Goal: Task Accomplishment & Management: Manage account settings

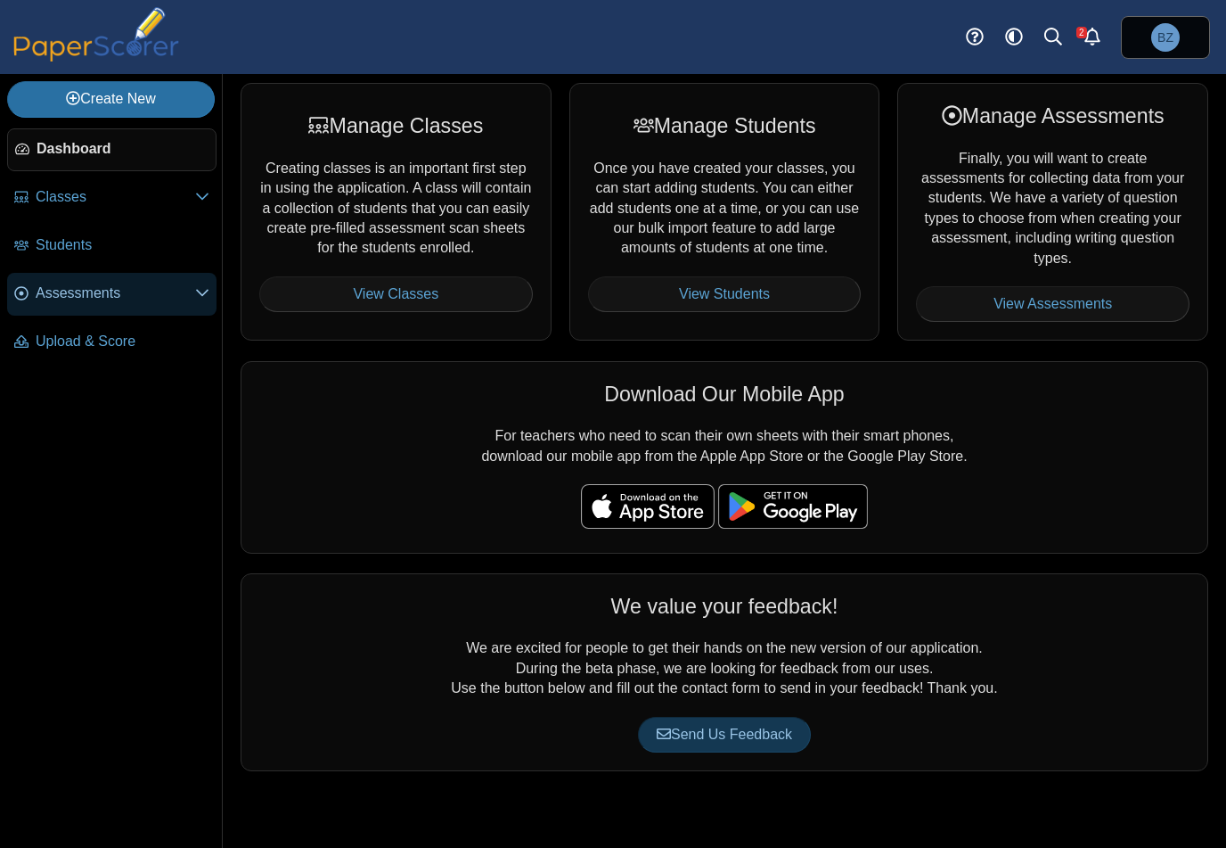
click at [111, 298] on span "Assessments" at bounding box center [116, 293] width 160 height 20
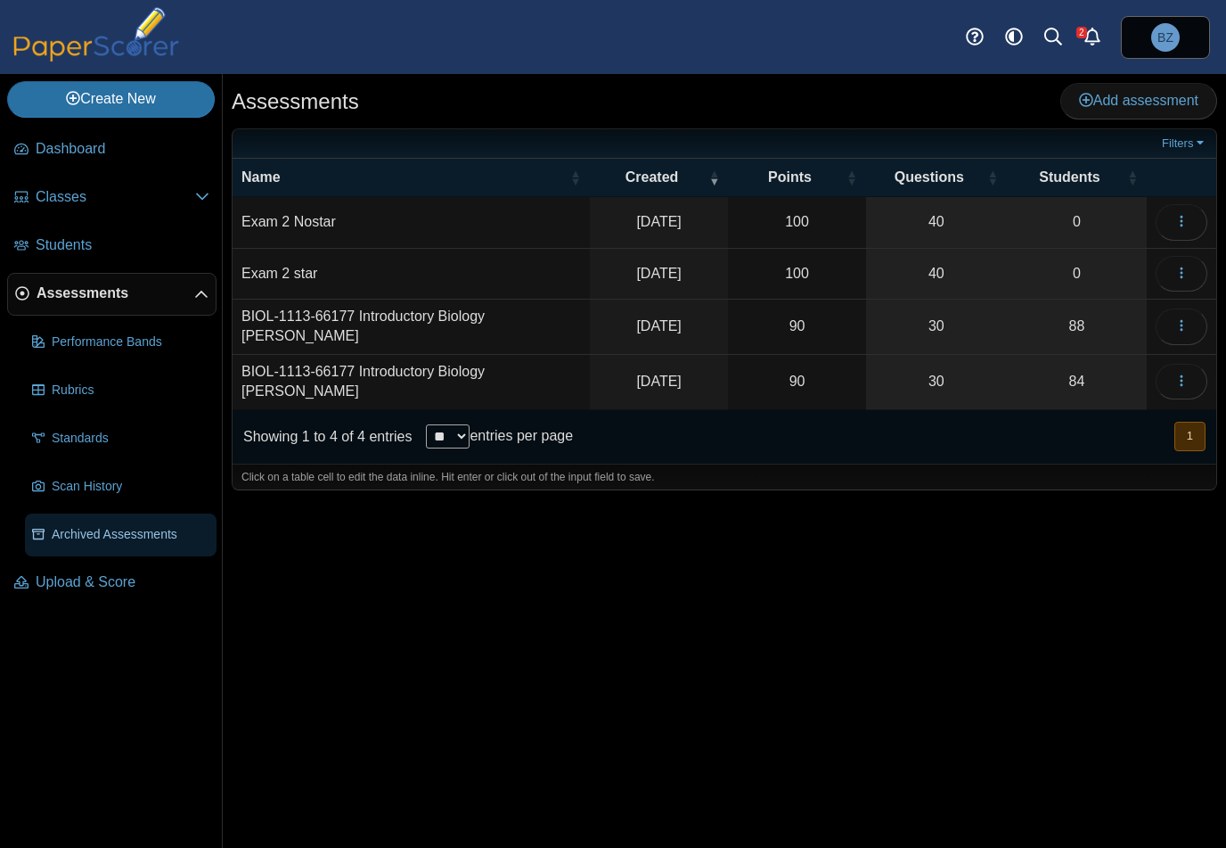
click at [102, 541] on link "Archived Assessments" at bounding box center [121, 534] width 192 height 43
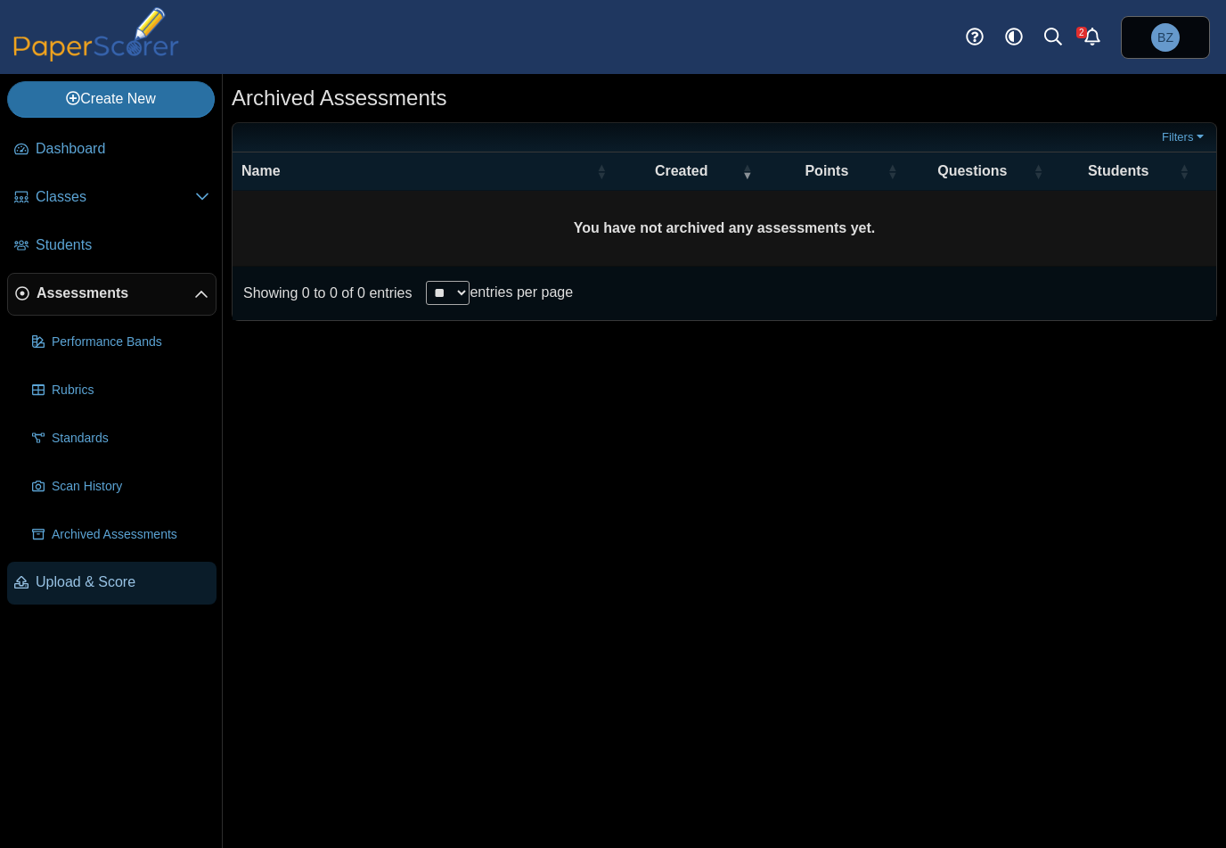
click at [98, 579] on span "Upload & Score" at bounding box center [123, 582] width 174 height 20
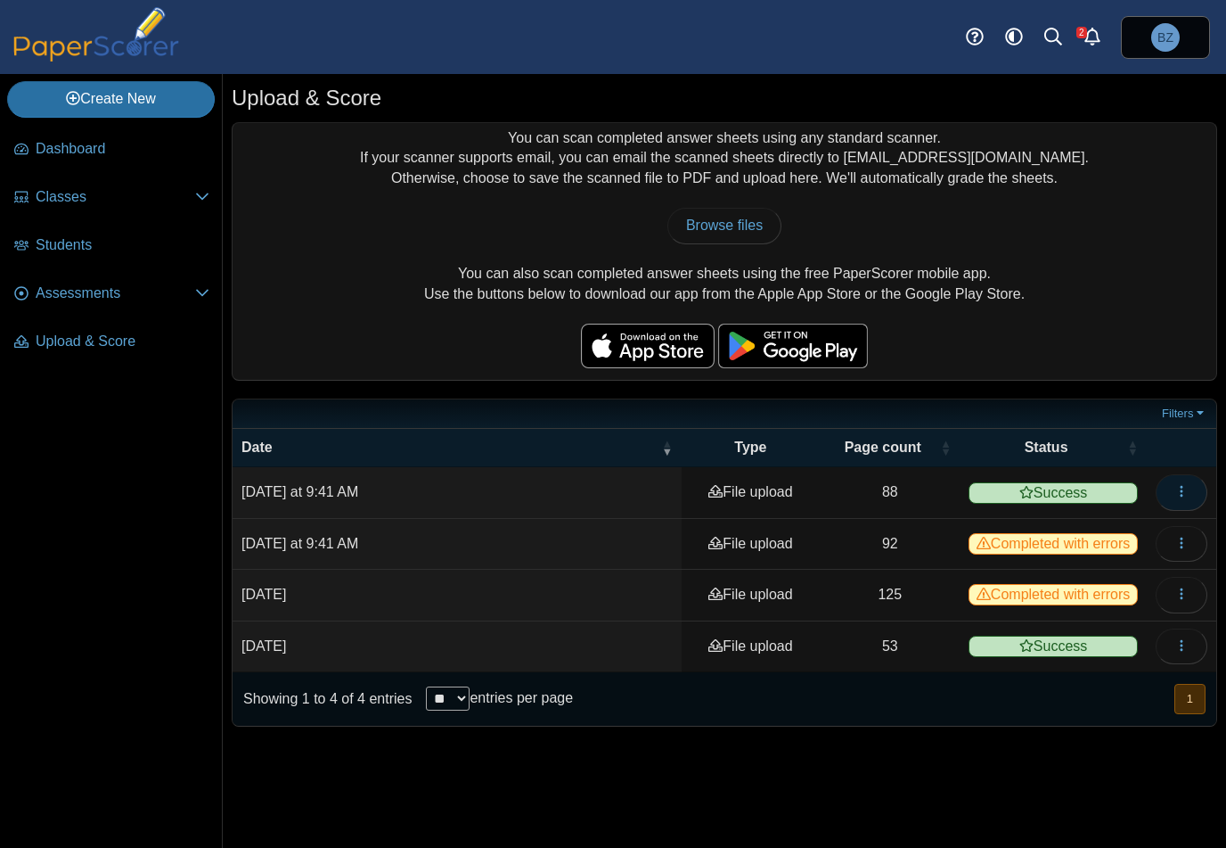
click at [1182, 486] on use "button" at bounding box center [1181, 492] width 3 height 12
click at [1102, 534] on link "View scanned pages" at bounding box center [1102, 529] width 214 height 27
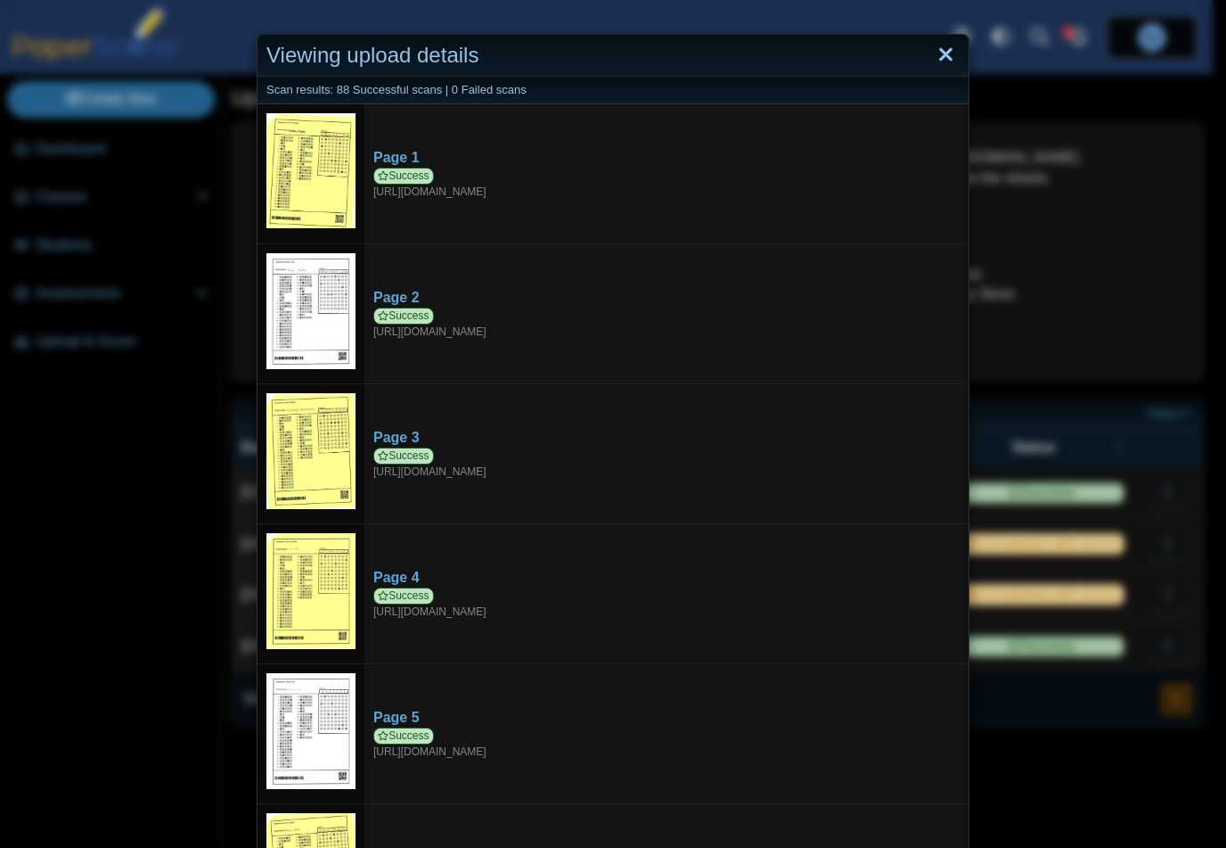
click at [933, 57] on link "Close" at bounding box center [946, 55] width 28 height 30
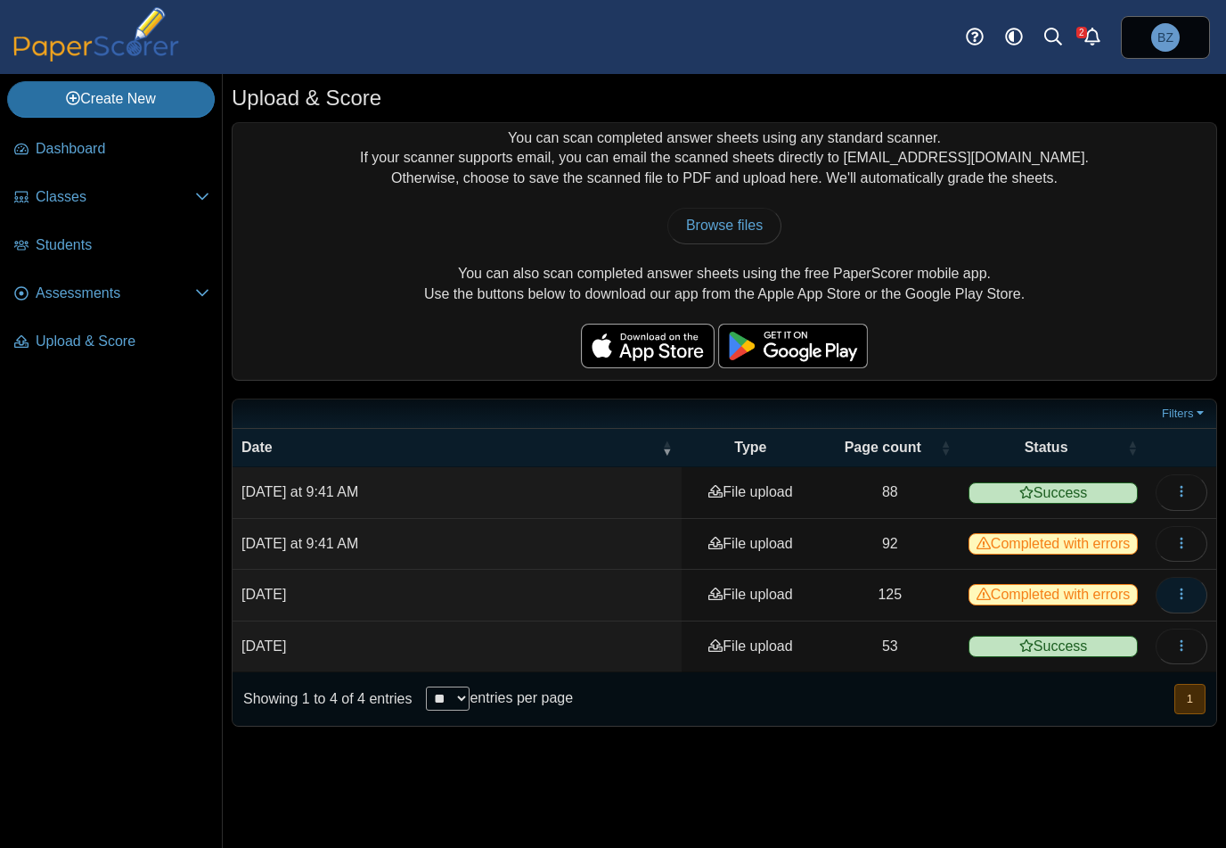
click at [1176, 594] on icon "button" at bounding box center [1182, 593] width 14 height 14
click at [1109, 634] on link "View scanned pages" at bounding box center [1102, 635] width 214 height 27
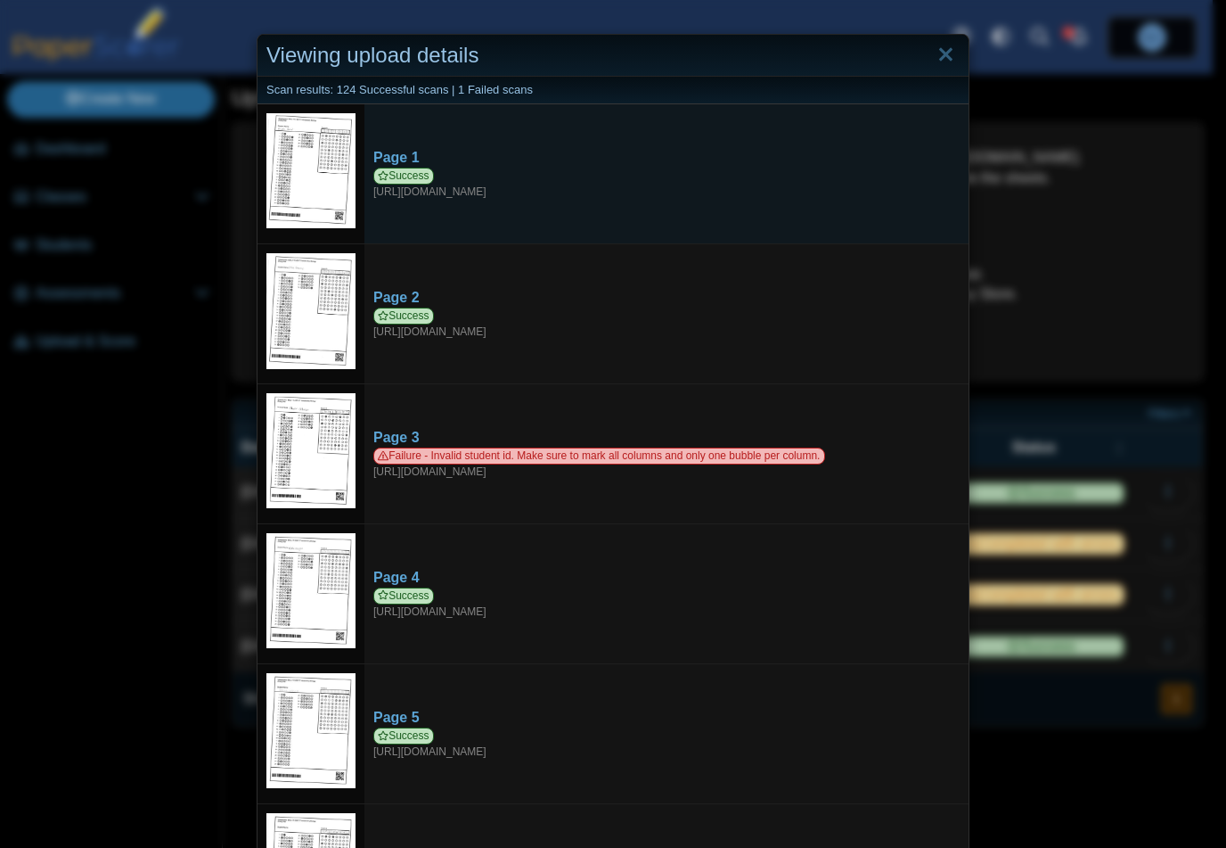
click at [290, 138] on img at bounding box center [310, 171] width 89 height 116
click at [376, 152] on div "Page 1" at bounding box center [666, 158] width 586 height 20
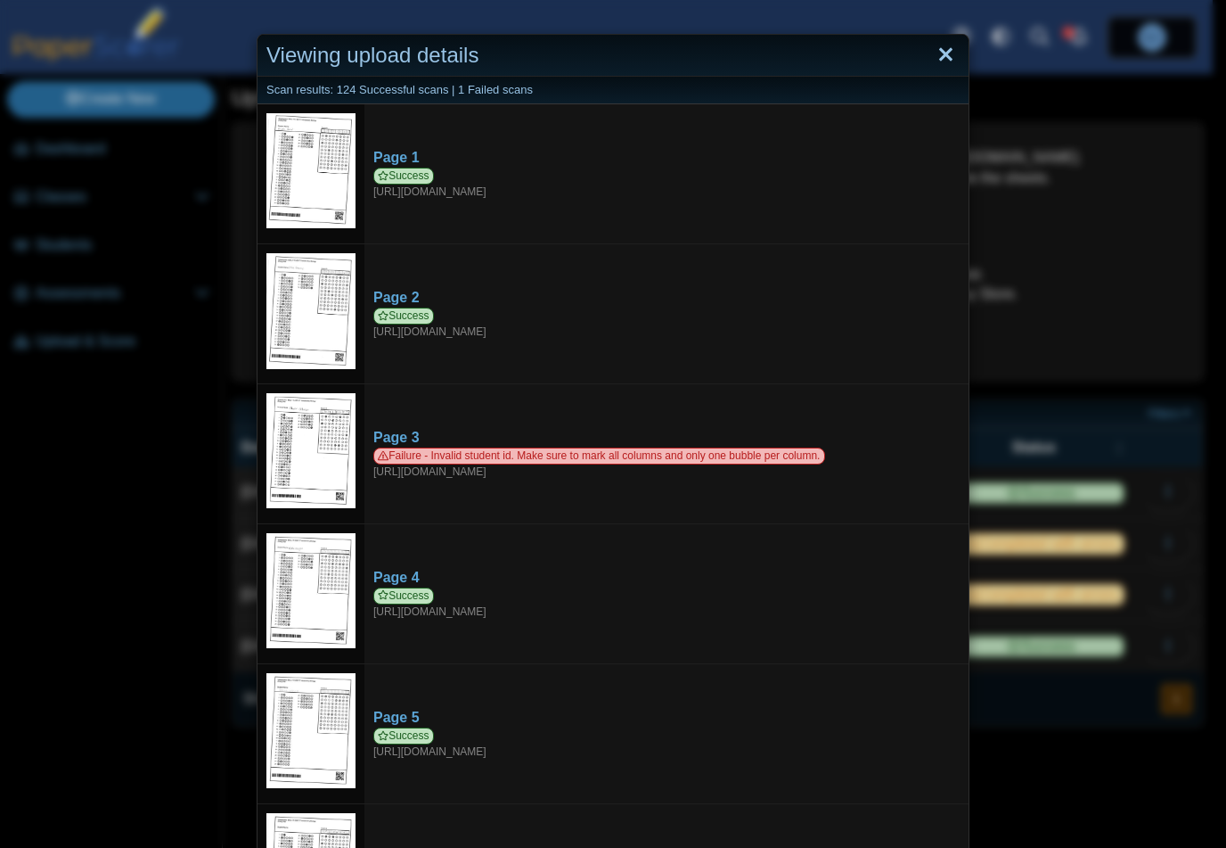
click at [940, 55] on link "Close" at bounding box center [946, 55] width 28 height 30
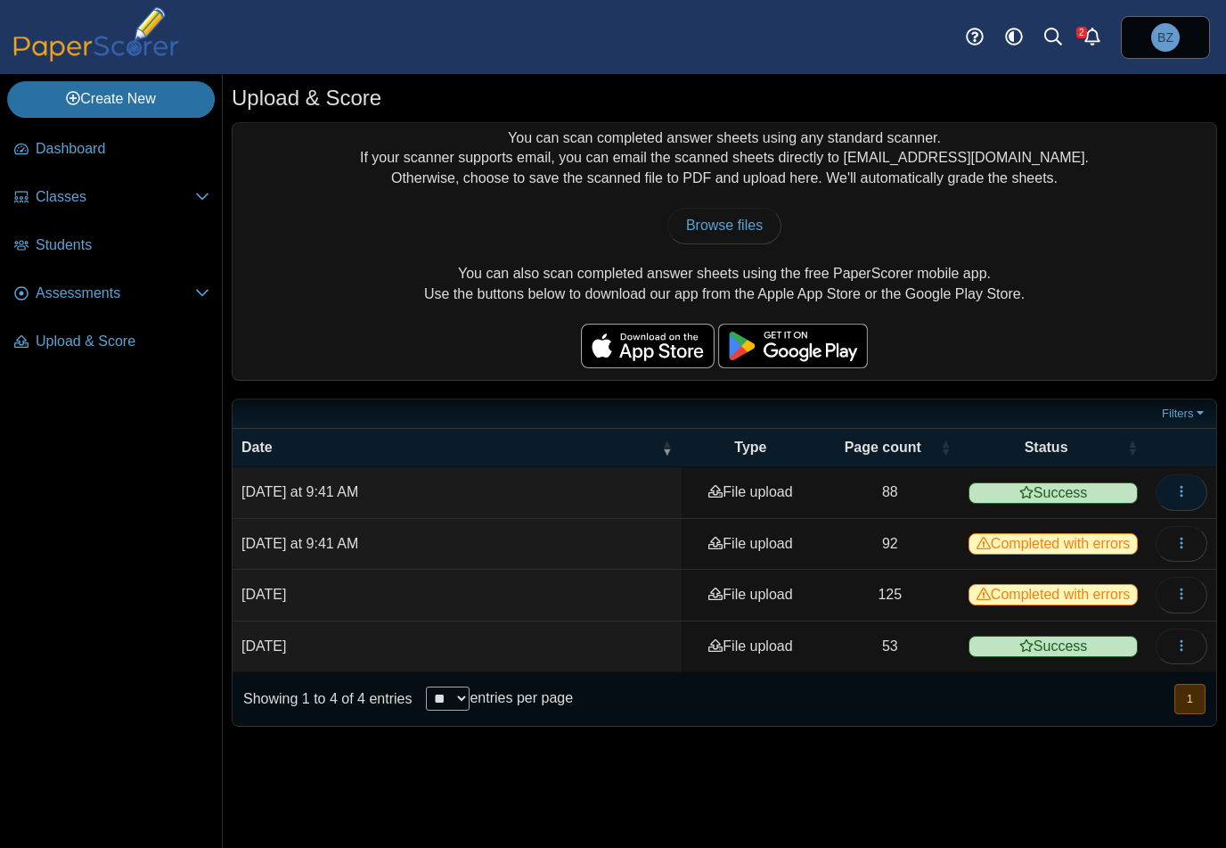
click at [1184, 489] on icon "button" at bounding box center [1182, 491] width 14 height 14
click at [1101, 527] on link "View scanned pages" at bounding box center [1102, 529] width 214 height 27
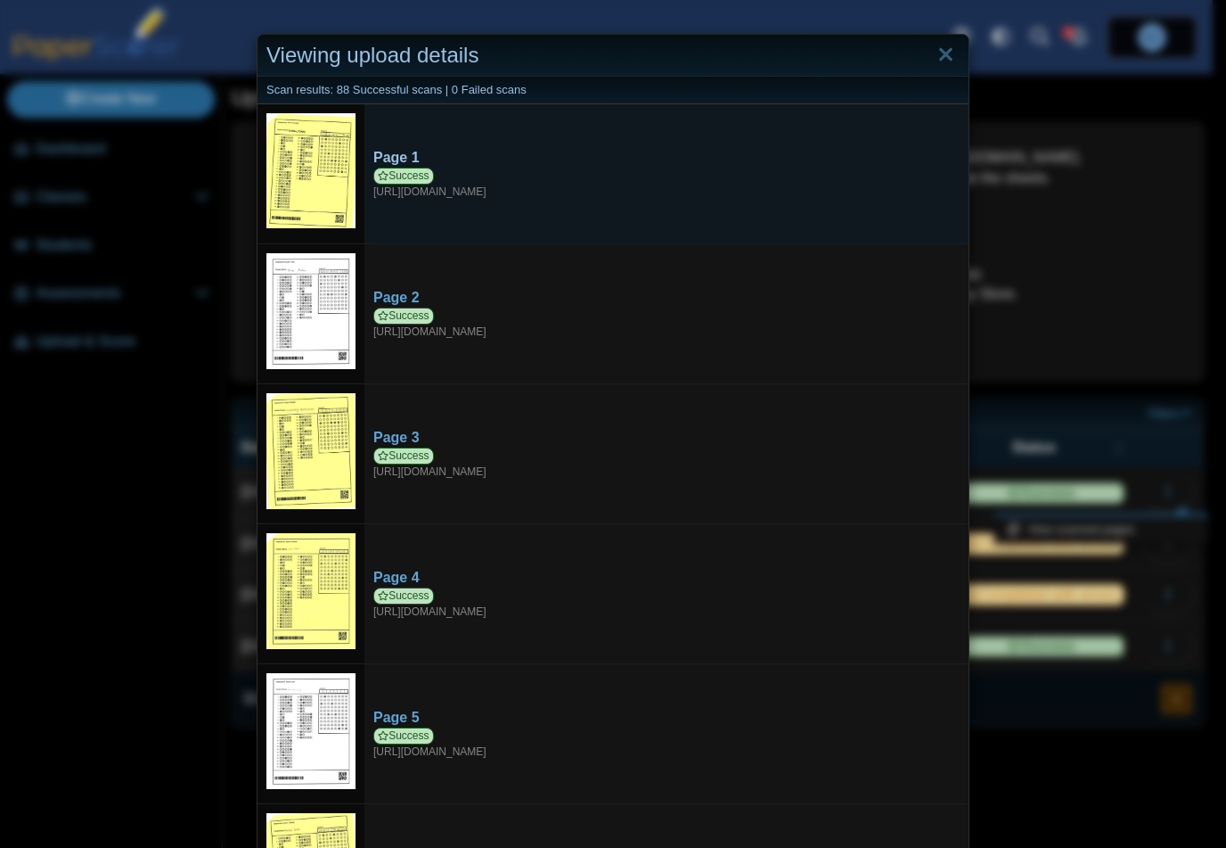
click at [390, 155] on div "Page 1" at bounding box center [666, 158] width 586 height 20
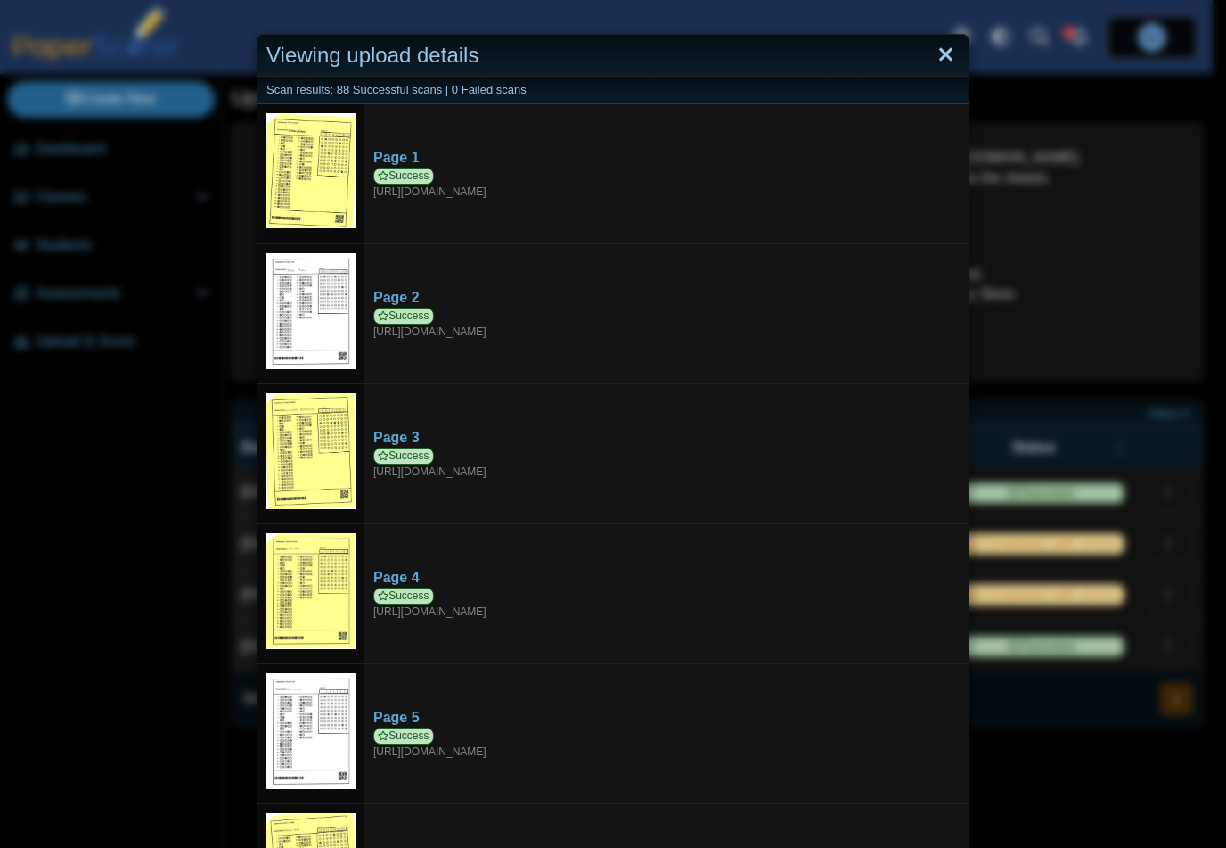
click at [934, 51] on link "Close" at bounding box center [946, 55] width 28 height 30
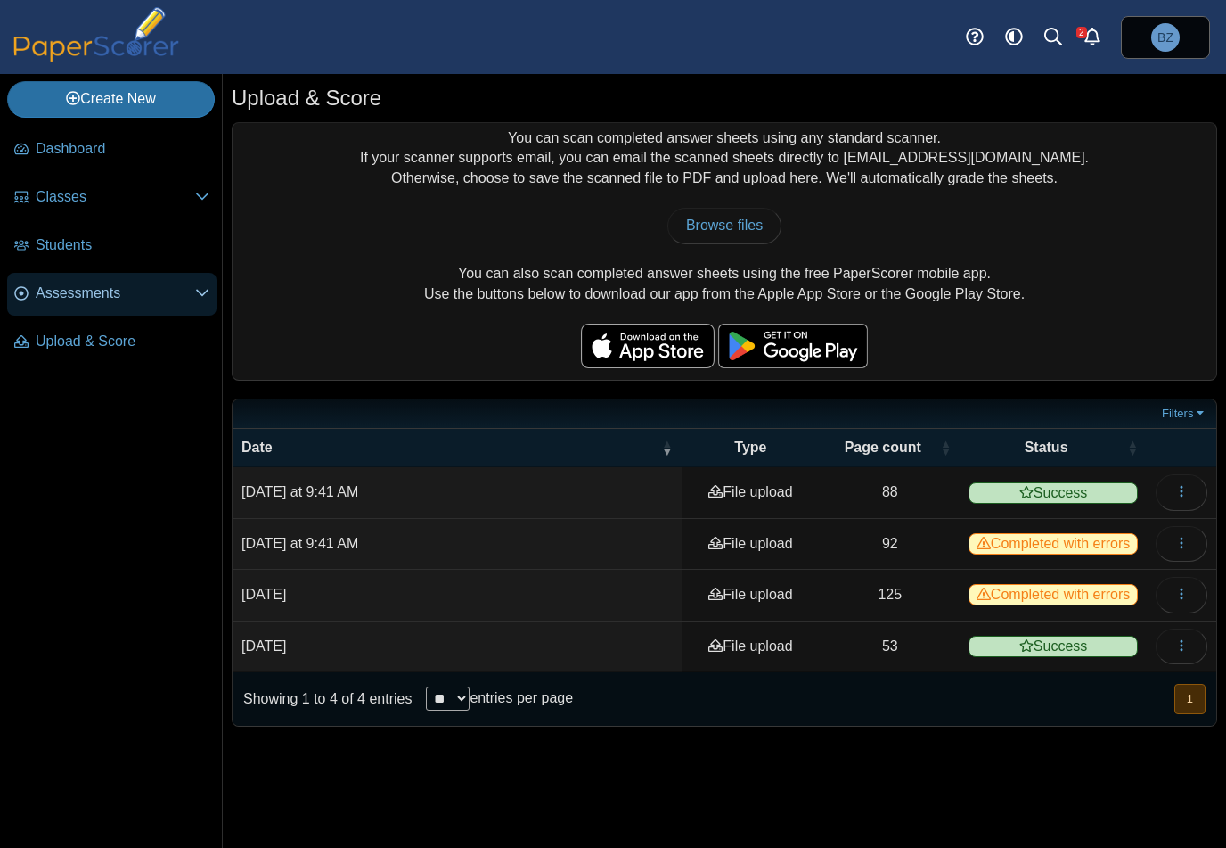
click at [78, 302] on link "Assessments" at bounding box center [111, 294] width 209 height 43
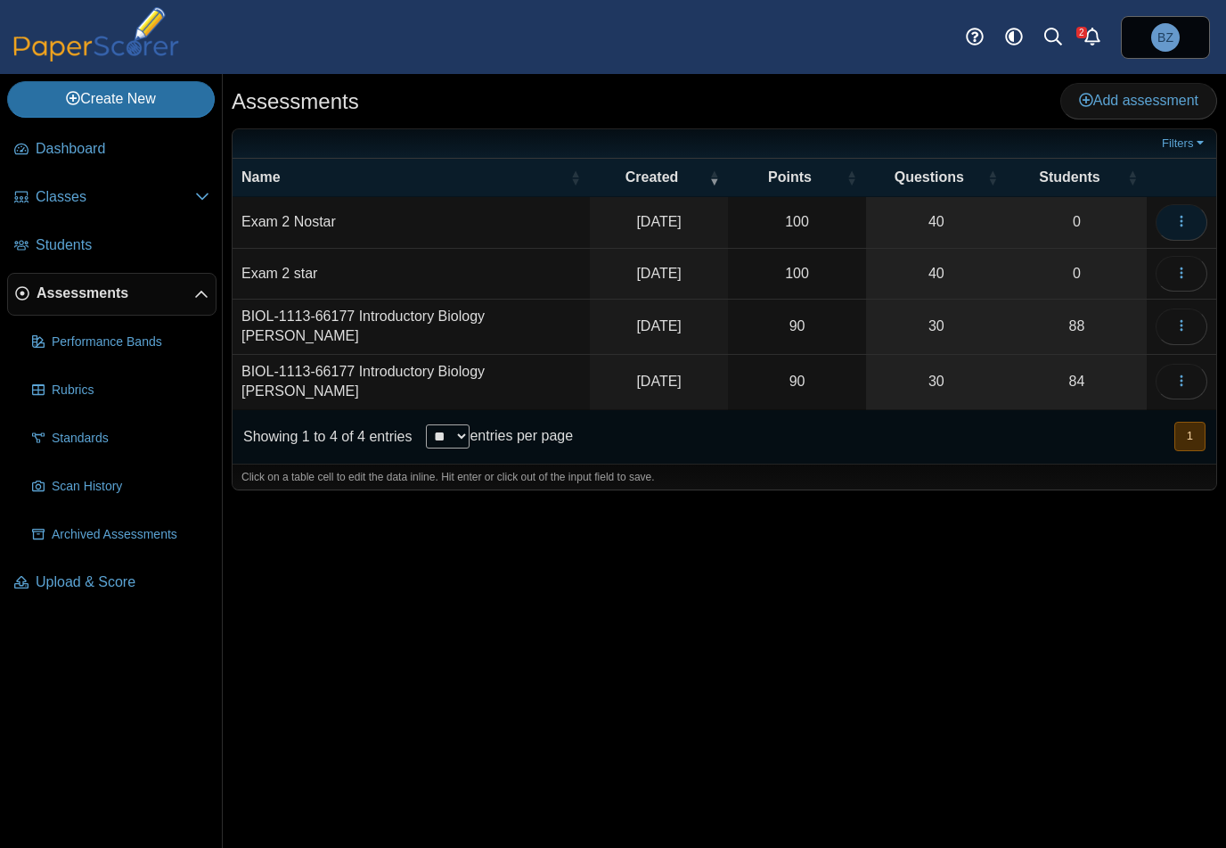
click at [1176, 216] on icon "button" at bounding box center [1182, 221] width 14 height 14
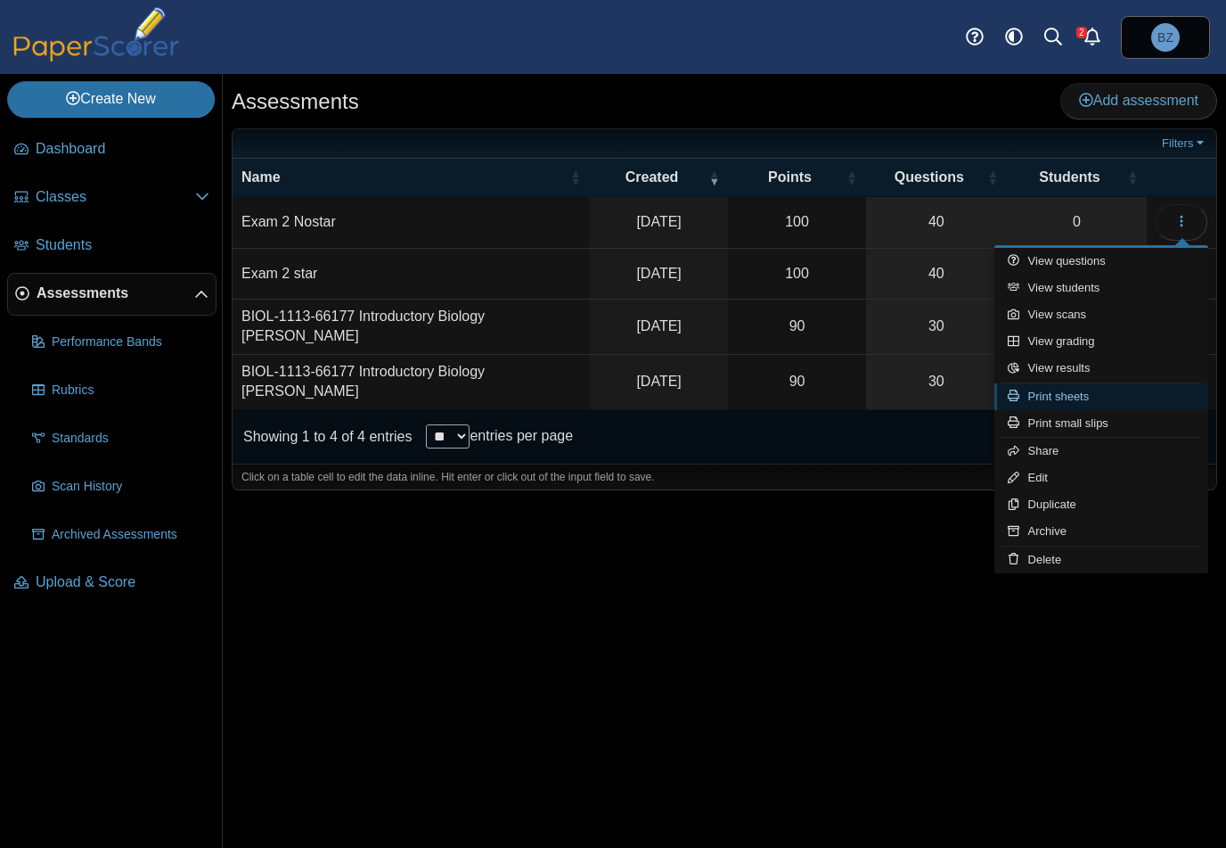
click at [1112, 398] on link "Print sheets" at bounding box center [1102, 396] width 214 height 27
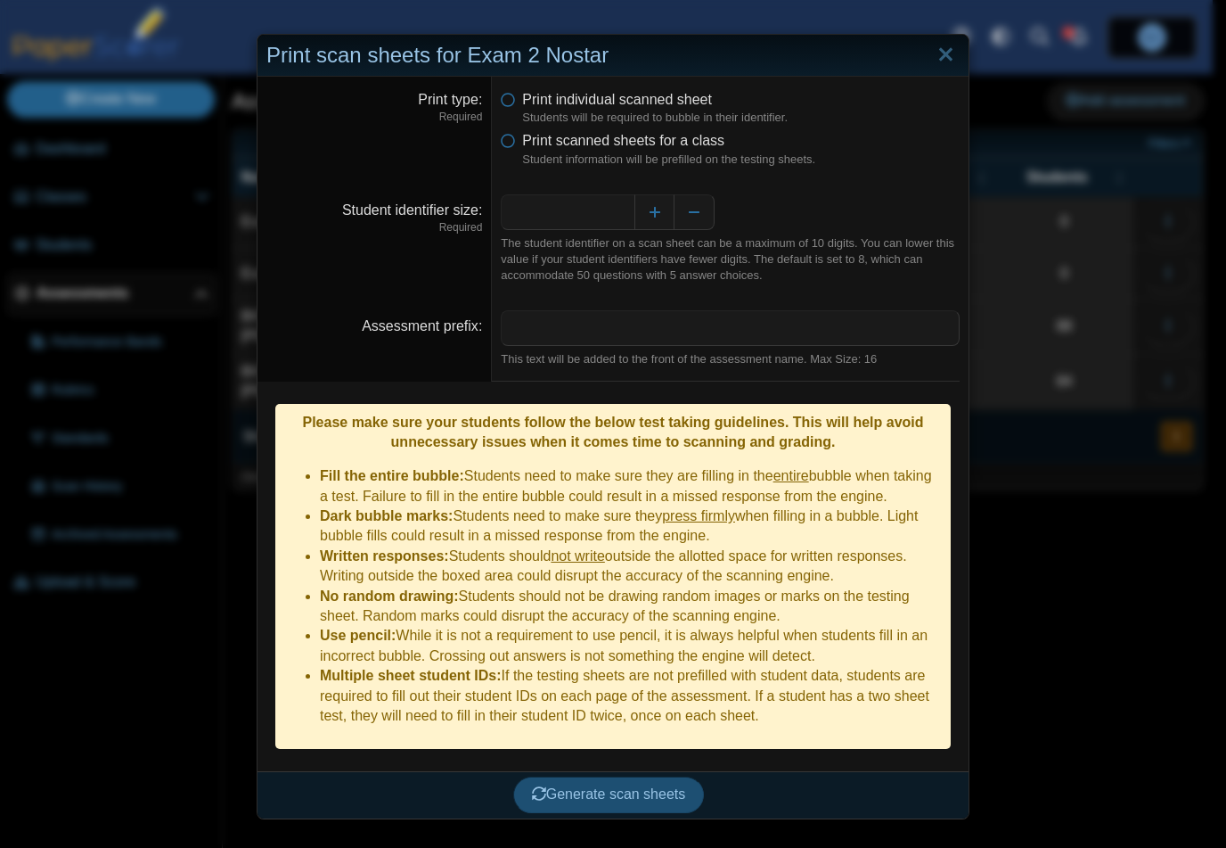
click at [643, 786] on span "Generate scan sheets" at bounding box center [609, 793] width 154 height 15
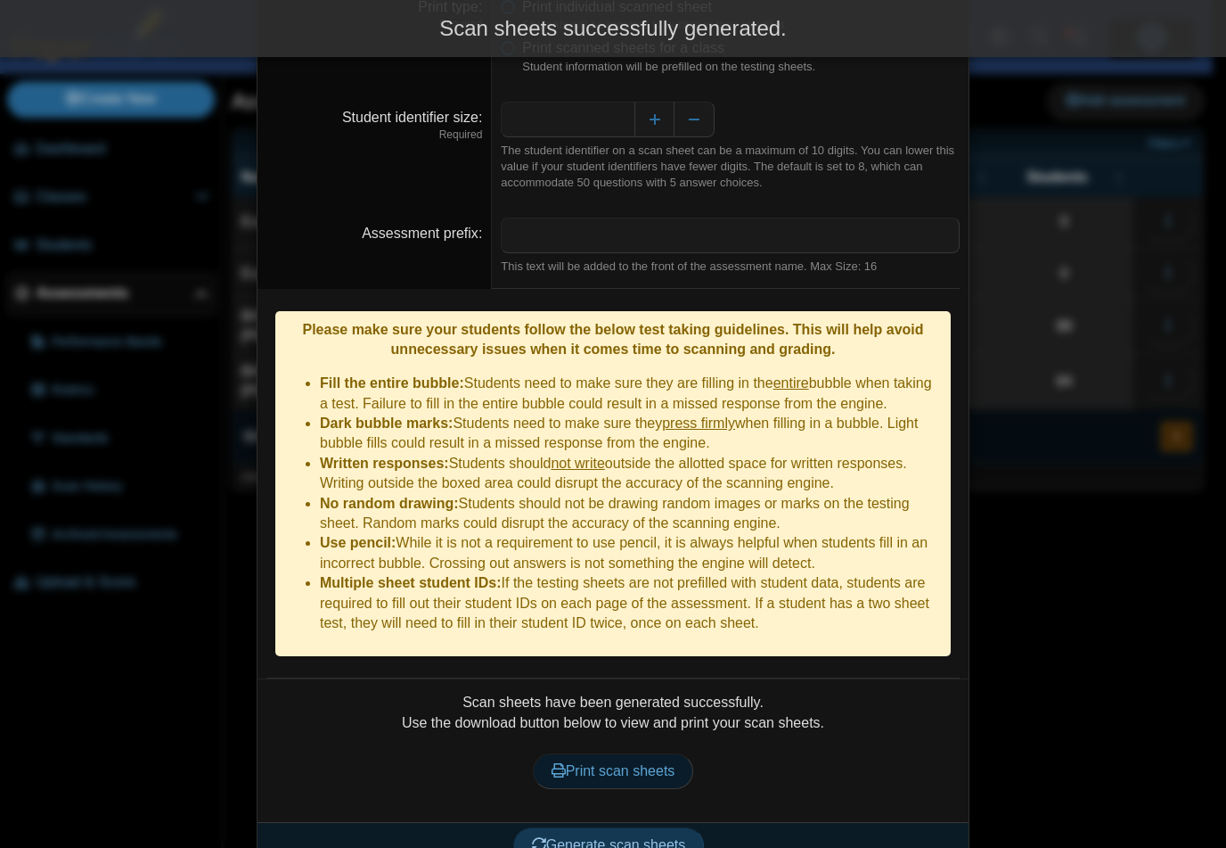
scroll to position [93, 0]
click at [645, 763] on span "Print scan sheets" at bounding box center [614, 770] width 124 height 15
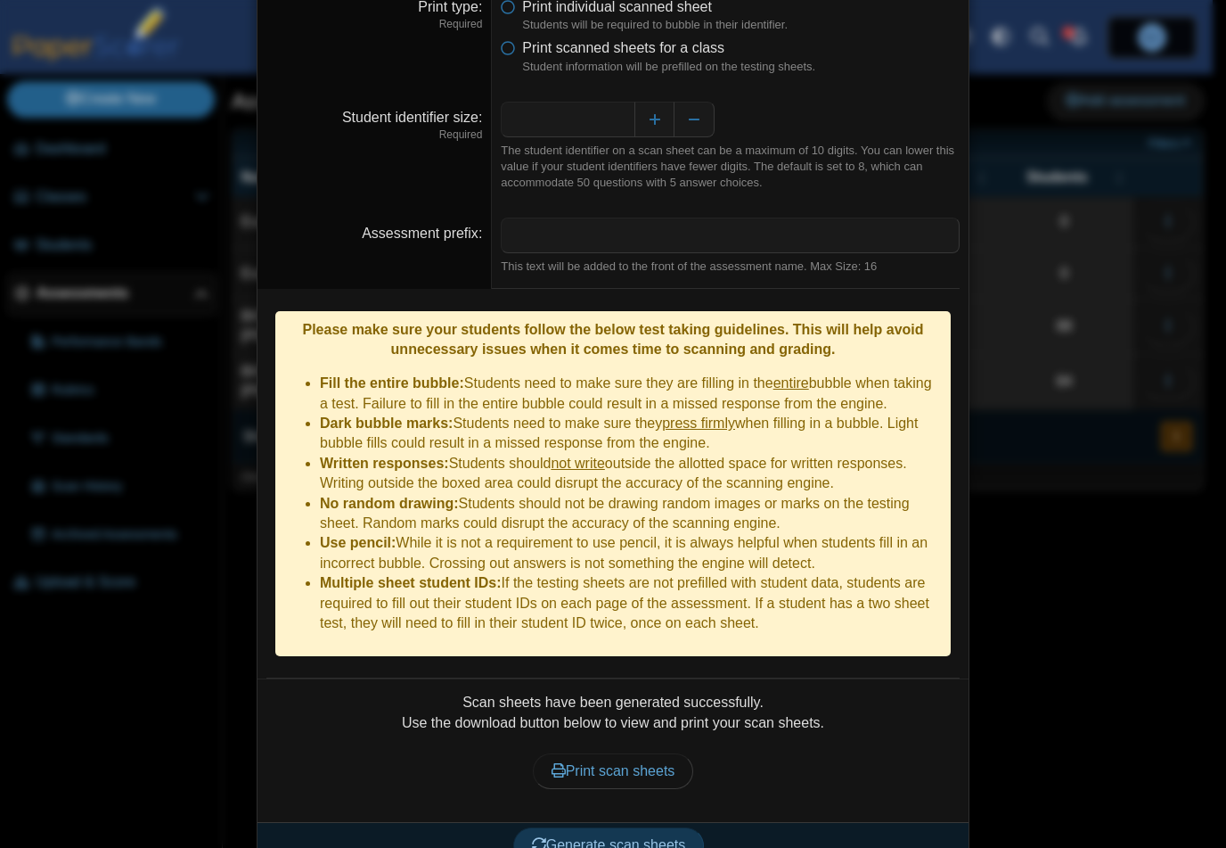
click at [1079, 490] on div "**********" at bounding box center [613, 424] width 1226 height 848
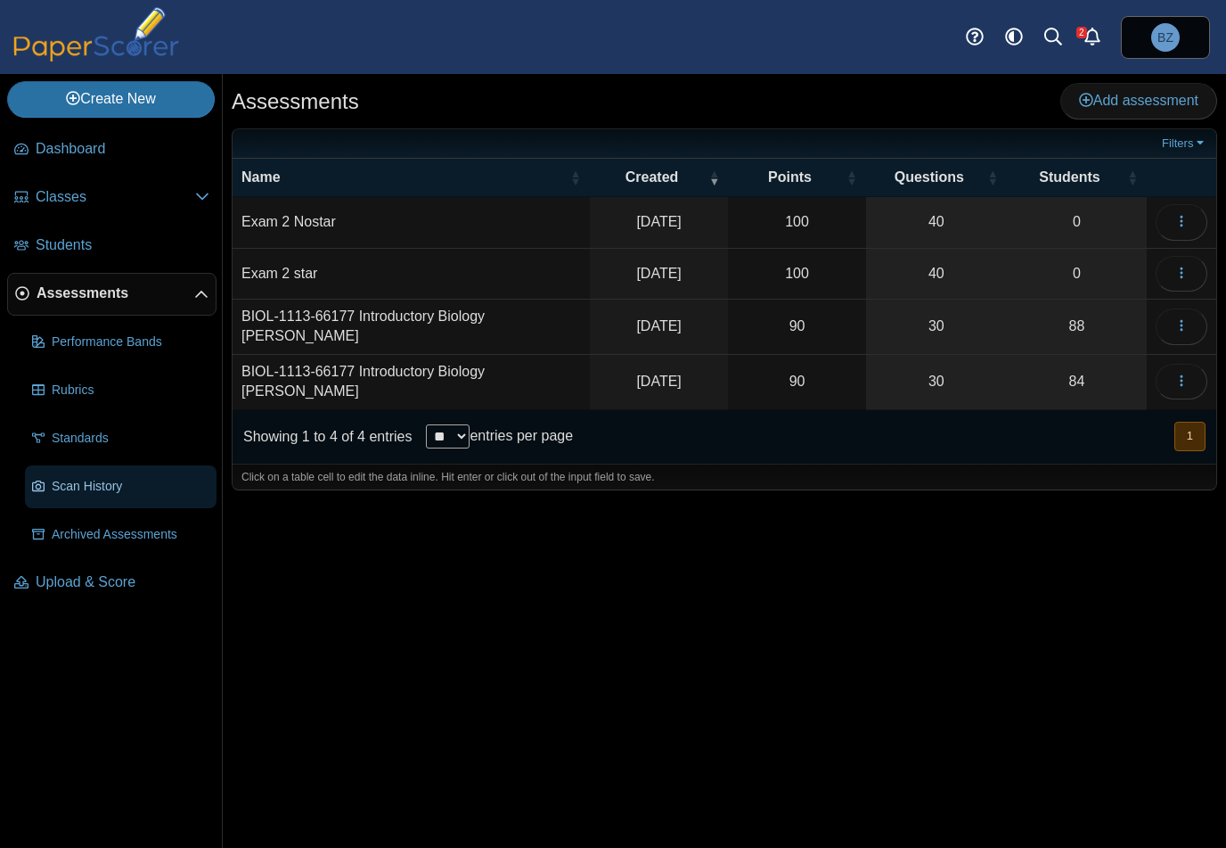
click at [77, 489] on span "Scan History" at bounding box center [131, 487] width 158 height 18
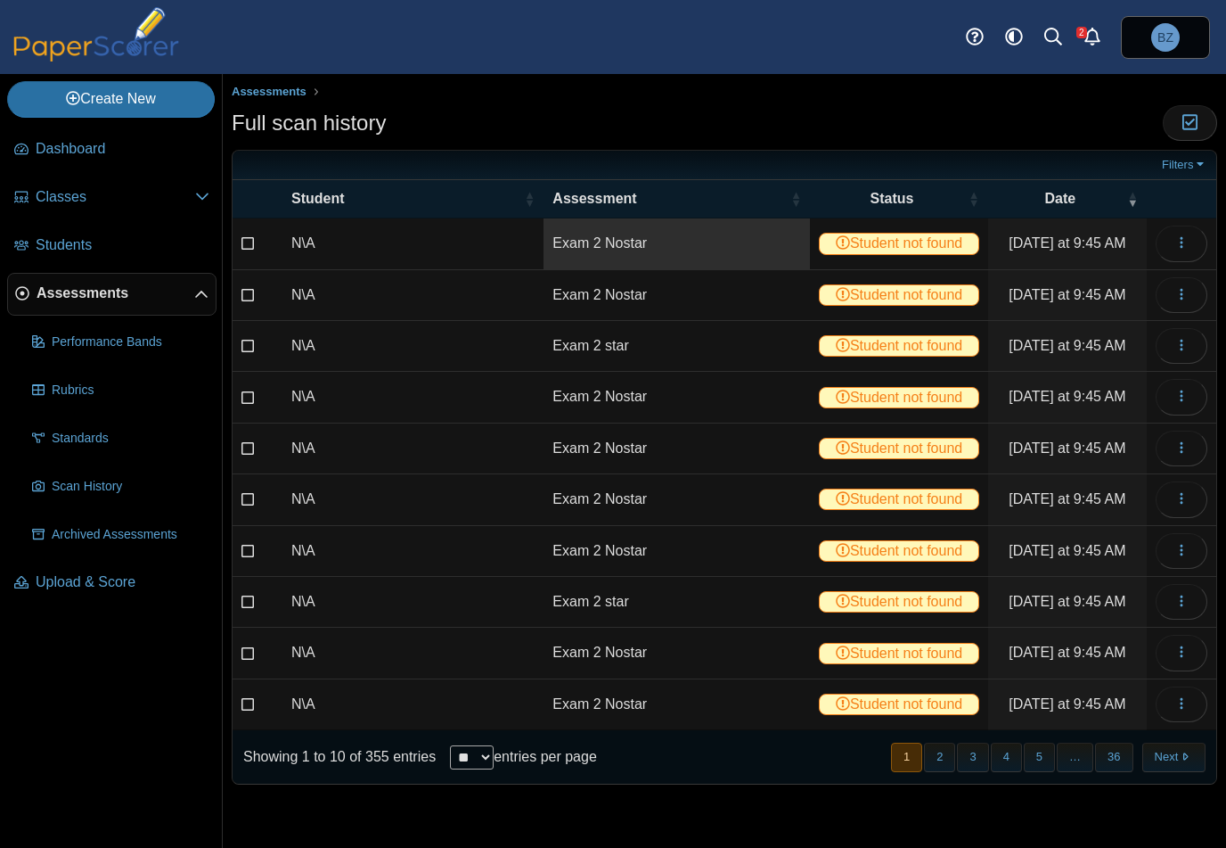
click at [610, 242] on link "Exam 2 Nostar" at bounding box center [677, 243] width 266 height 50
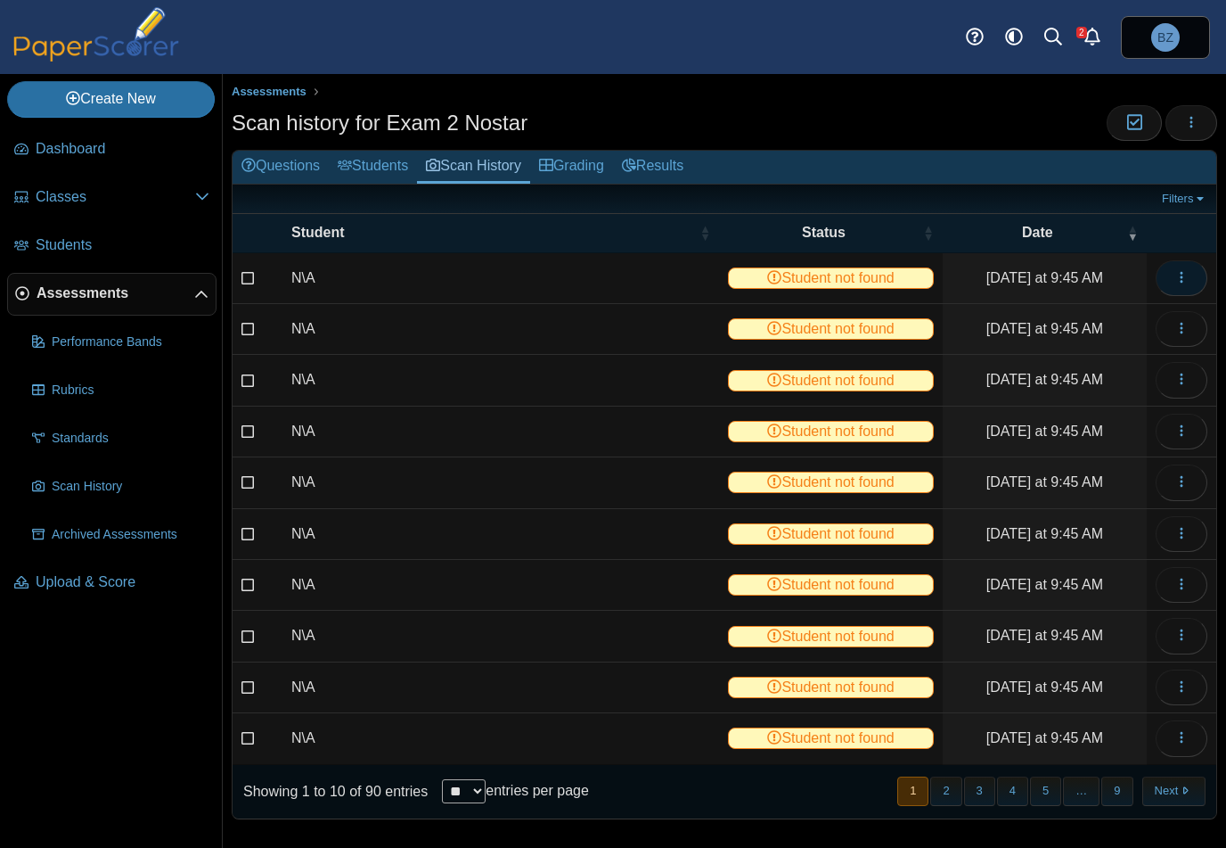
click at [1186, 270] on icon "button" at bounding box center [1182, 277] width 14 height 14
click at [1105, 317] on link "View scanned test" at bounding box center [1102, 316] width 214 height 27
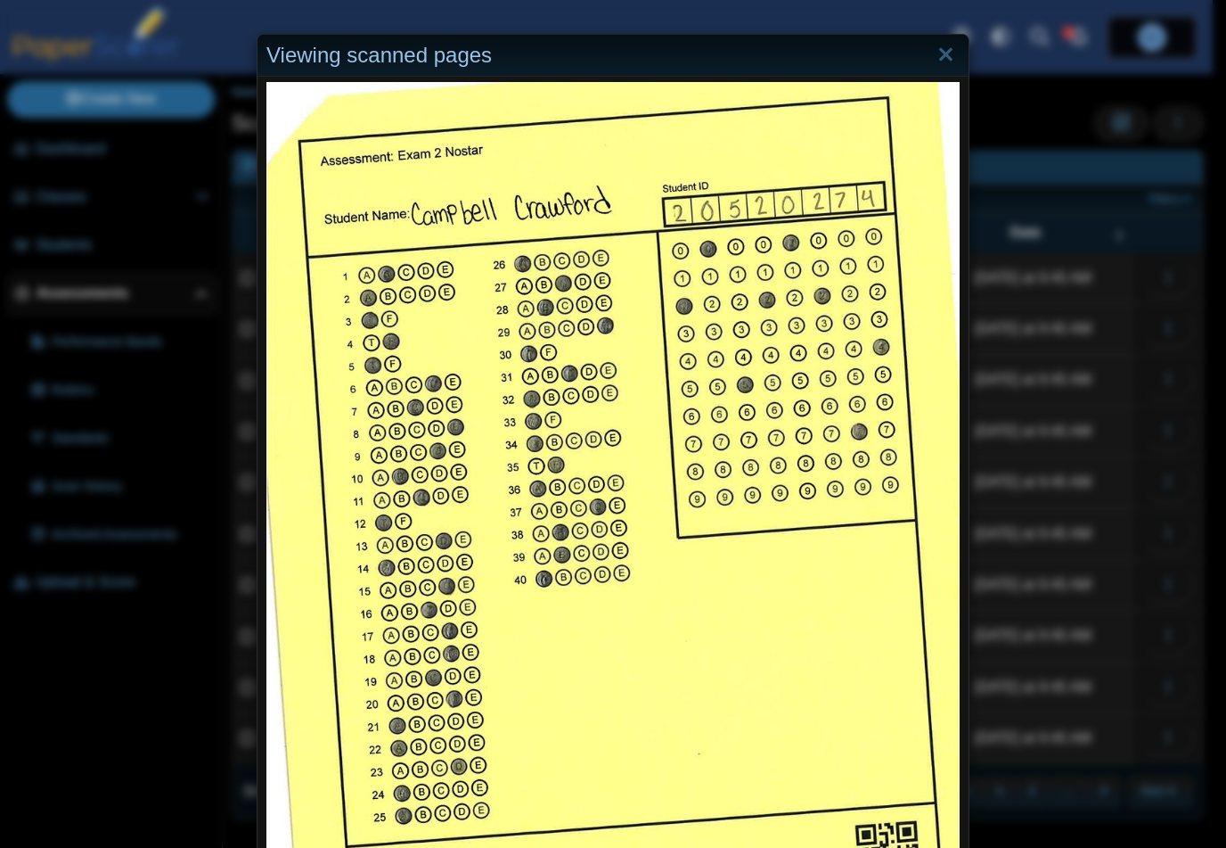
click at [1147, 281] on div "Viewing scanned pages" at bounding box center [613, 424] width 1226 height 848
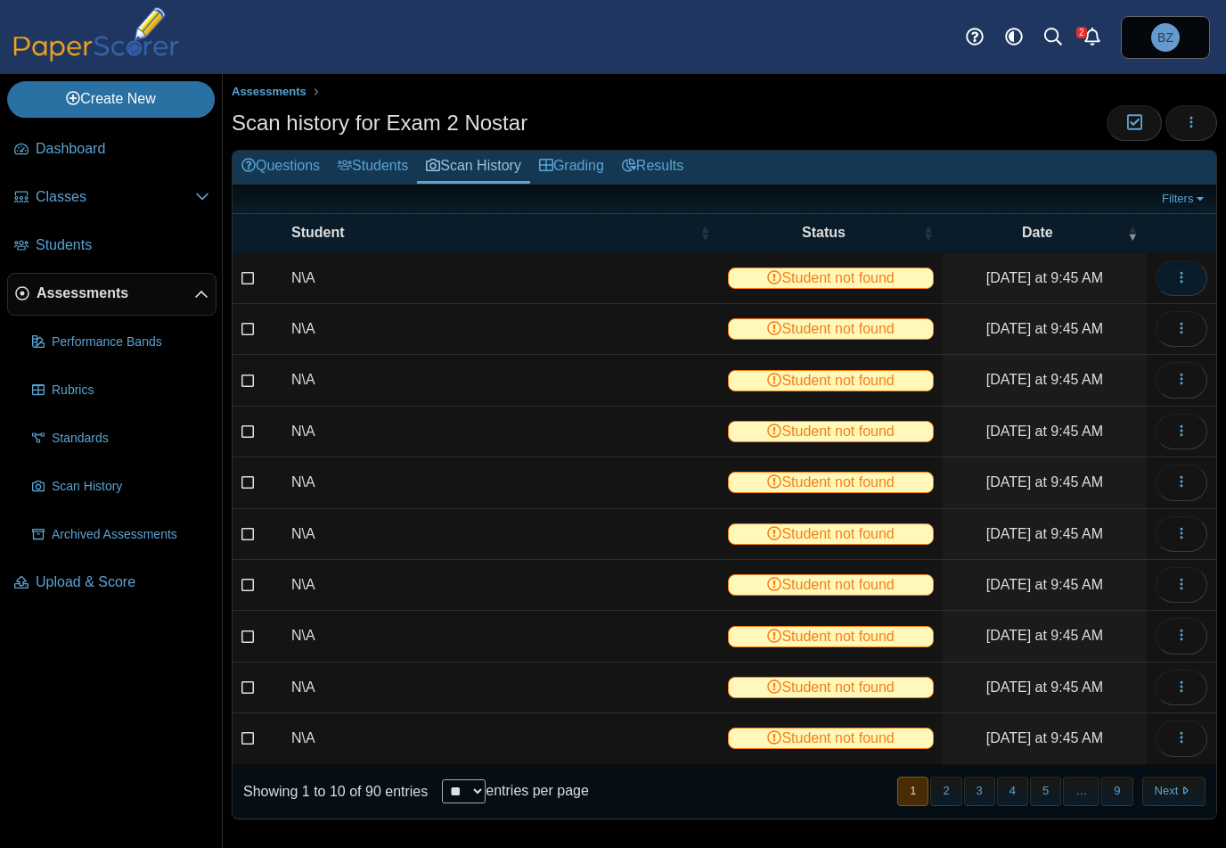
click at [1171, 277] on button "button" at bounding box center [1182, 278] width 52 height 36
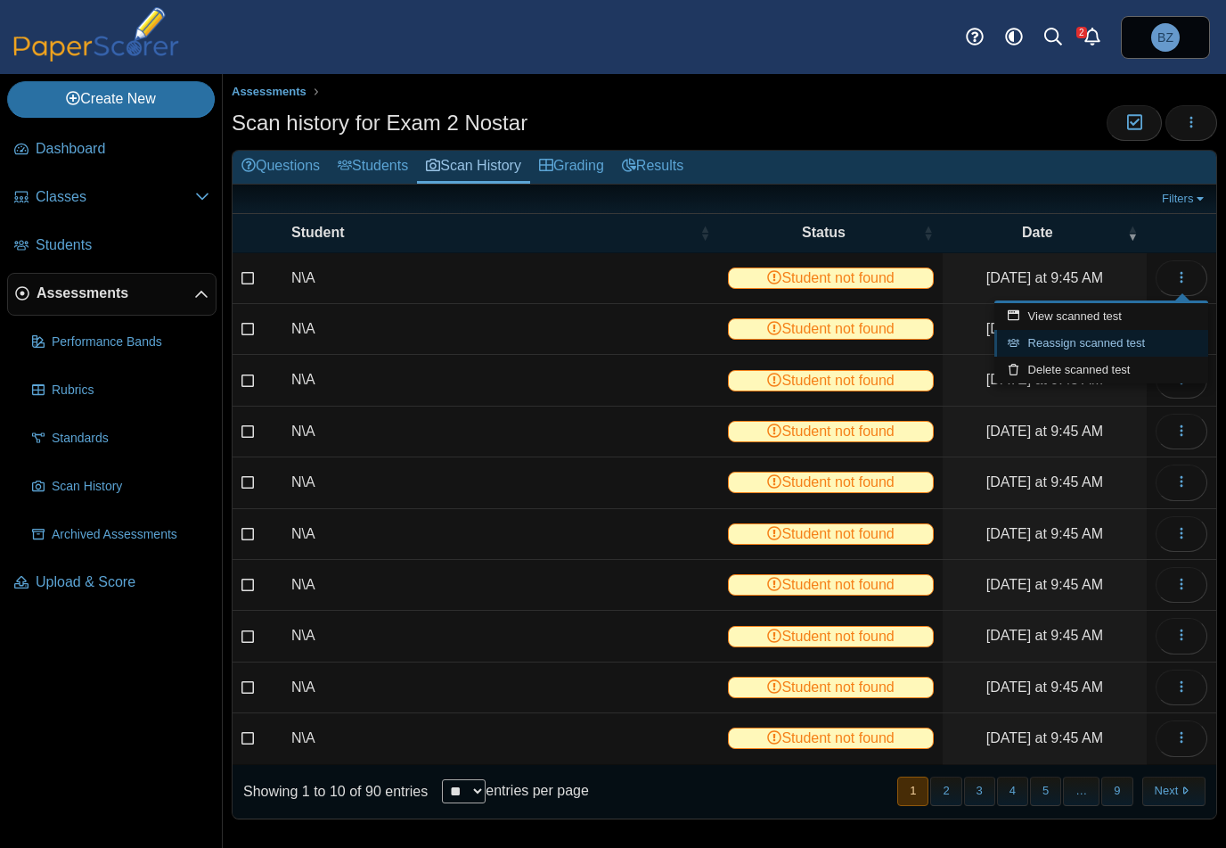
click at [1083, 339] on link "Reassign scanned test" at bounding box center [1102, 343] width 214 height 27
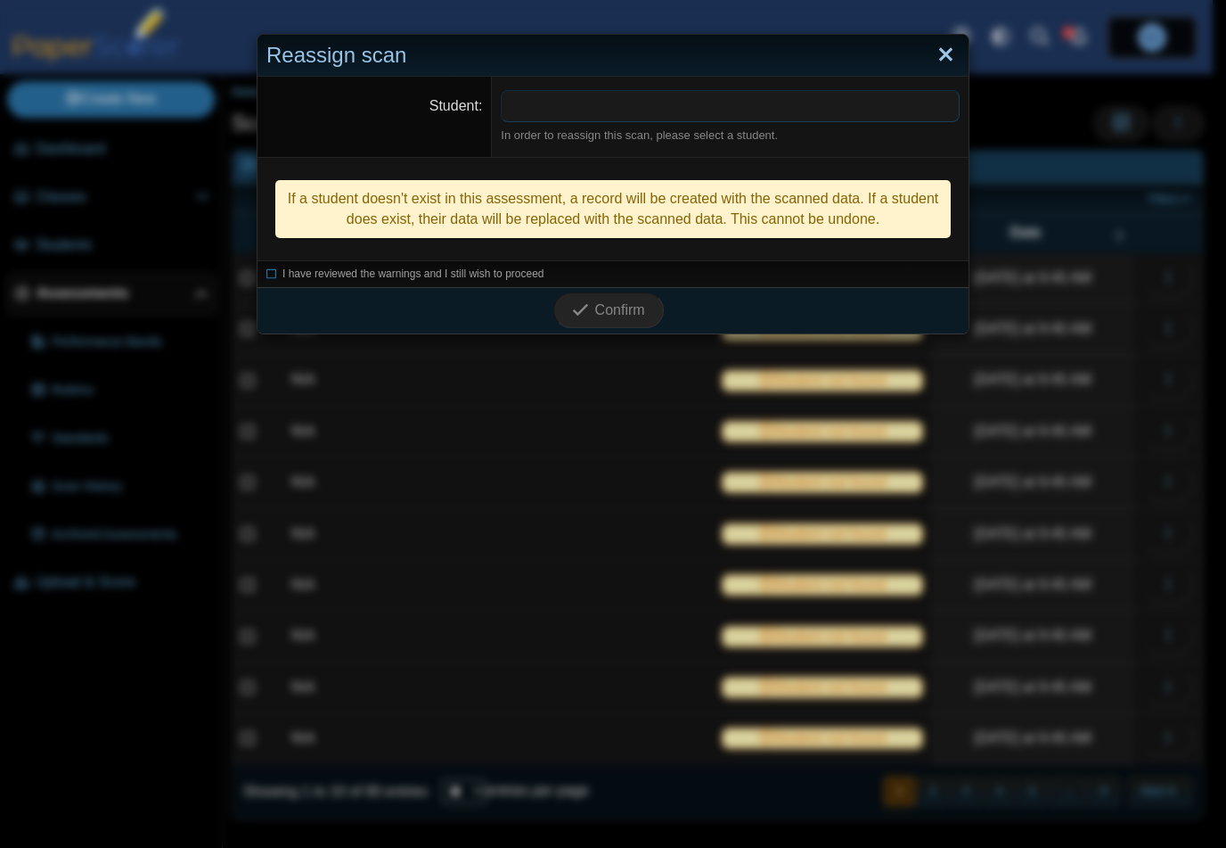
click at [935, 57] on link "Close" at bounding box center [946, 55] width 28 height 30
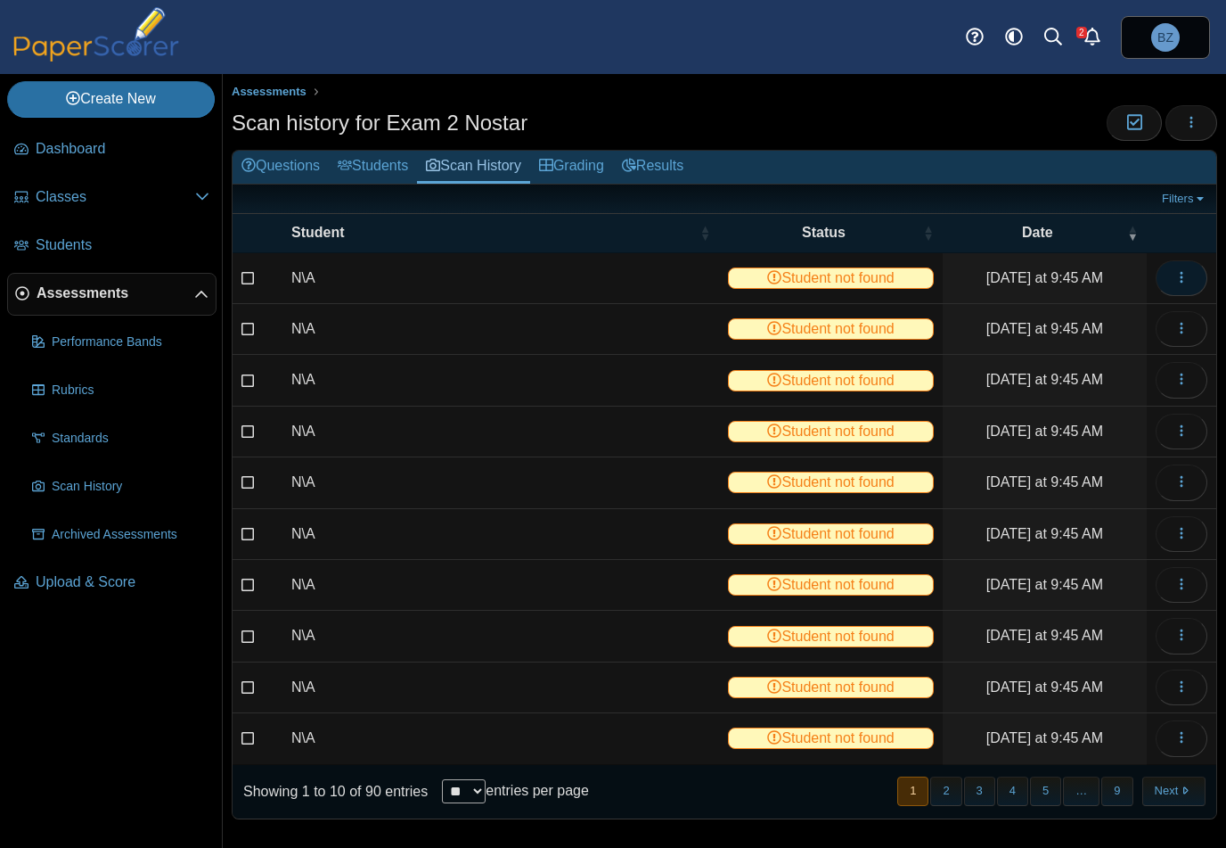
click at [1200, 278] on button "button" at bounding box center [1182, 278] width 52 height 36
click at [1088, 311] on link "View scanned test" at bounding box center [1102, 316] width 214 height 27
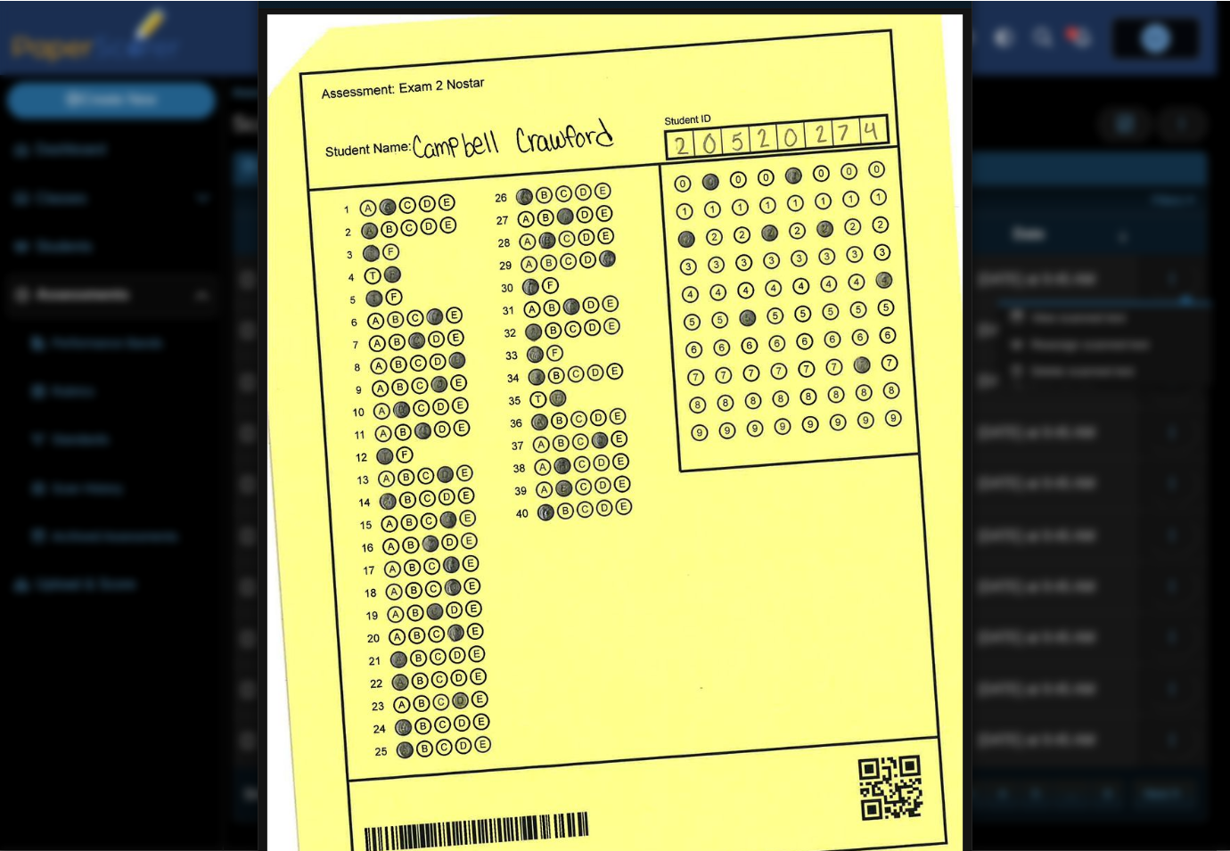
scroll to position [150, 0]
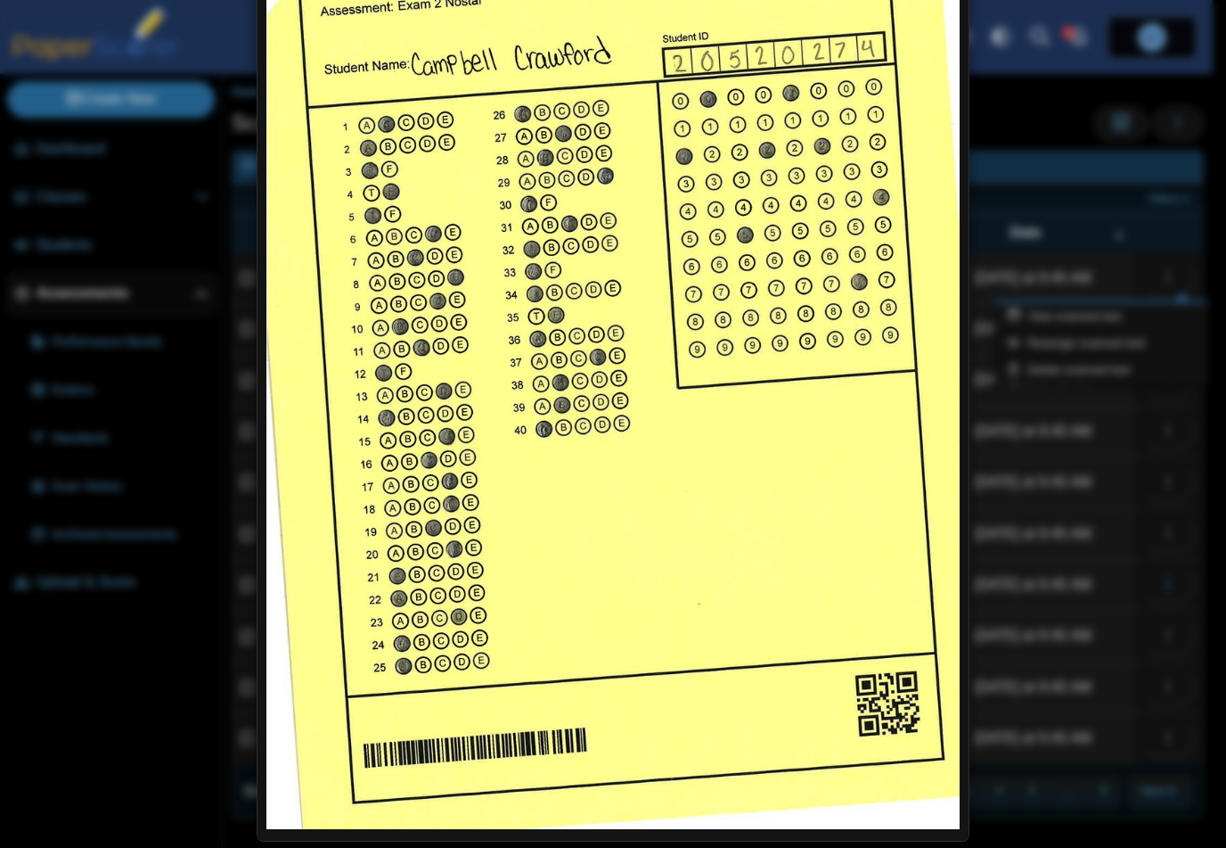
click at [1069, 365] on div "Viewing scanned pages" at bounding box center [613, 424] width 1226 height 848
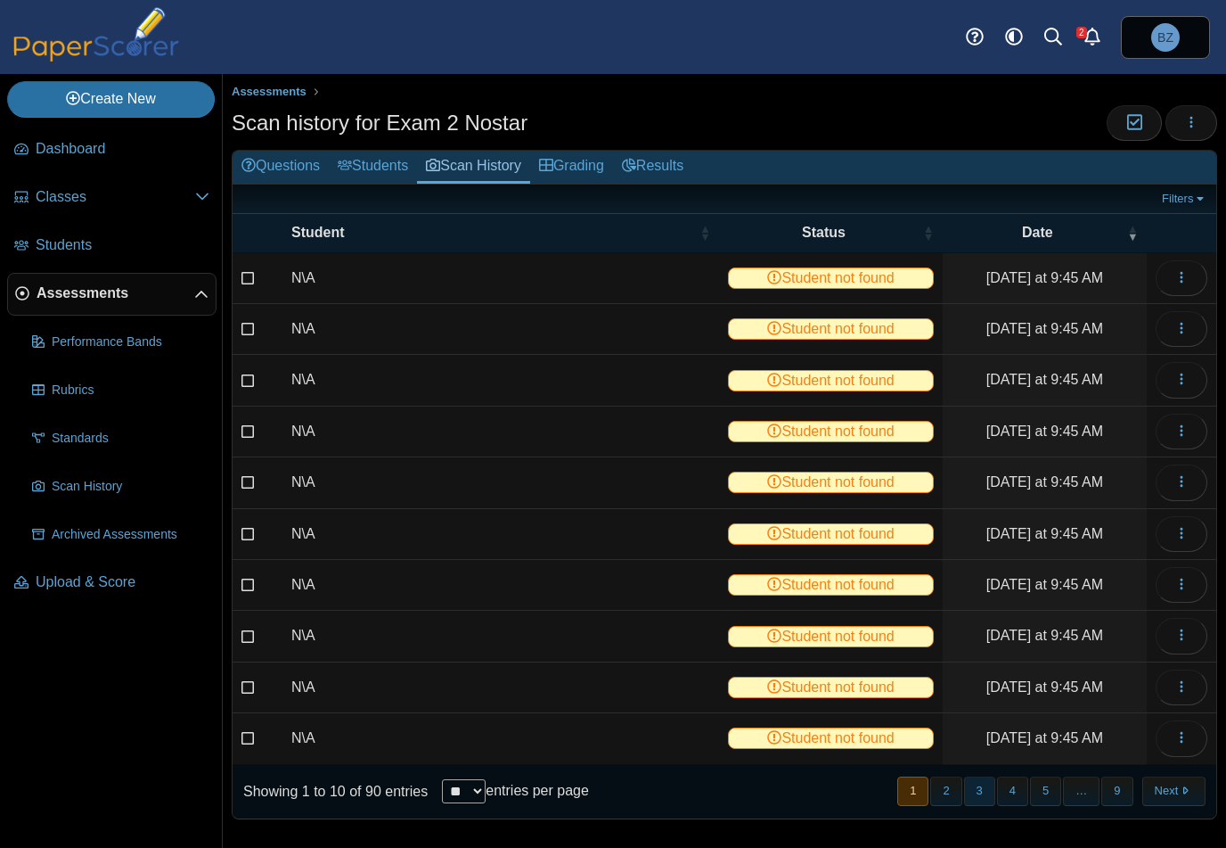
click at [984, 782] on button "3" at bounding box center [979, 790] width 31 height 29
click at [1016, 787] on button "4" at bounding box center [1012, 790] width 31 height 29
click at [1188, 275] on button "button" at bounding box center [1182, 278] width 52 height 36
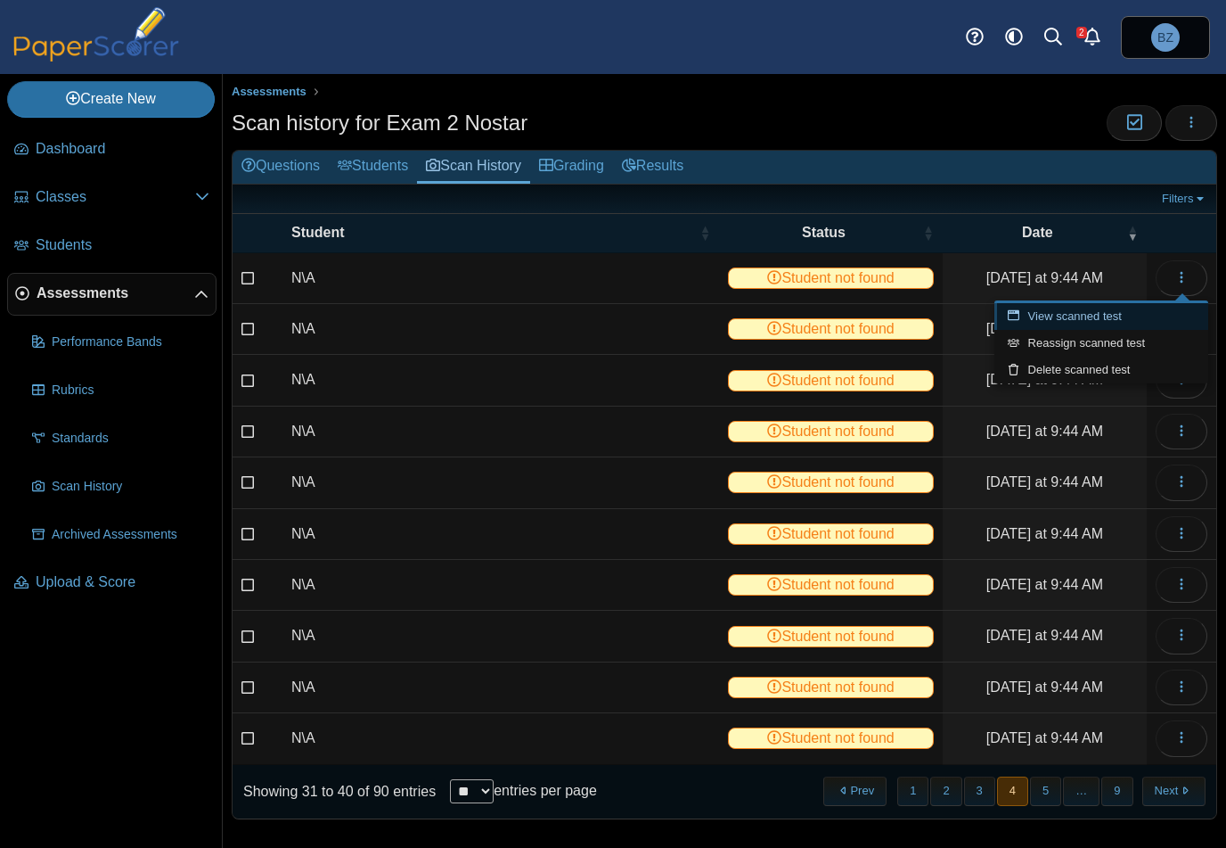
click at [1099, 318] on link "View scanned test" at bounding box center [1102, 316] width 214 height 27
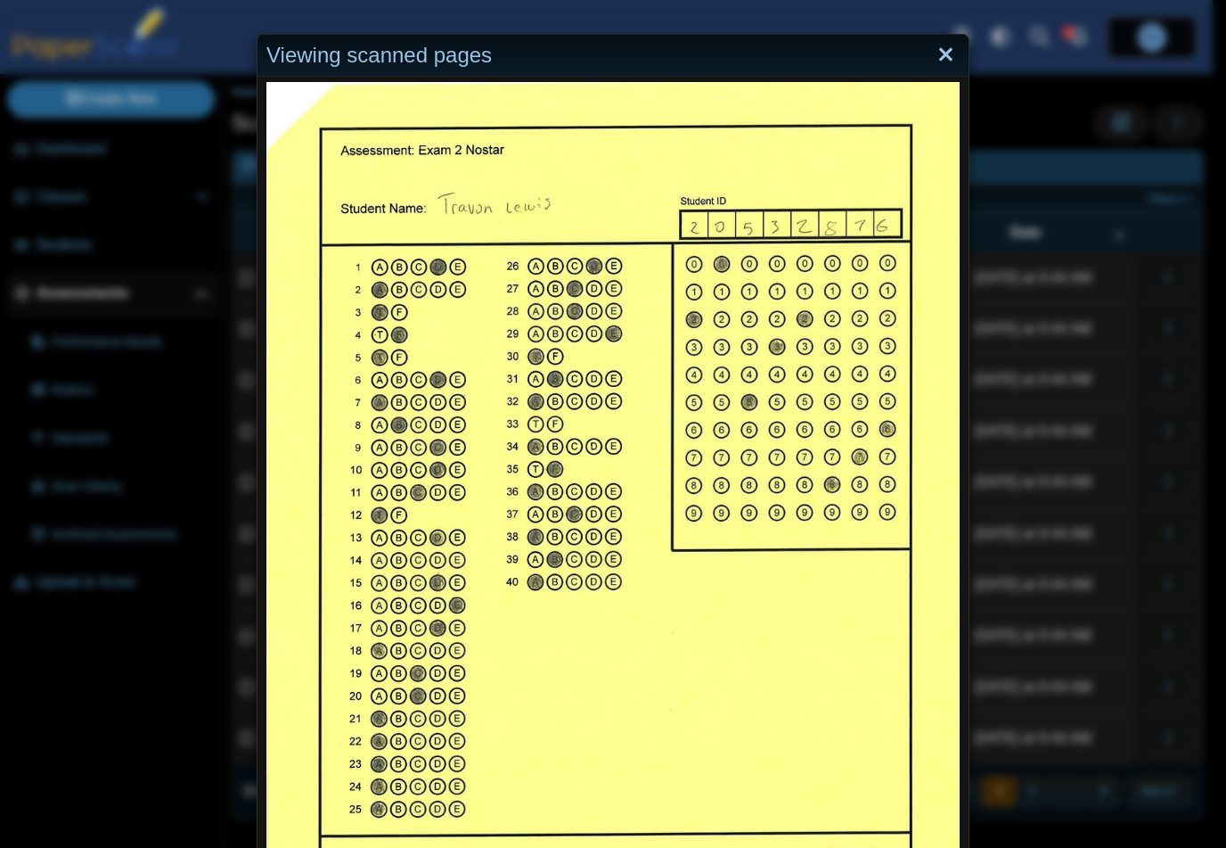
click at [937, 60] on link "Close" at bounding box center [946, 55] width 28 height 30
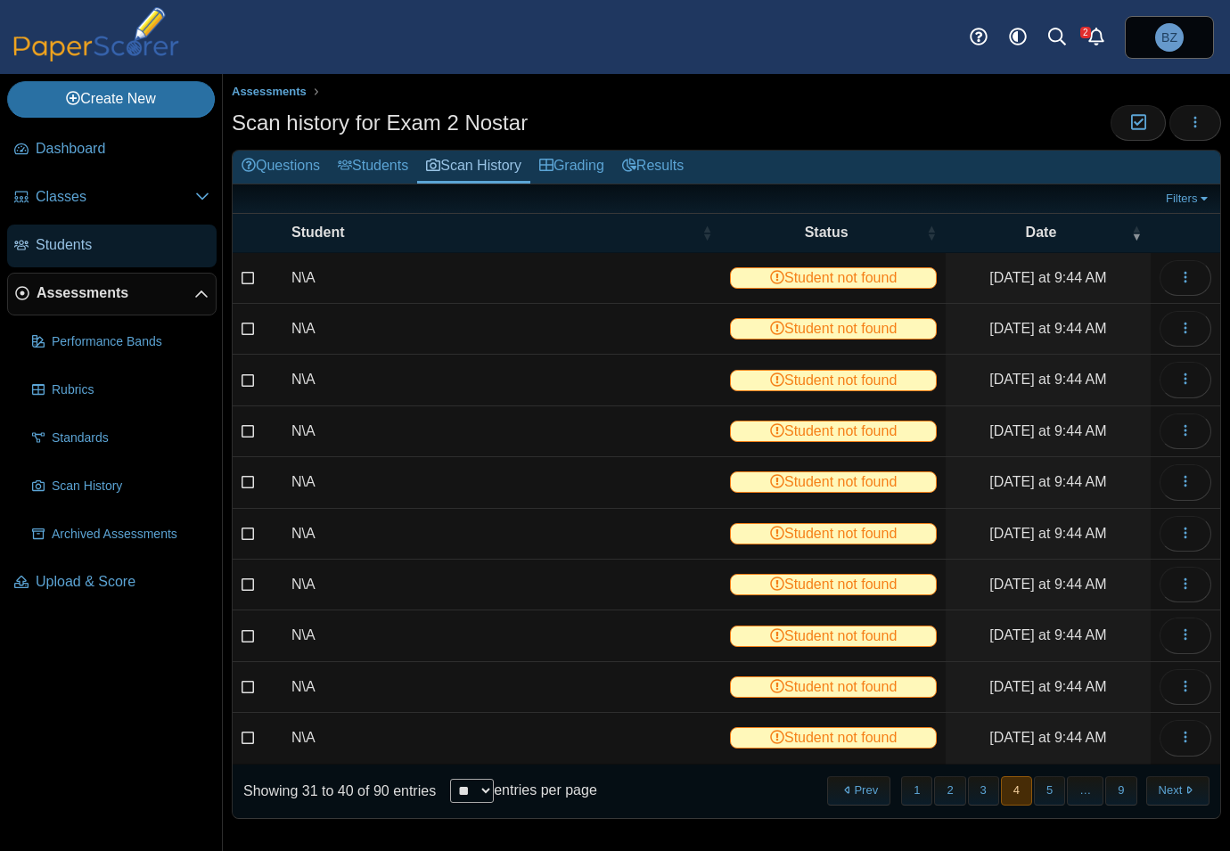
click at [38, 242] on span "Students" at bounding box center [123, 245] width 174 height 20
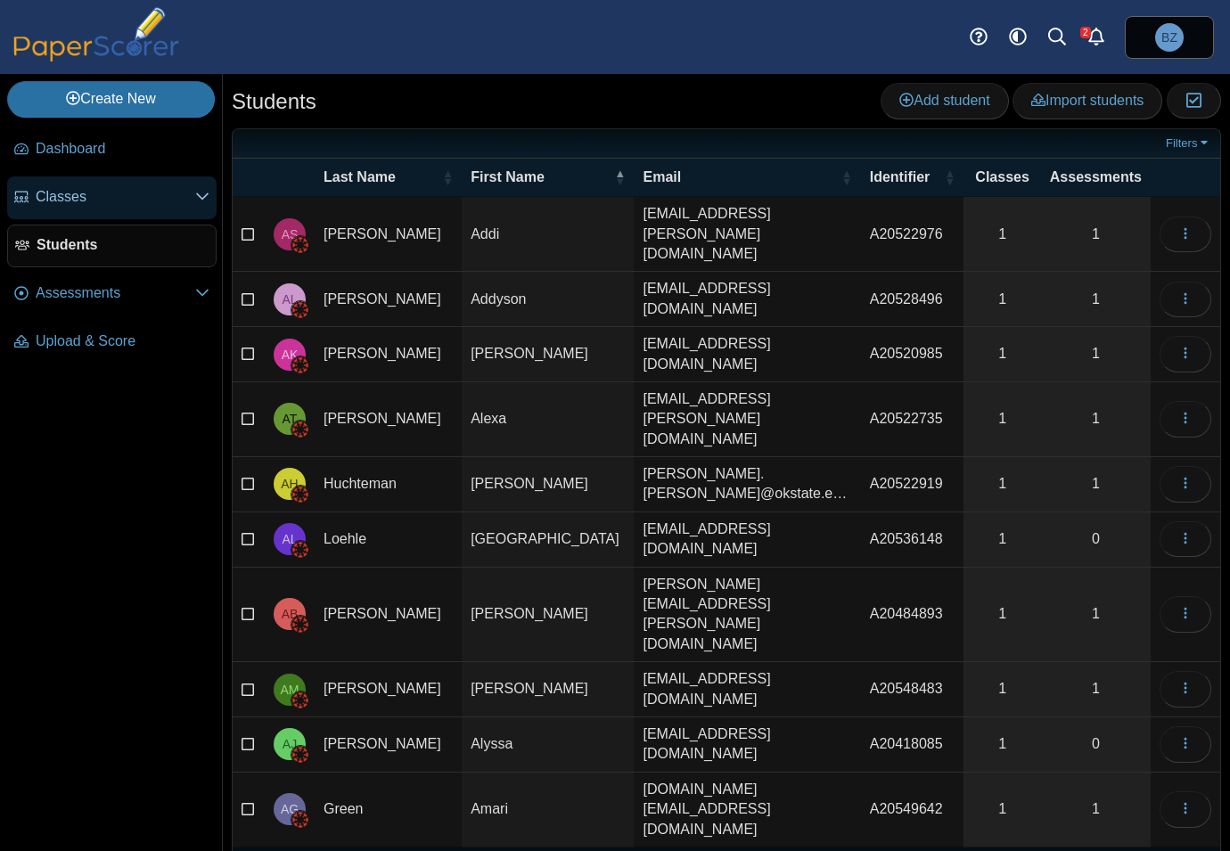
click at [71, 190] on span "Classes" at bounding box center [116, 197] width 160 height 20
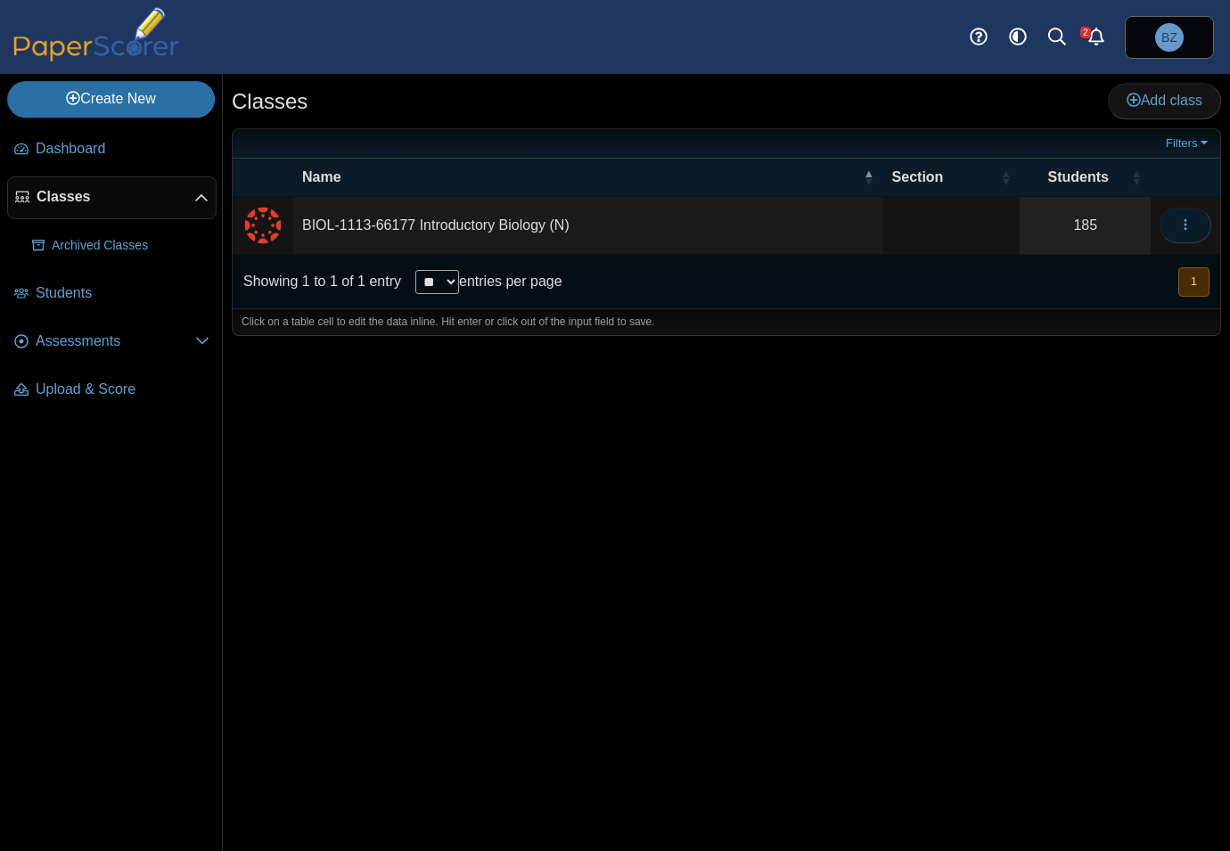
click at [1184, 220] on use "button" at bounding box center [1185, 225] width 3 height 12
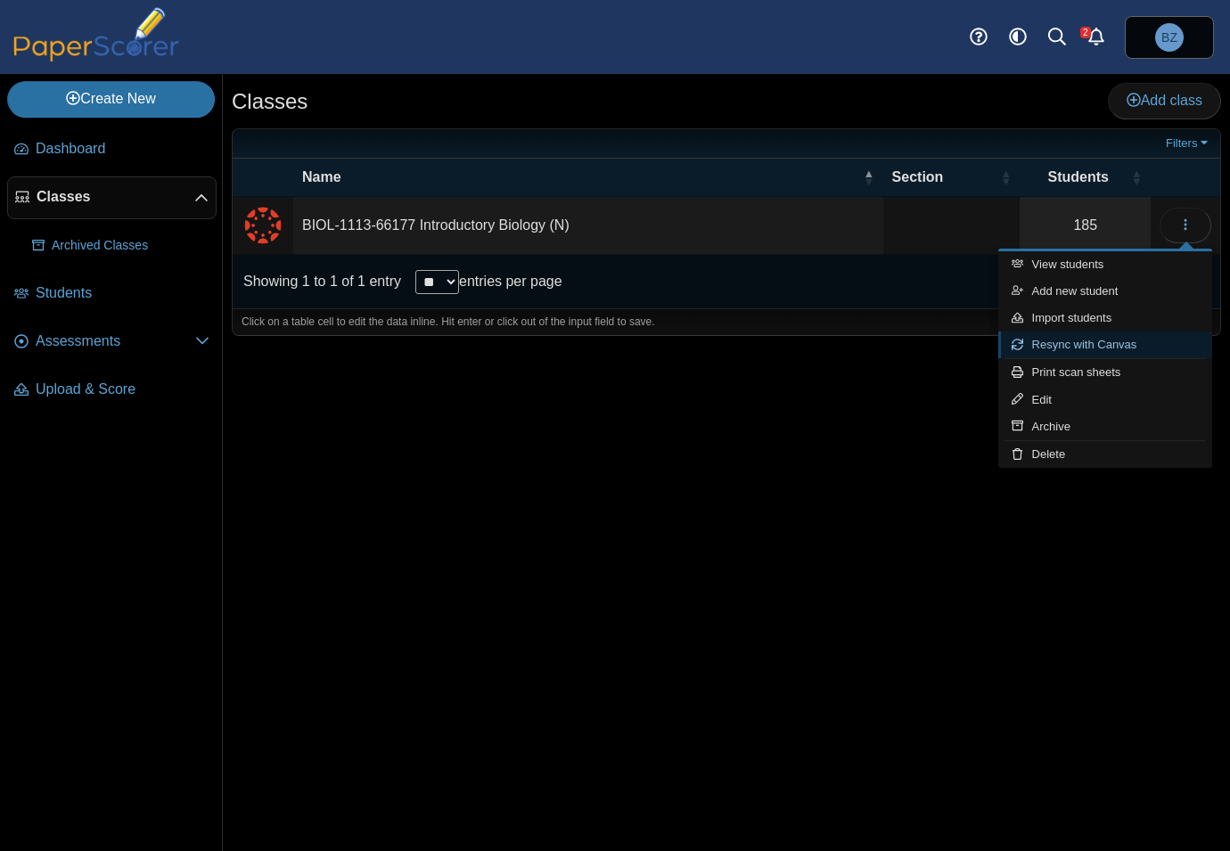
click at [1120, 341] on link "Resync with Canvas" at bounding box center [1105, 345] width 214 height 27
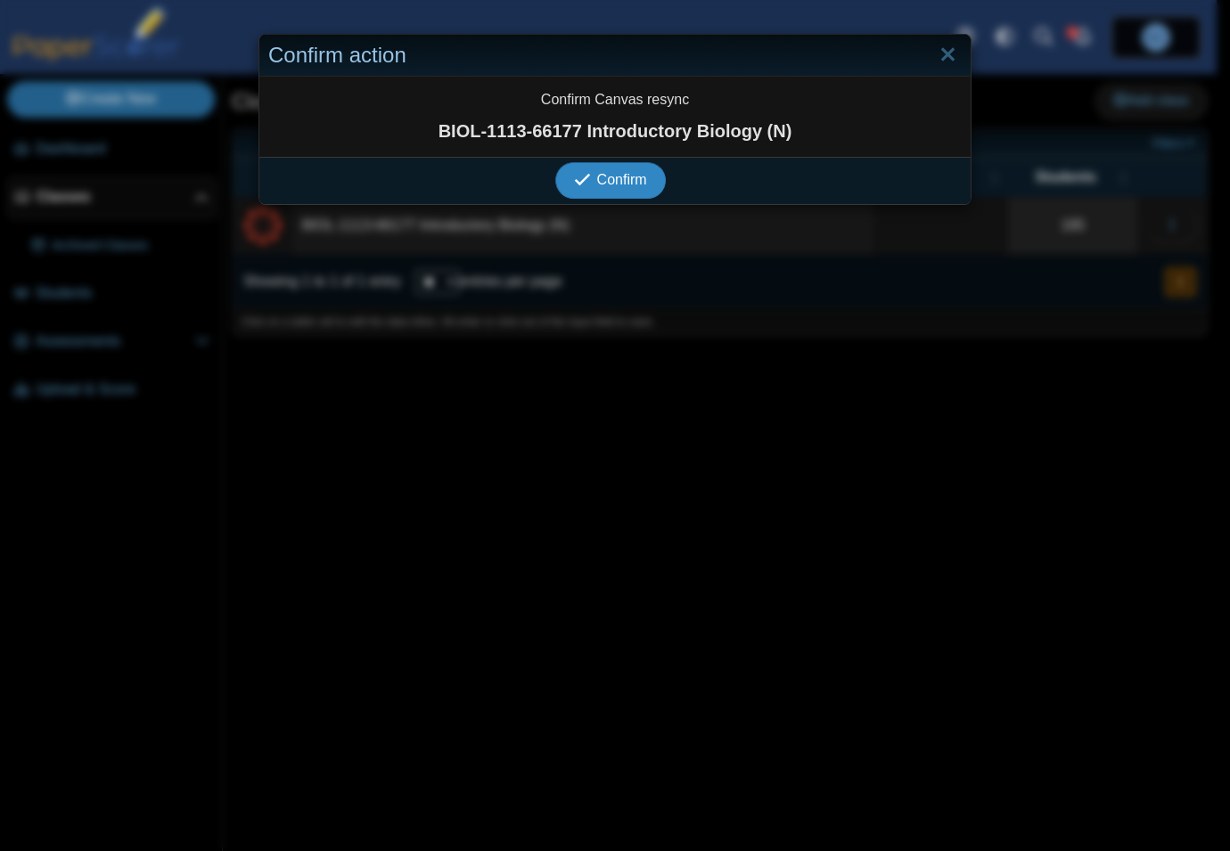
click at [602, 182] on span "Confirm" at bounding box center [622, 179] width 50 height 15
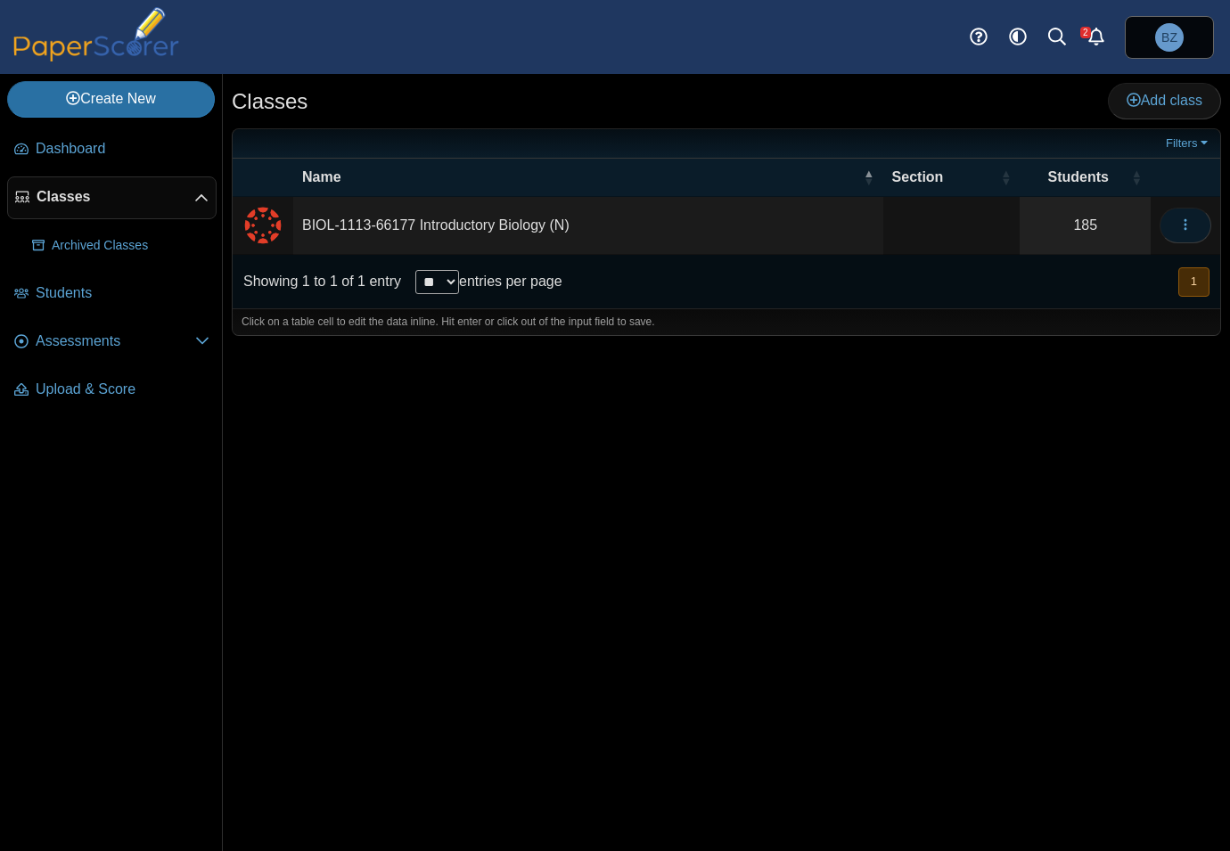
click at [1184, 229] on icon "button" at bounding box center [1185, 224] width 14 height 14
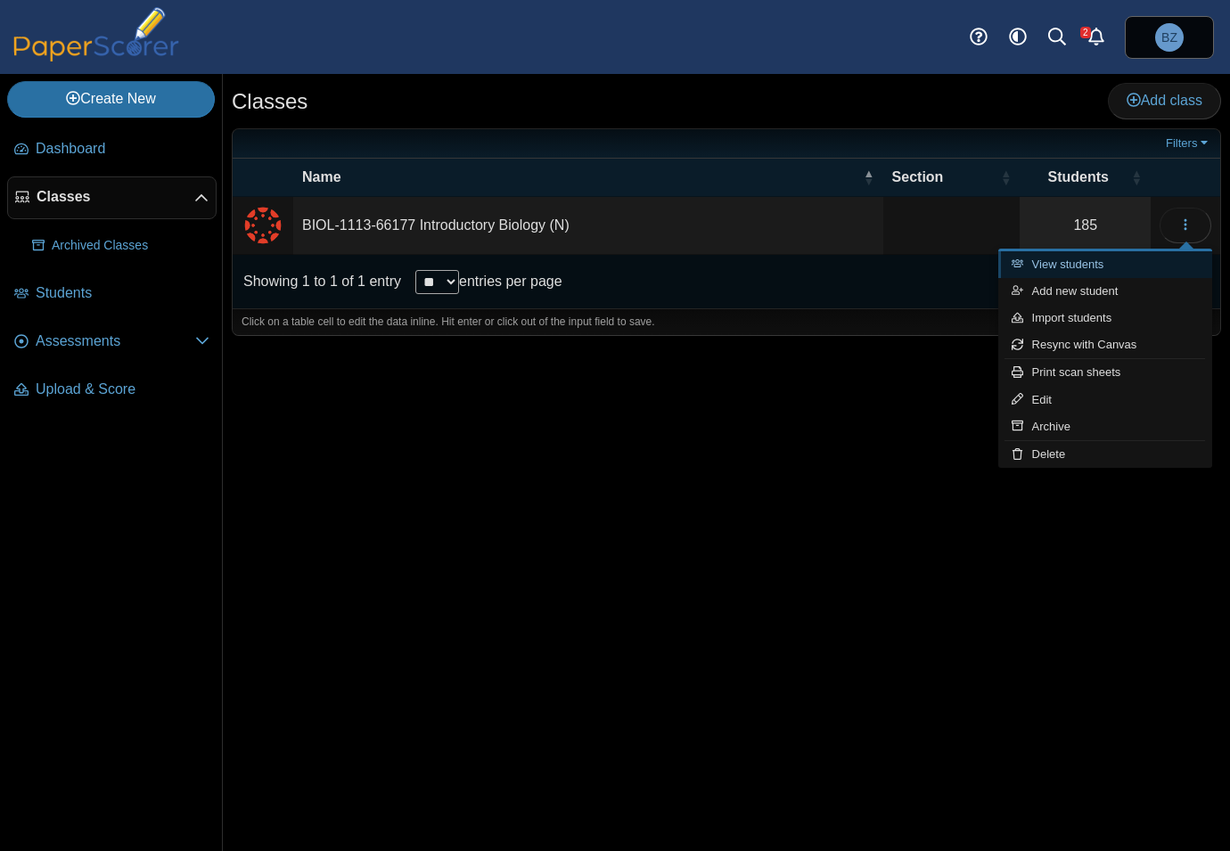
click at [1121, 267] on link "View students" at bounding box center [1105, 264] width 214 height 27
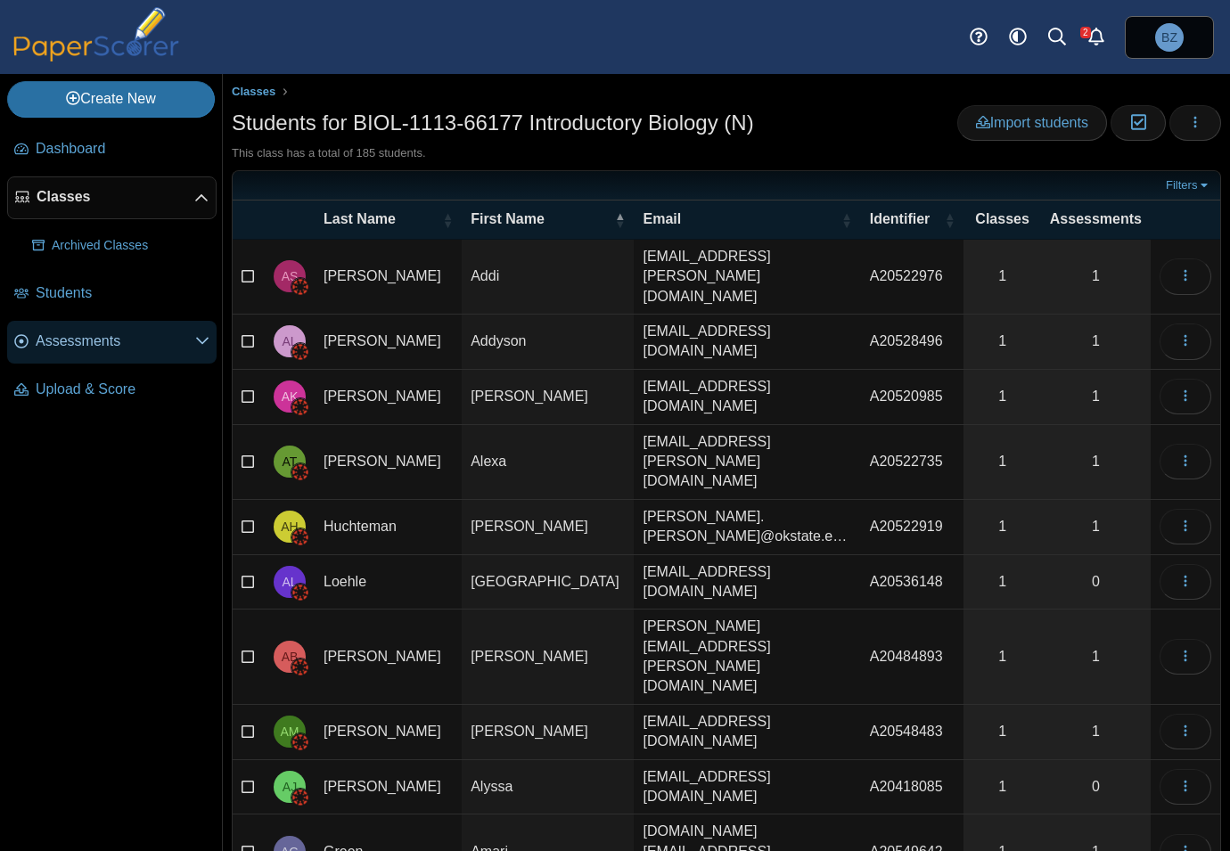
click at [50, 344] on span "Assessments" at bounding box center [116, 342] width 160 height 20
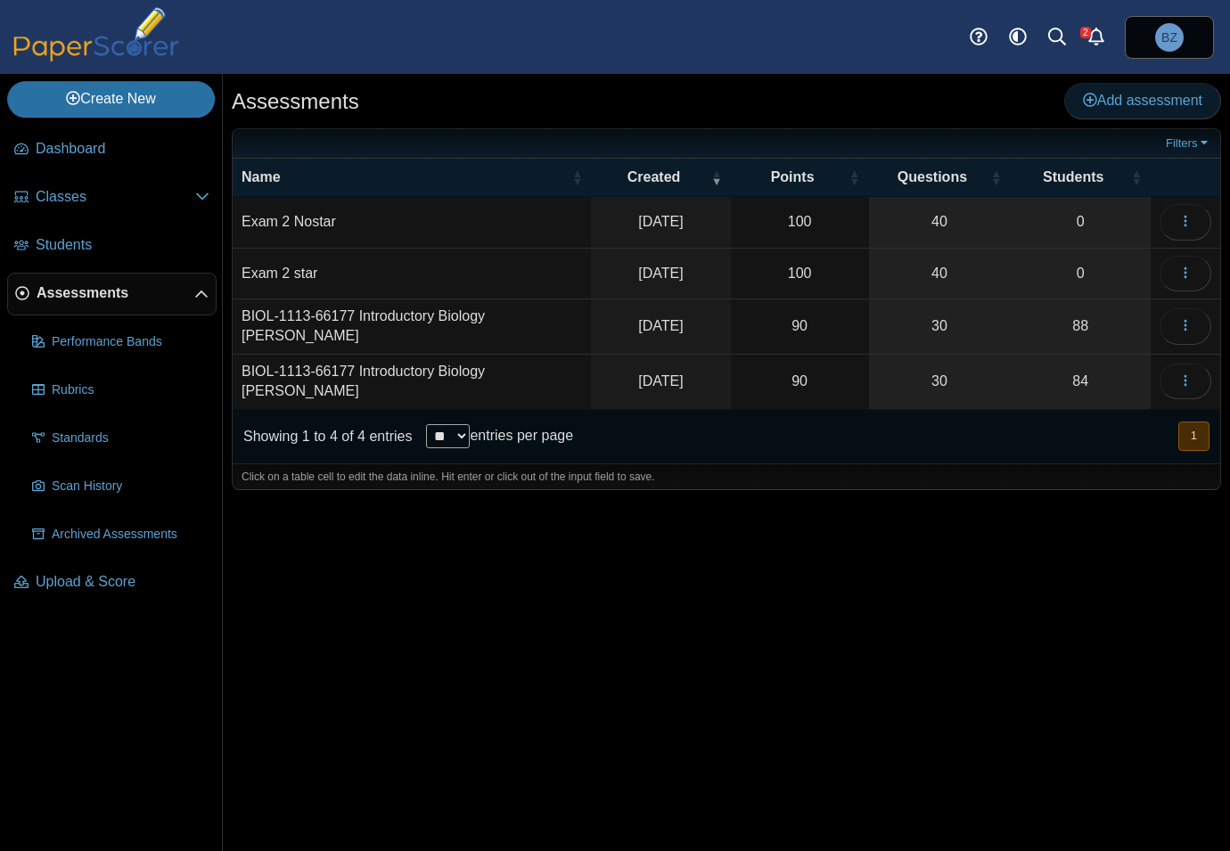
click at [1146, 115] on link "Add assessment" at bounding box center [1142, 101] width 157 height 36
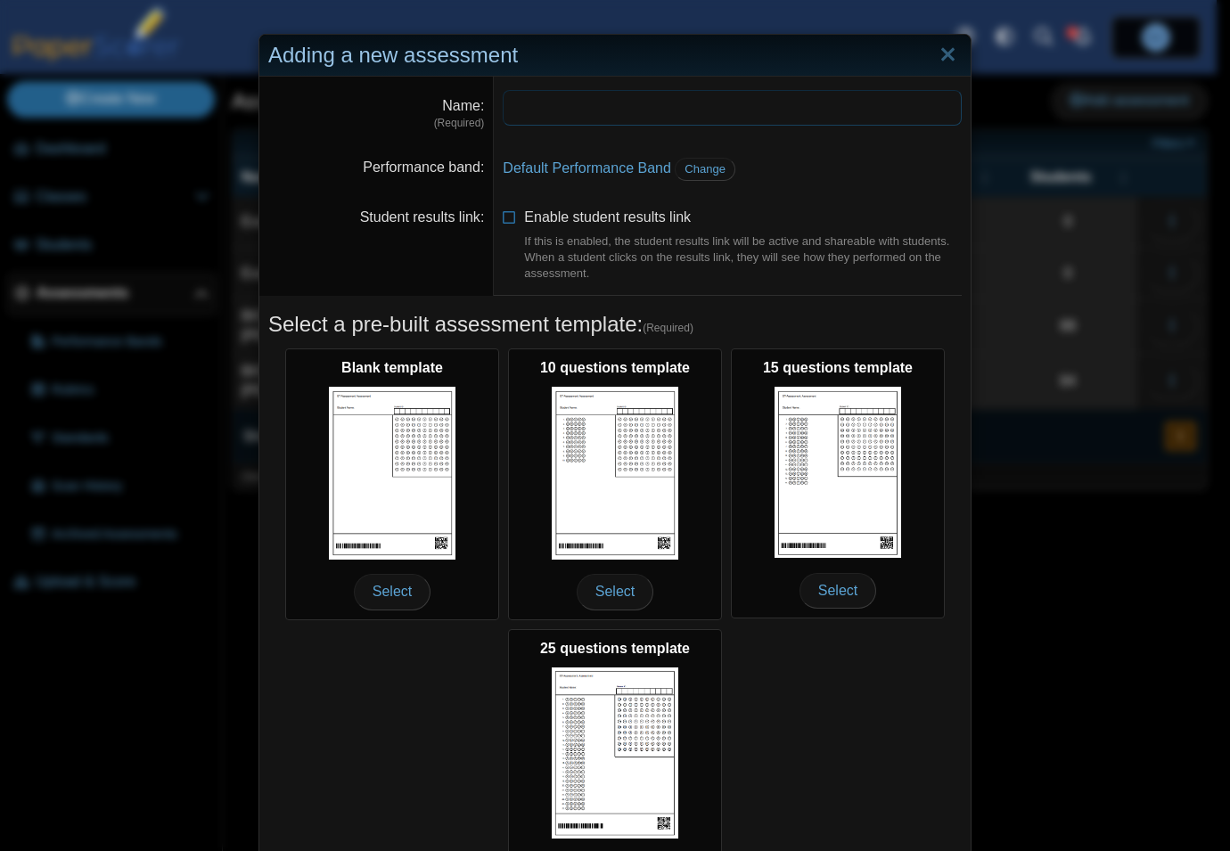
click at [626, 109] on input "Name" at bounding box center [732, 108] width 459 height 36
click at [941, 58] on link "Close" at bounding box center [948, 55] width 28 height 30
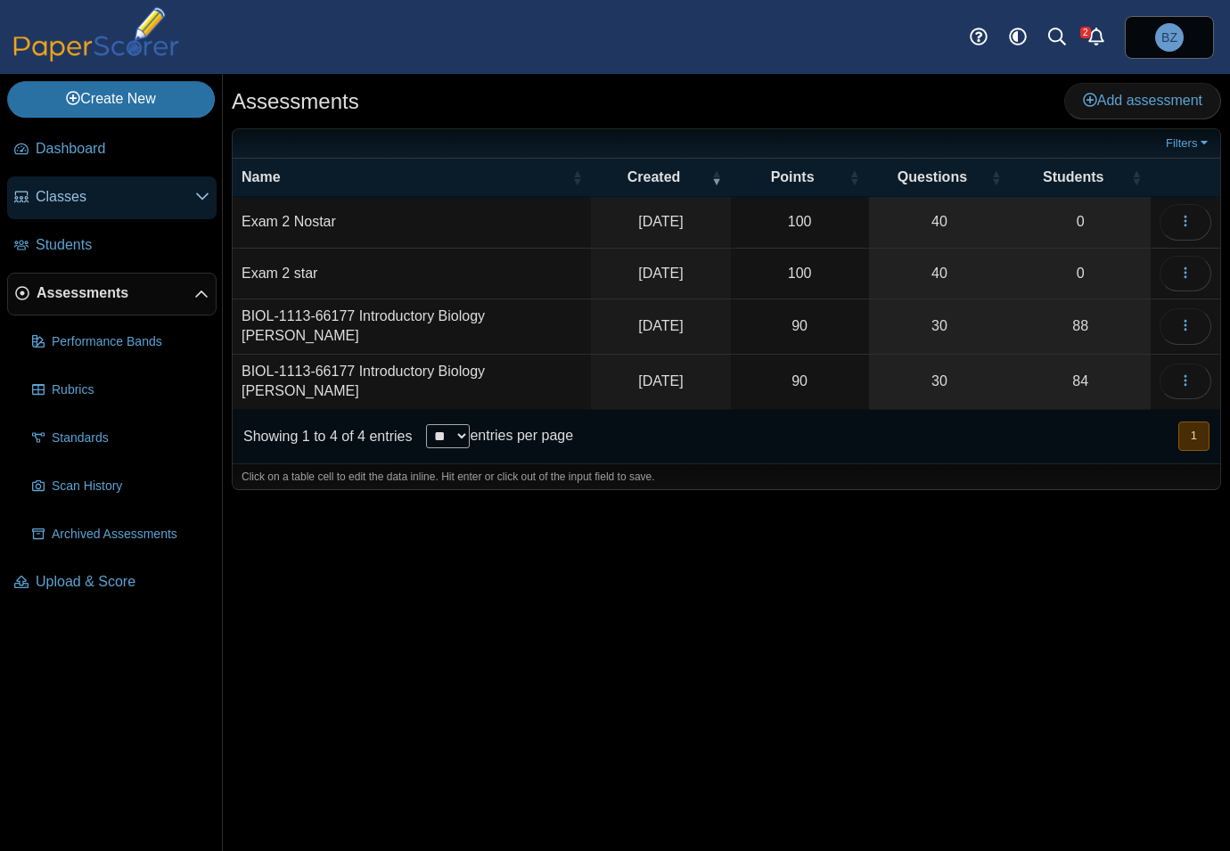
click at [63, 203] on span "Classes" at bounding box center [116, 197] width 160 height 20
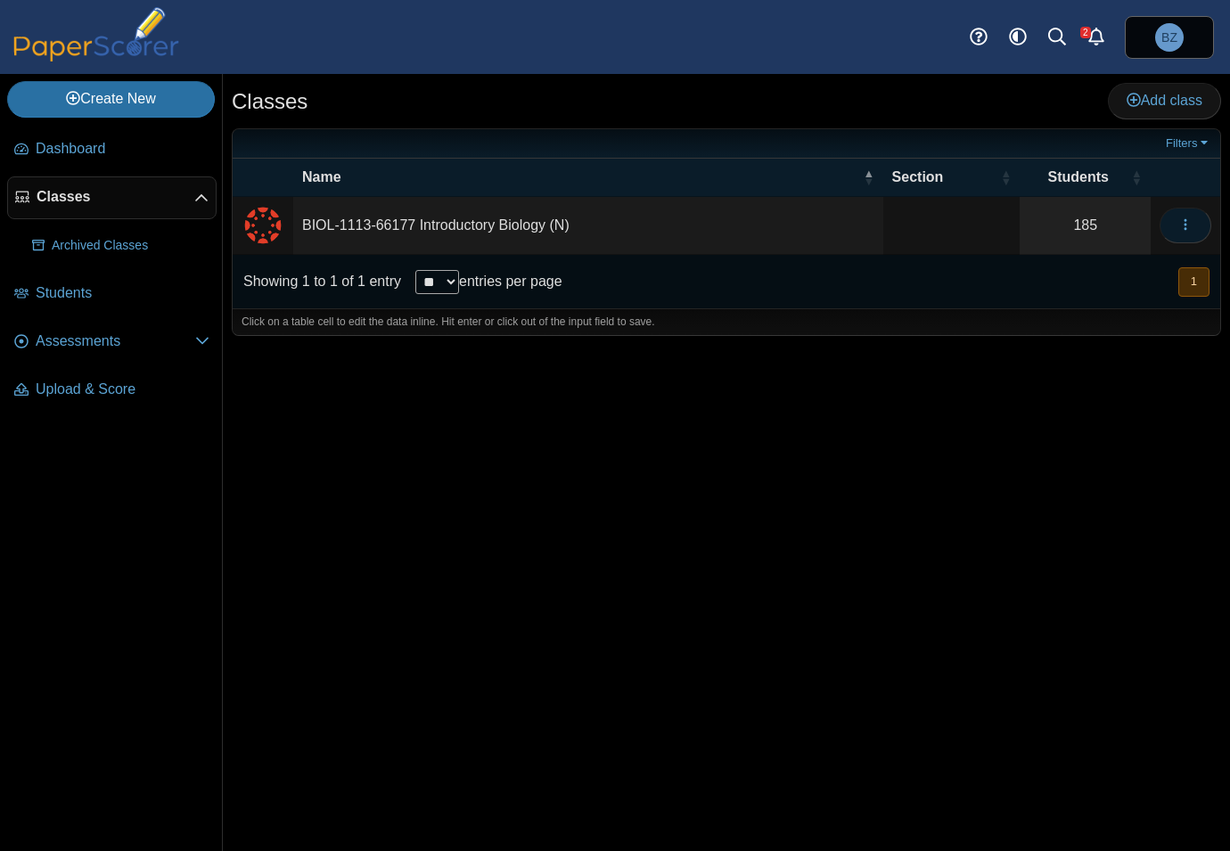
click at [1184, 221] on icon "button" at bounding box center [1185, 224] width 14 height 14
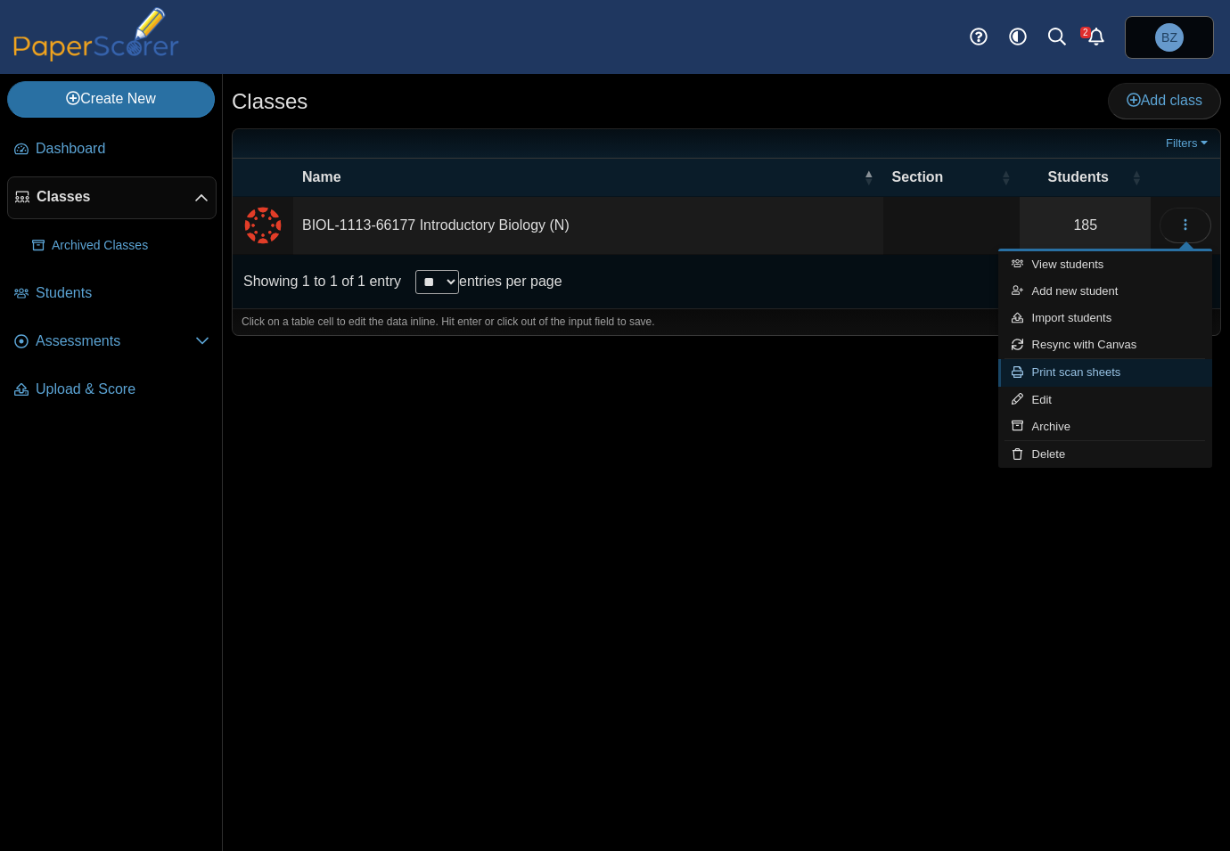
click at [1112, 374] on link "Print scan sheets" at bounding box center [1105, 372] width 214 height 27
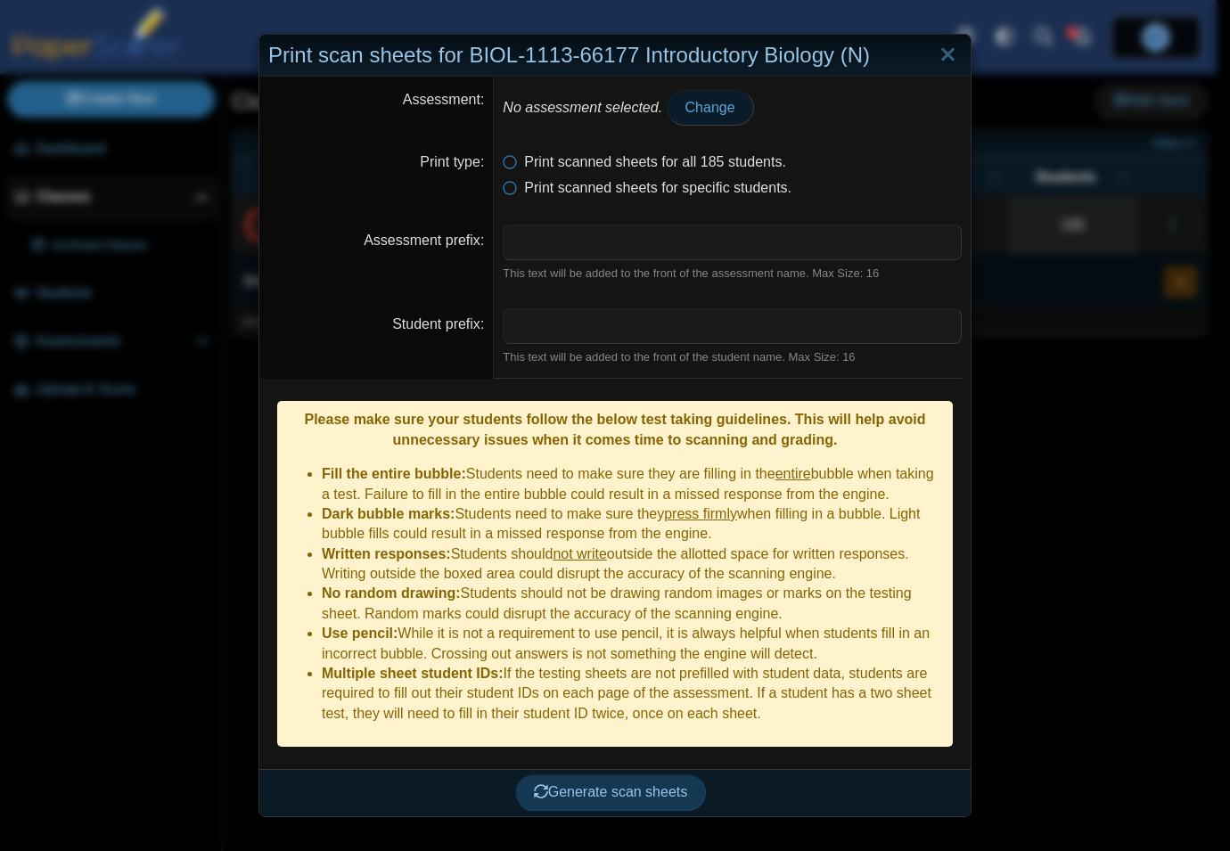
click at [702, 111] on span "Change" at bounding box center [710, 107] width 50 height 15
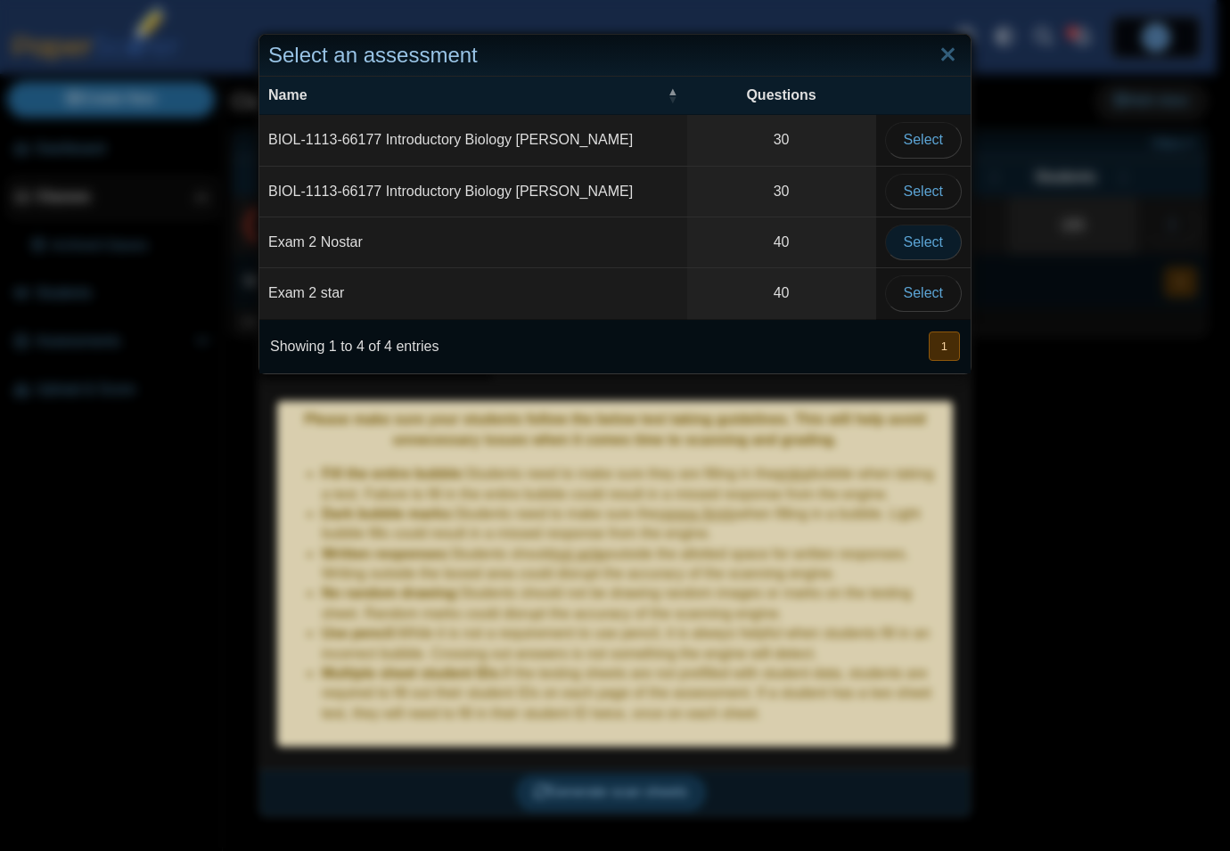
click at [912, 242] on span "Select" at bounding box center [923, 241] width 39 height 15
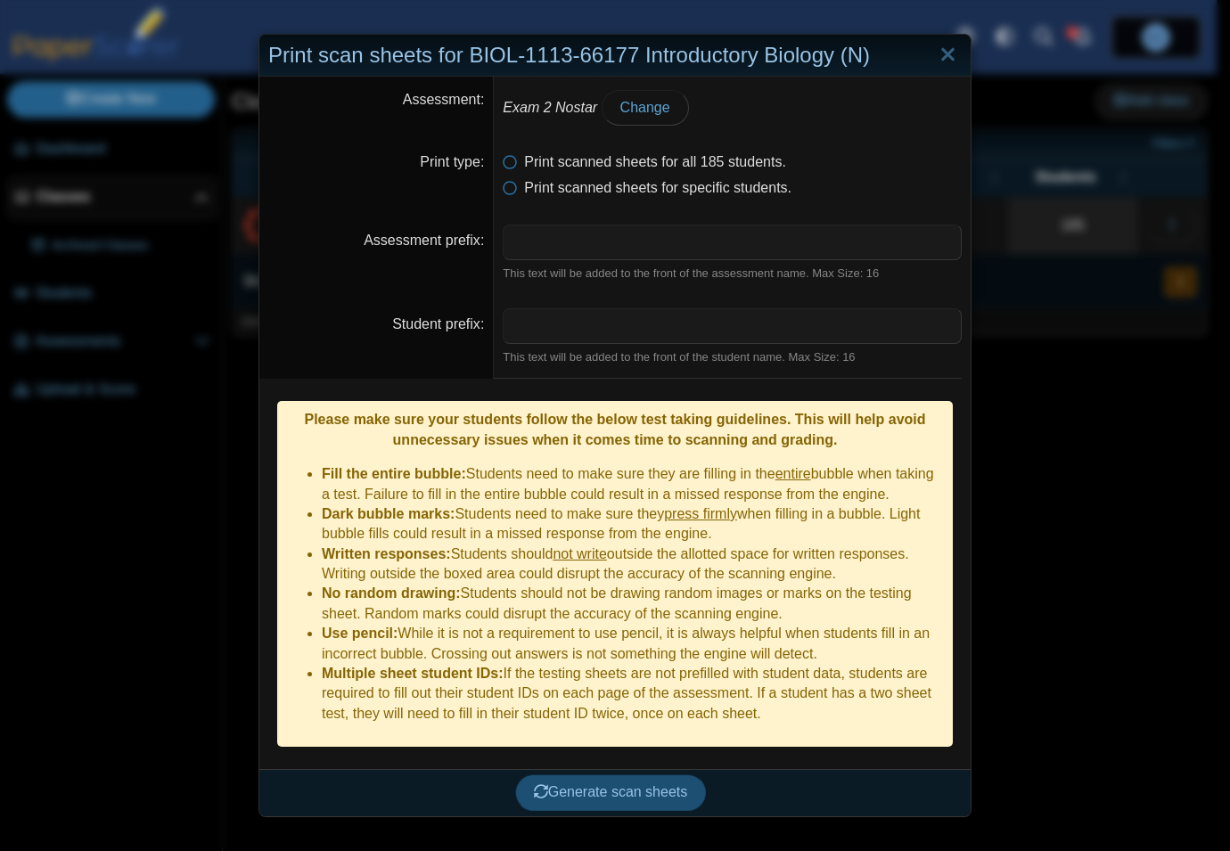
click at [658, 784] on span "Generate scan sheets" at bounding box center [611, 791] width 154 height 15
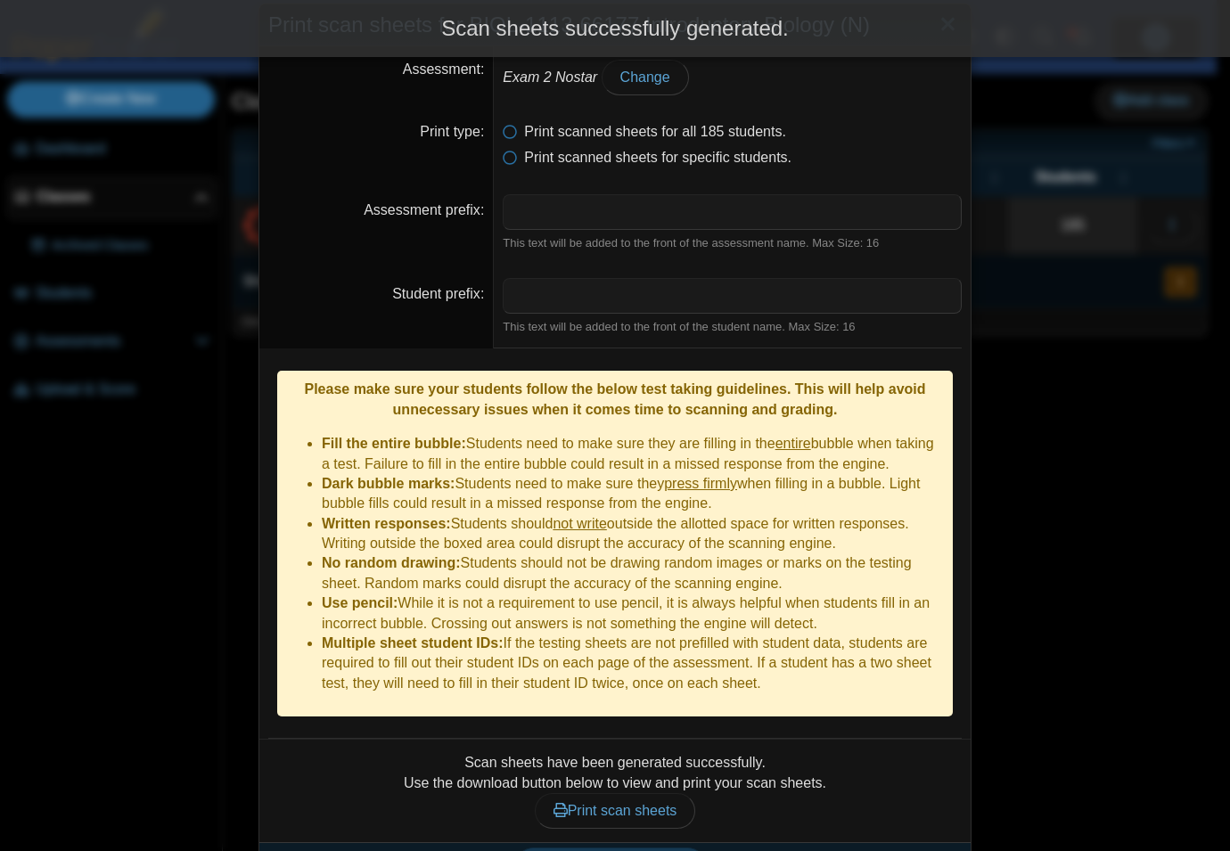
scroll to position [47, 0]
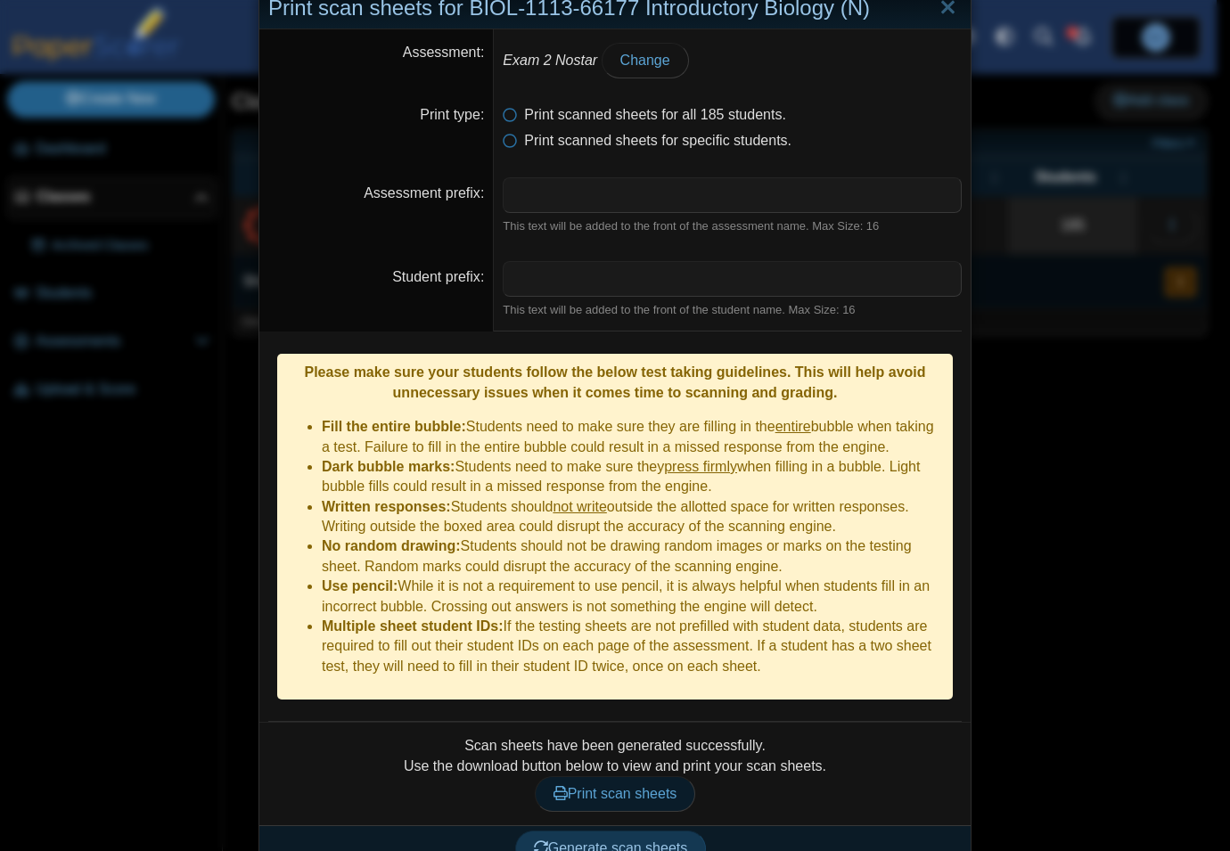
click at [631, 786] on span "Print scan sheets" at bounding box center [615, 793] width 124 height 15
click at [1073, 434] on div "Print scan sheets for BIOL-1113-66177 Introductory Biology (N) Assessment Exam …" at bounding box center [615, 425] width 1230 height 851
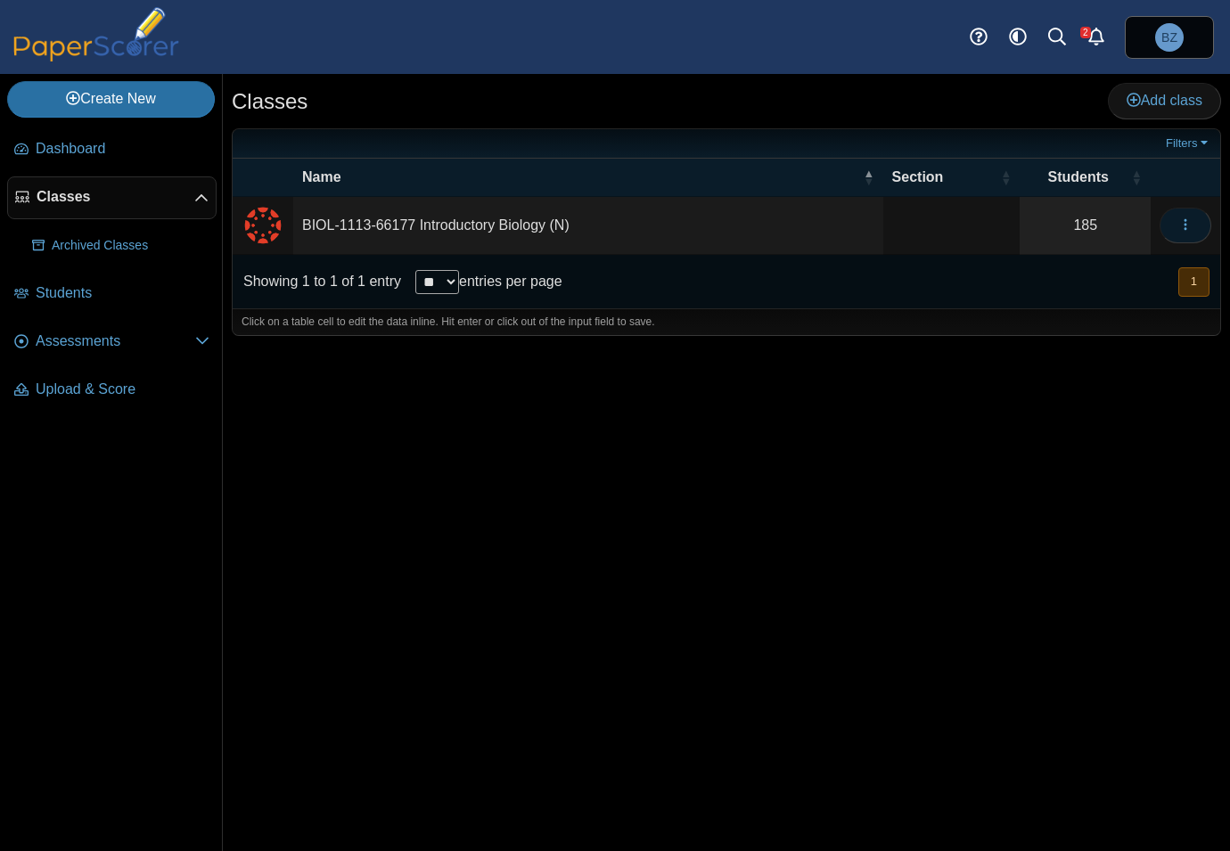
click at [1185, 220] on icon "button" at bounding box center [1185, 224] width 14 height 14
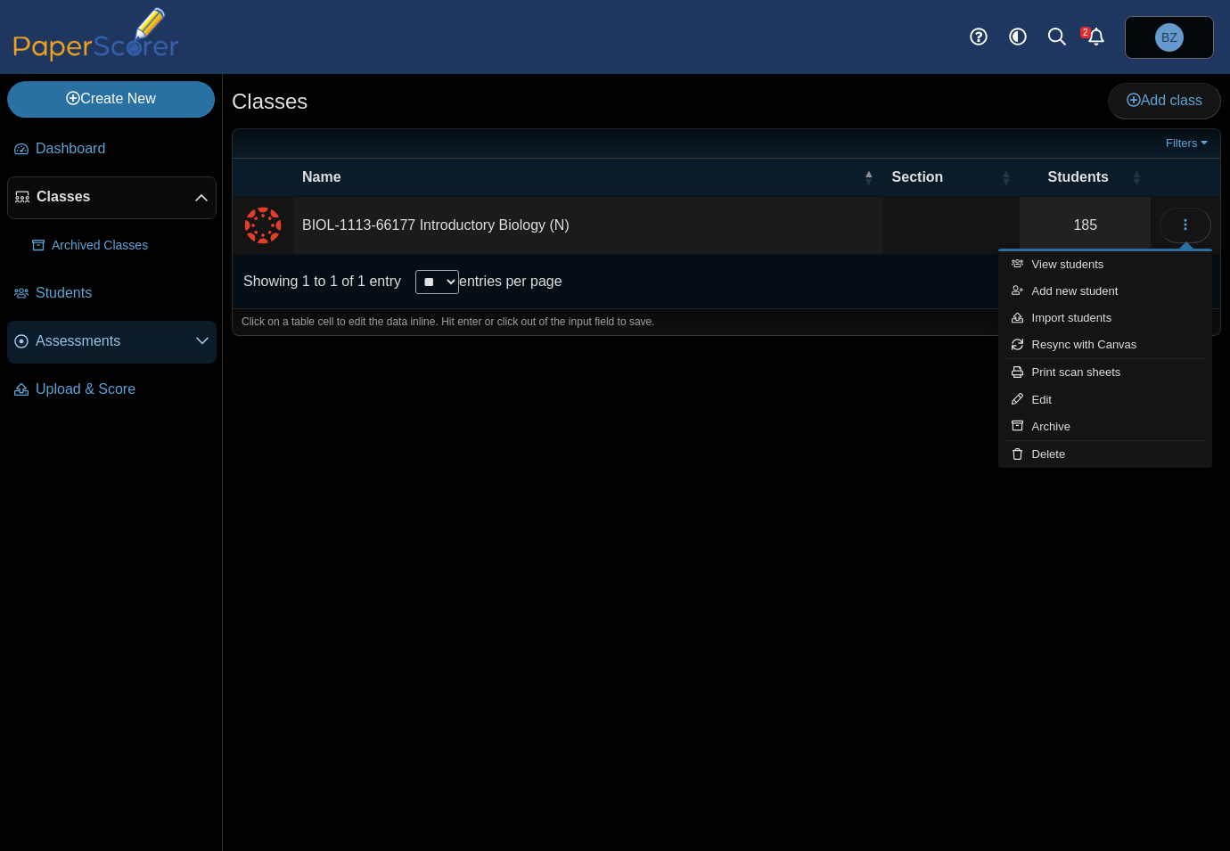
click at [143, 341] on span "Assessments" at bounding box center [116, 342] width 160 height 20
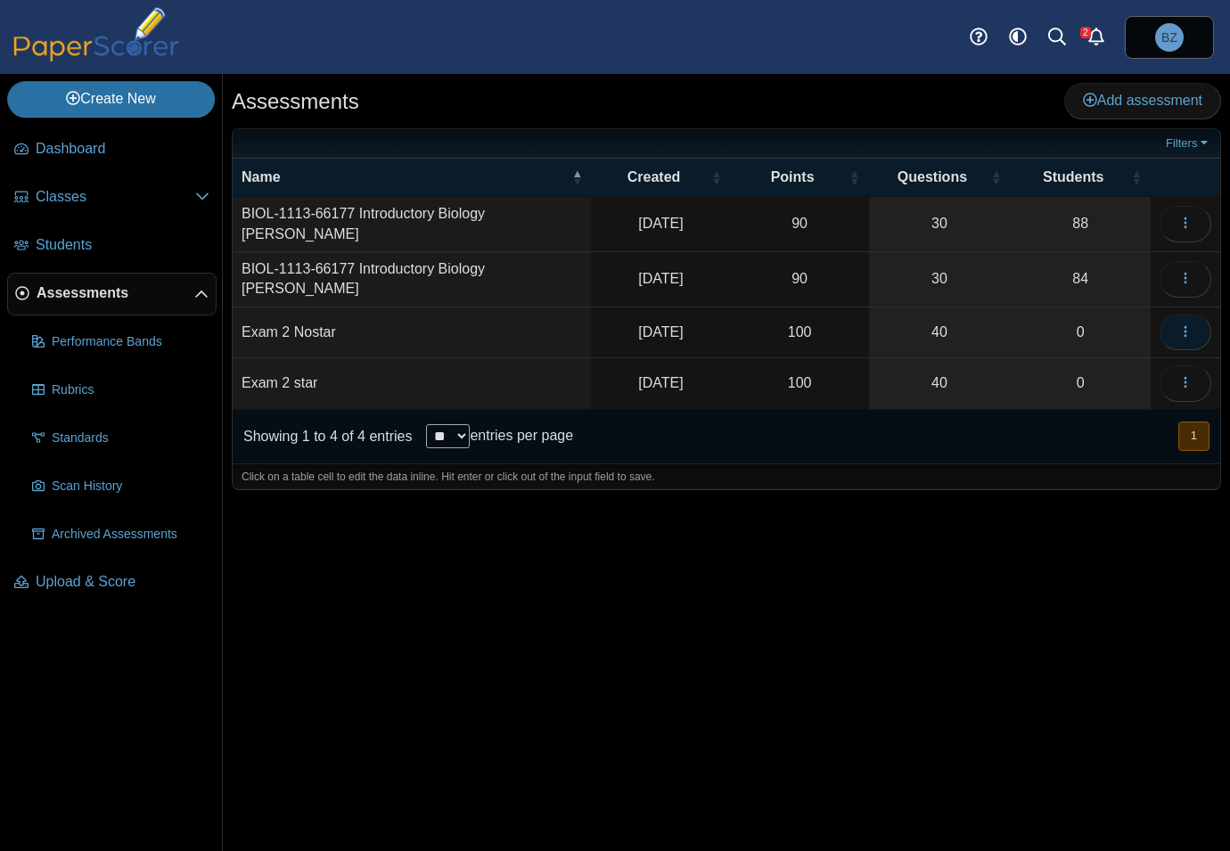
click at [1197, 324] on button "button" at bounding box center [1185, 333] width 52 height 36
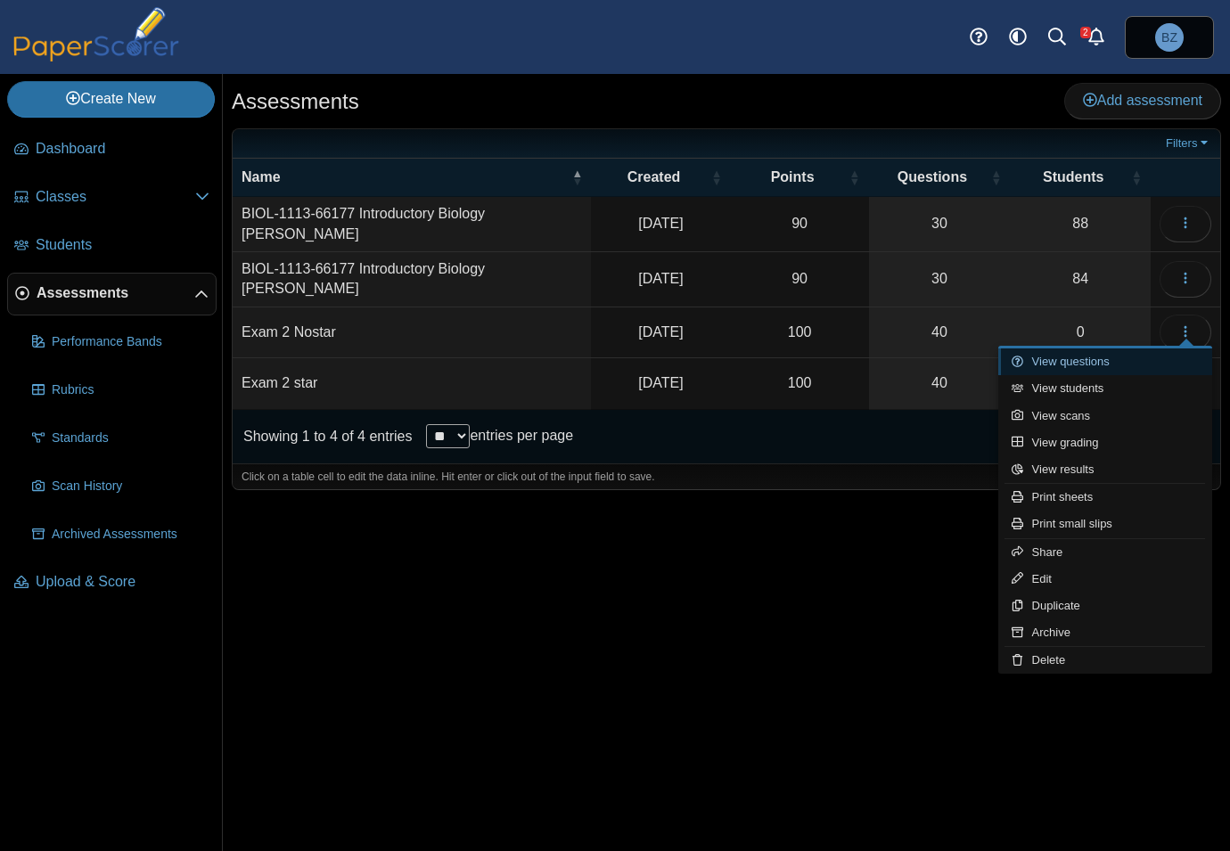
click at [1104, 360] on link "View questions" at bounding box center [1105, 361] width 214 height 27
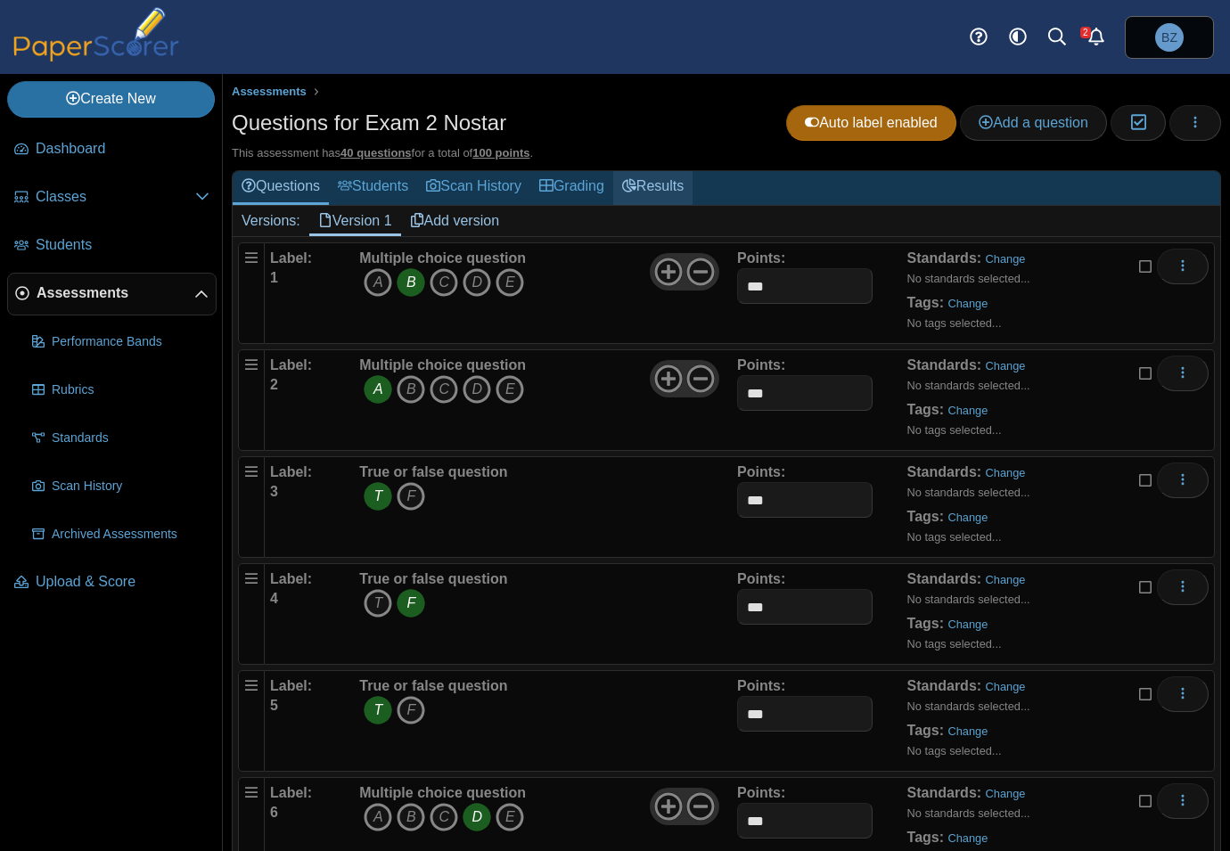
click at [629, 178] on link "Results" at bounding box center [652, 187] width 79 height 33
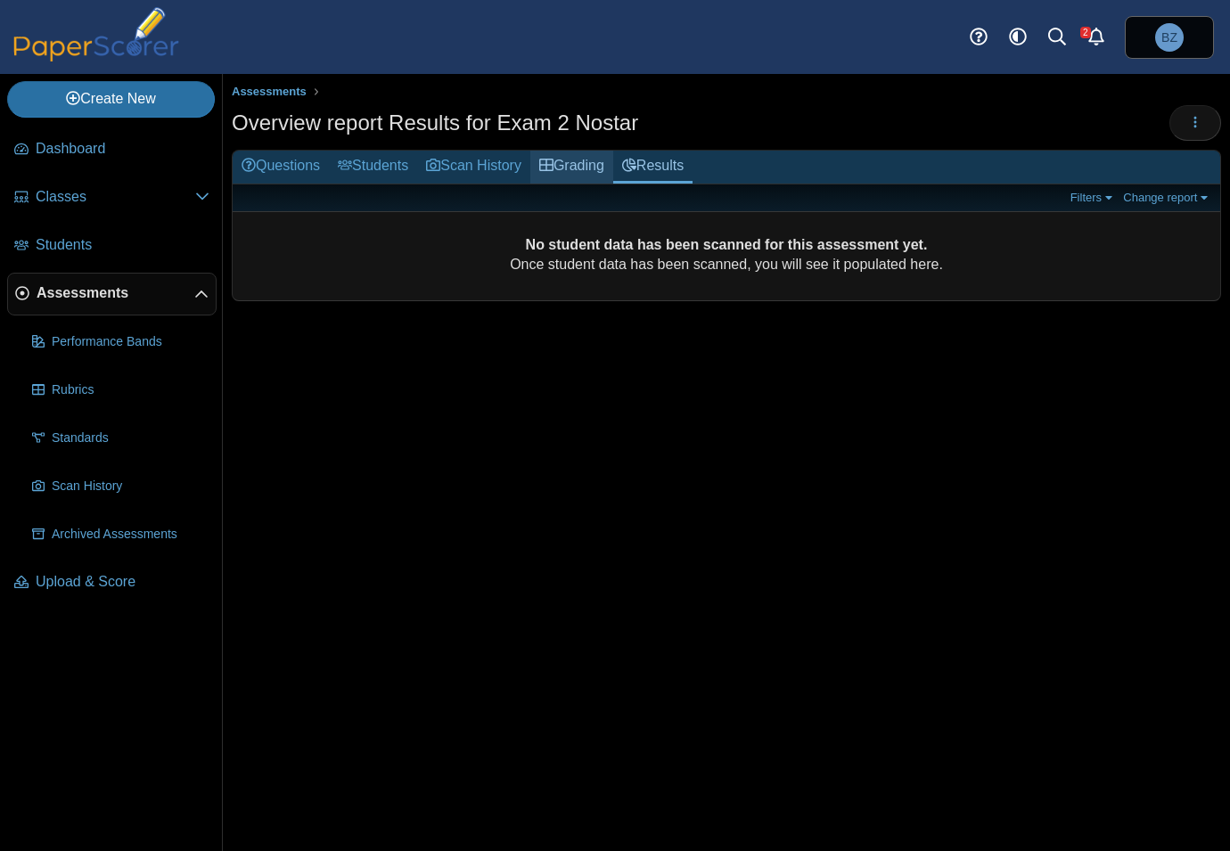
click at [588, 168] on link "Grading" at bounding box center [571, 167] width 83 height 33
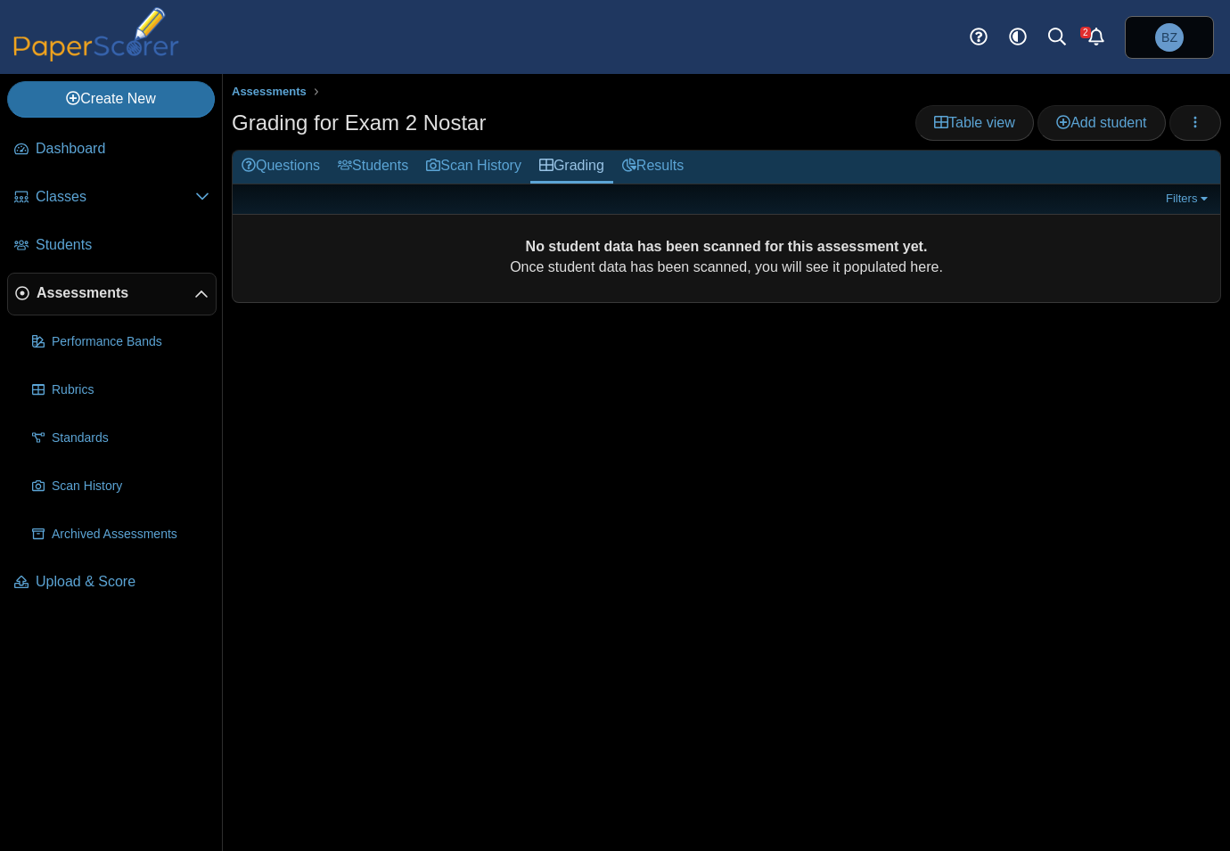
click at [455, 169] on link "Scan History" at bounding box center [473, 167] width 113 height 33
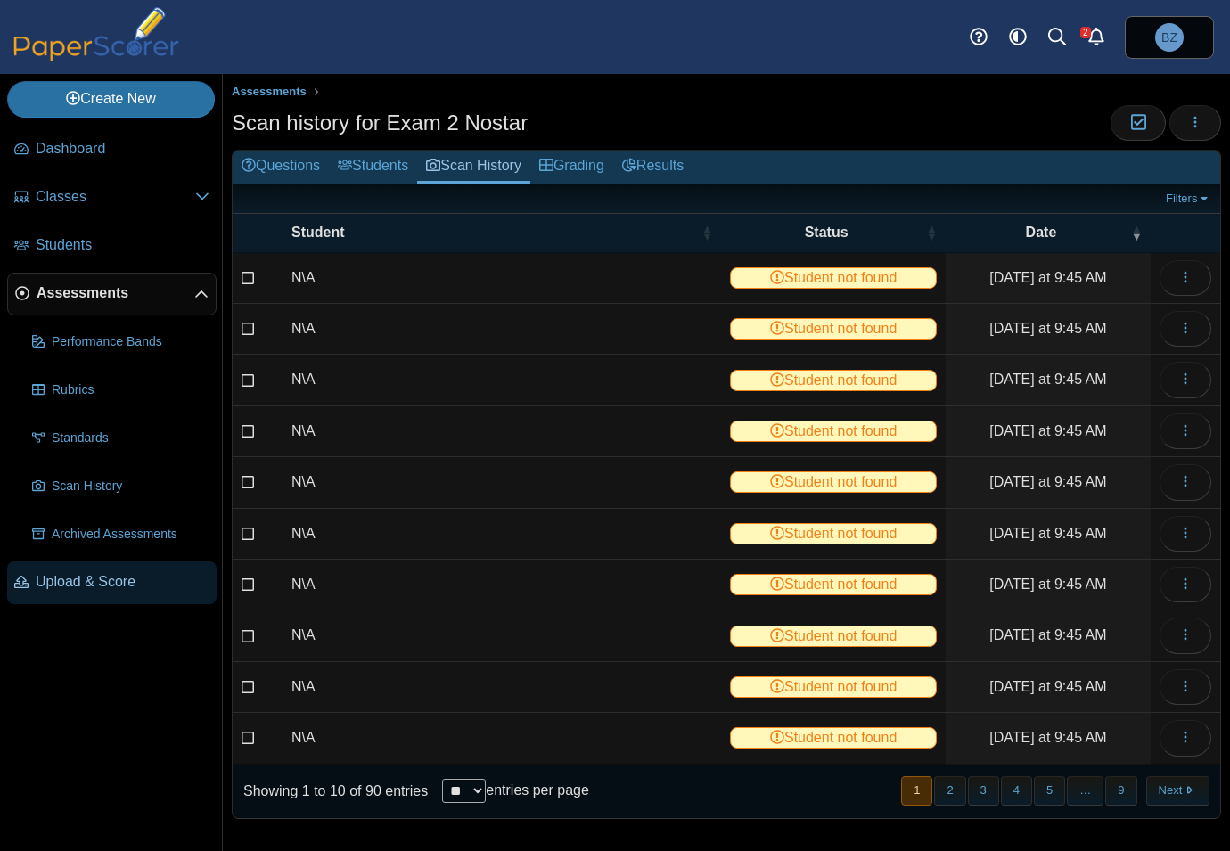
click at [80, 587] on span "Upload & Score" at bounding box center [123, 582] width 174 height 20
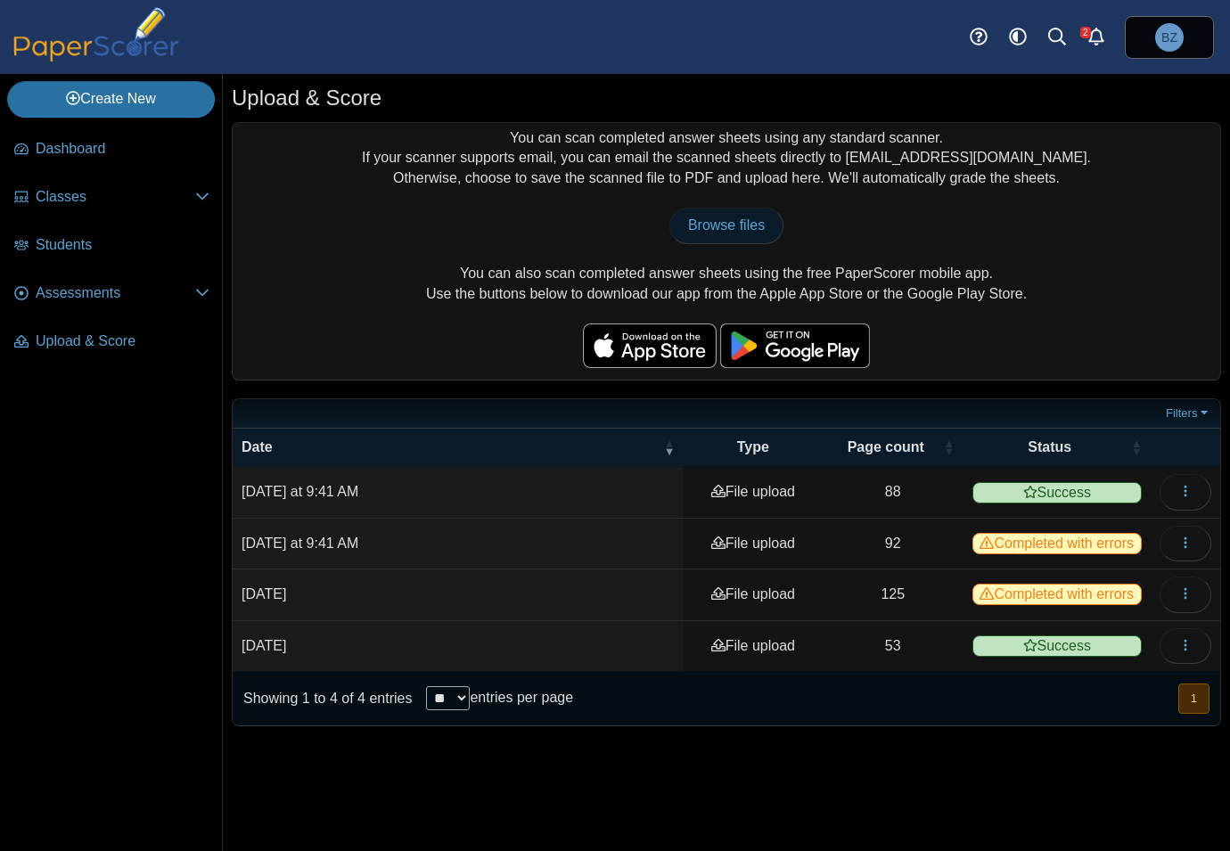
click at [727, 226] on span "Browse files" at bounding box center [726, 224] width 77 height 15
type input "**********"
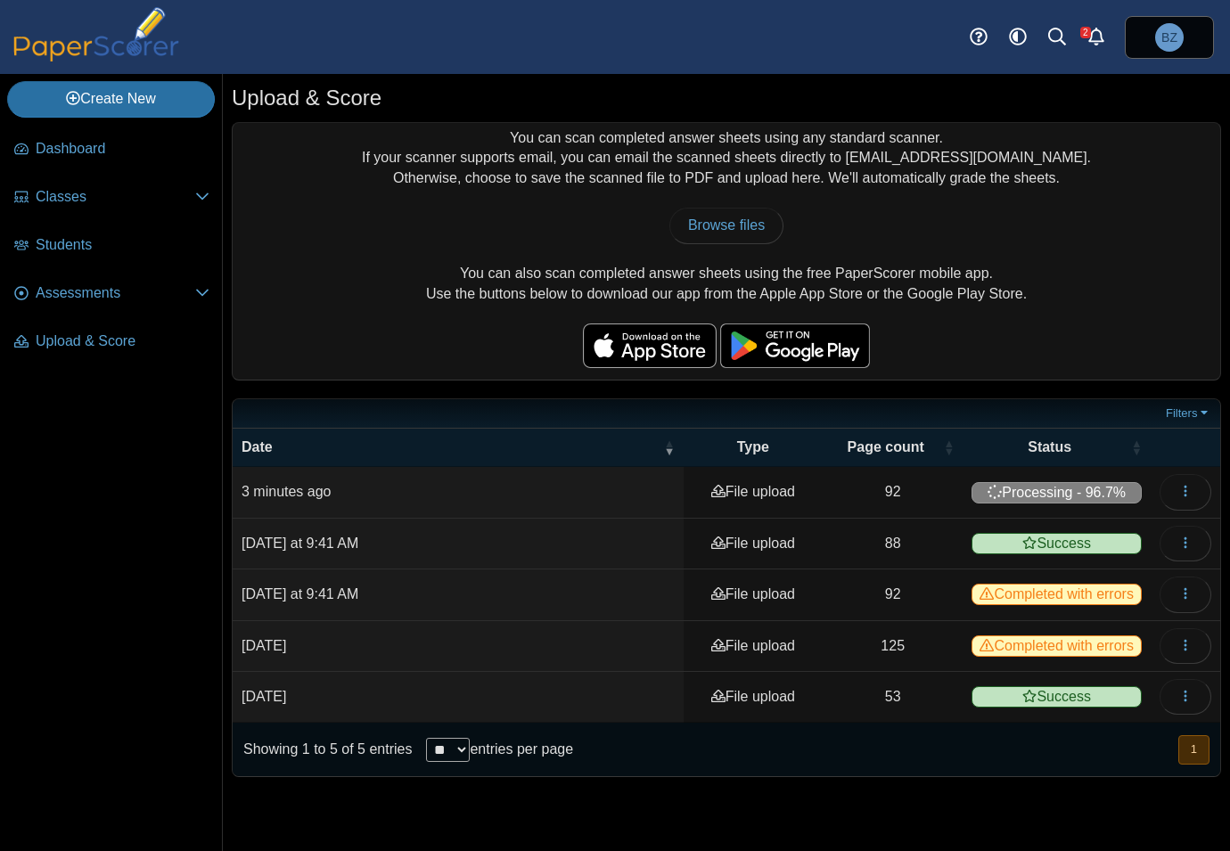
click at [142, 594] on nav "Dashboard Classes" at bounding box center [111, 486] width 222 height 730
click at [1200, 488] on button "button" at bounding box center [1185, 492] width 52 height 36
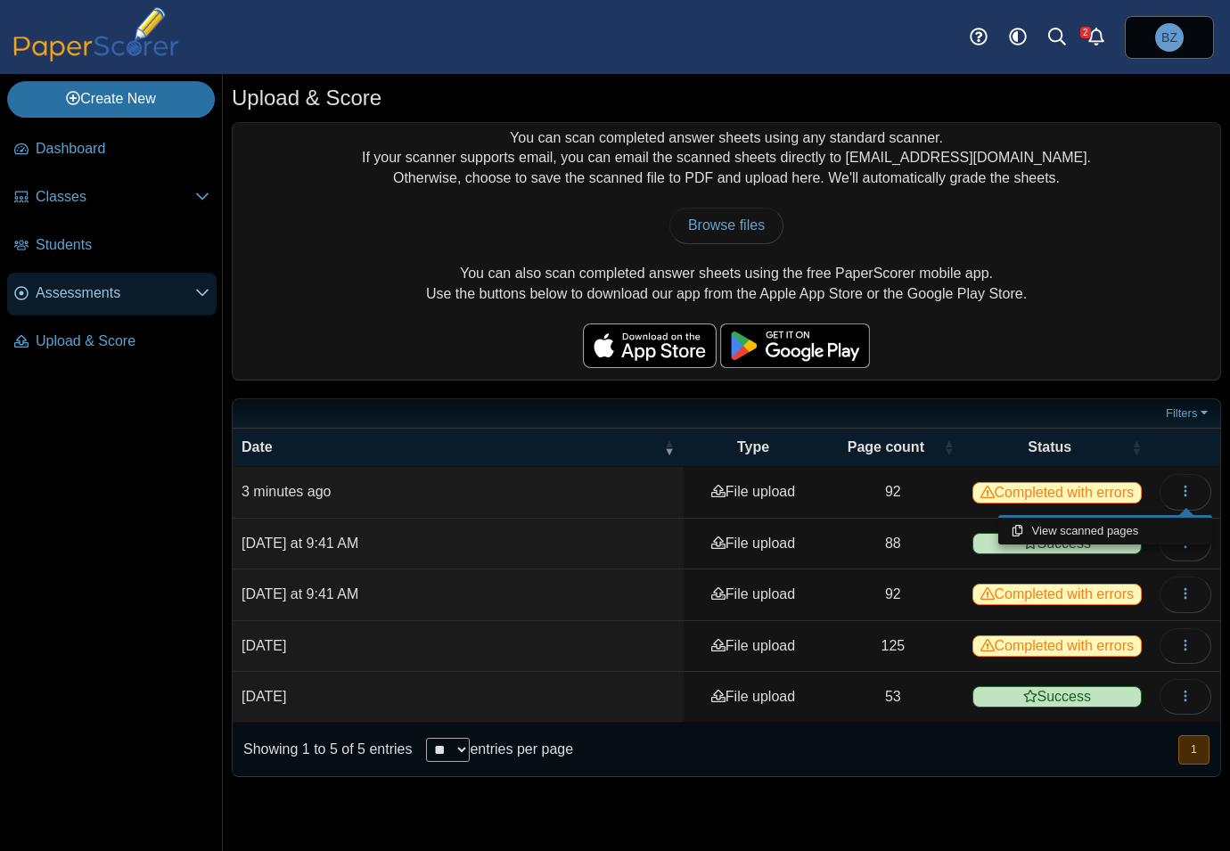
click at [120, 288] on span "Assessments" at bounding box center [116, 293] width 160 height 20
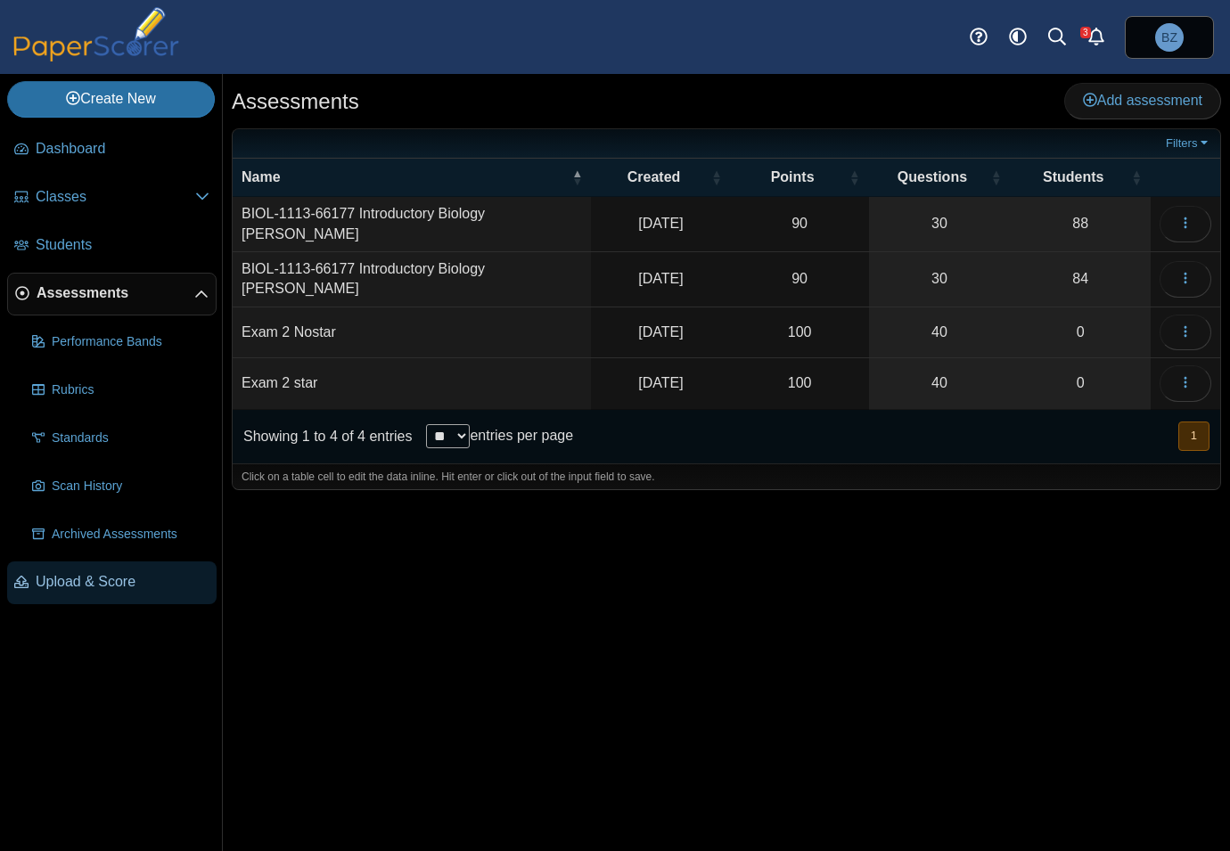
click at [102, 580] on span "Upload & Score" at bounding box center [123, 582] width 174 height 20
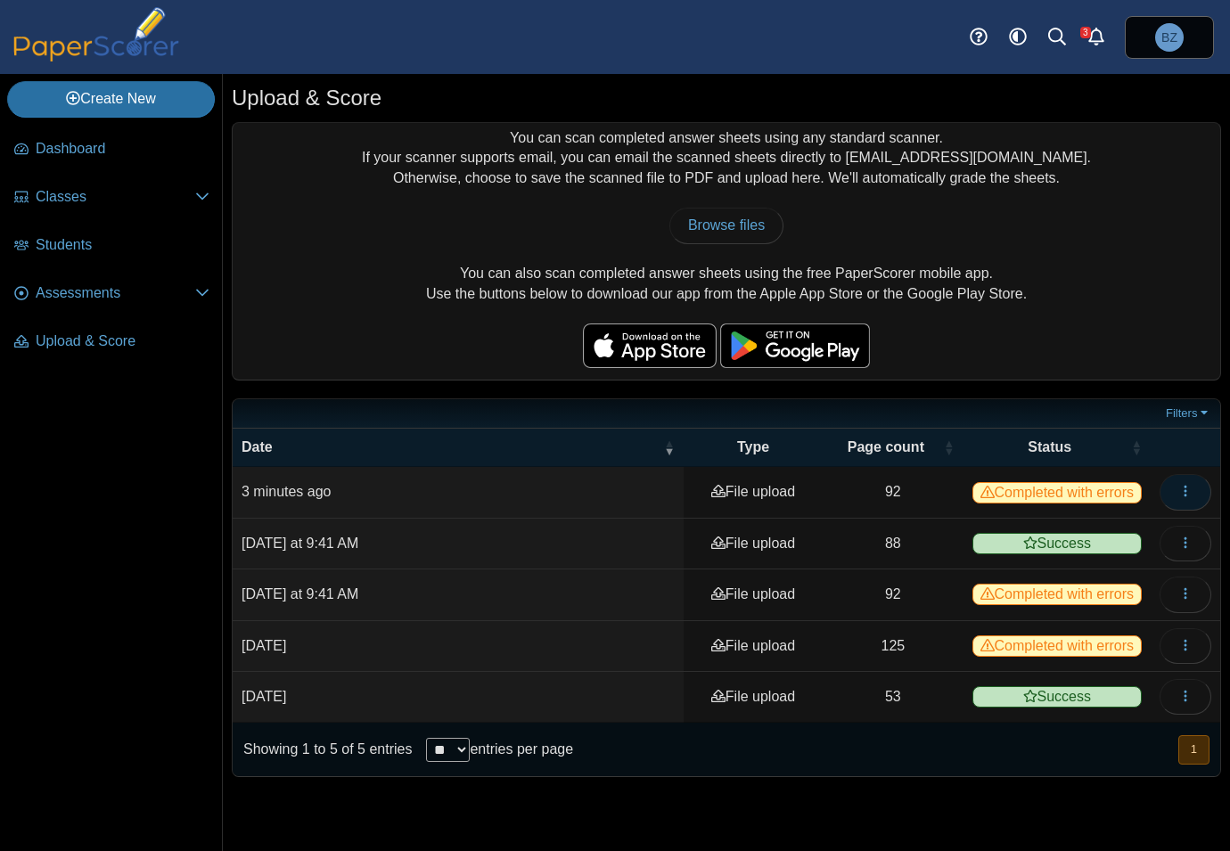
click at [1184, 487] on icon "button" at bounding box center [1185, 491] width 14 height 14
click at [1113, 532] on link "View scanned pages" at bounding box center [1105, 531] width 214 height 27
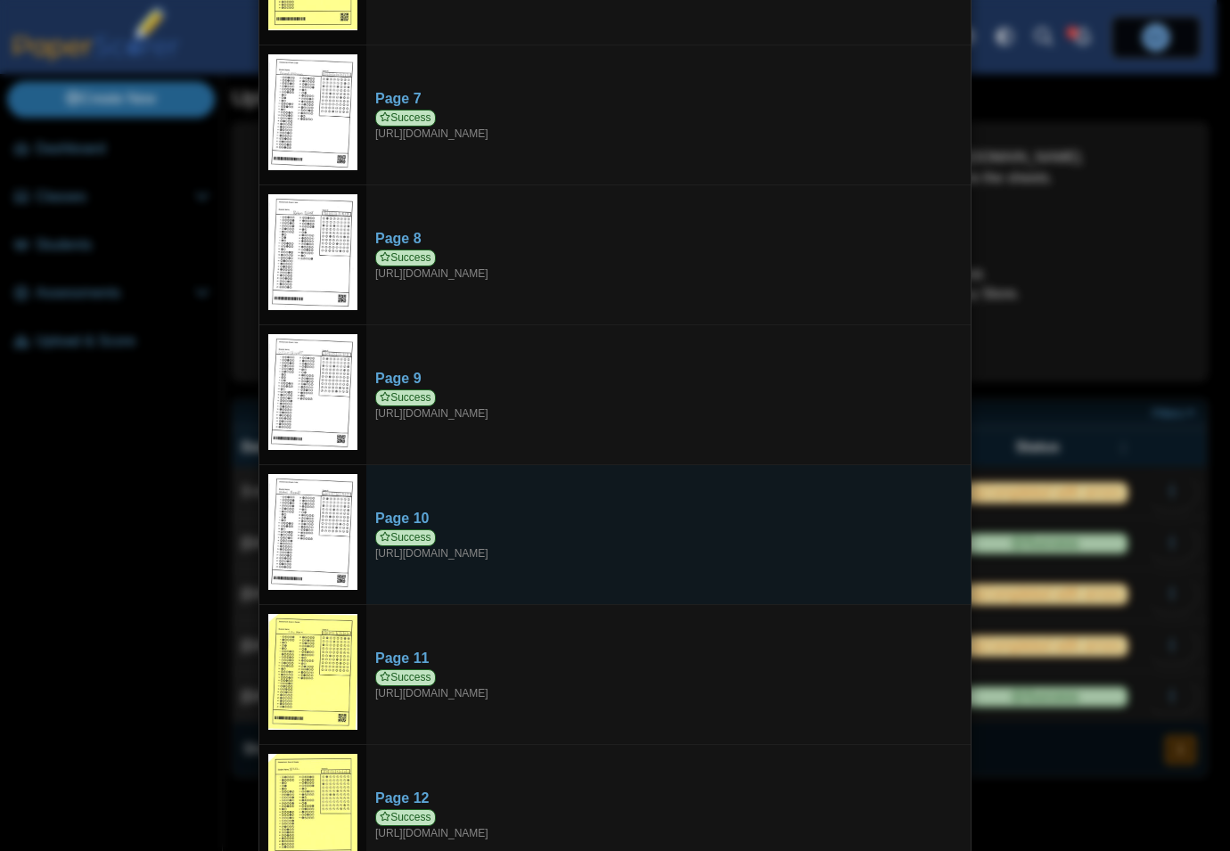
scroll to position [1782, 0]
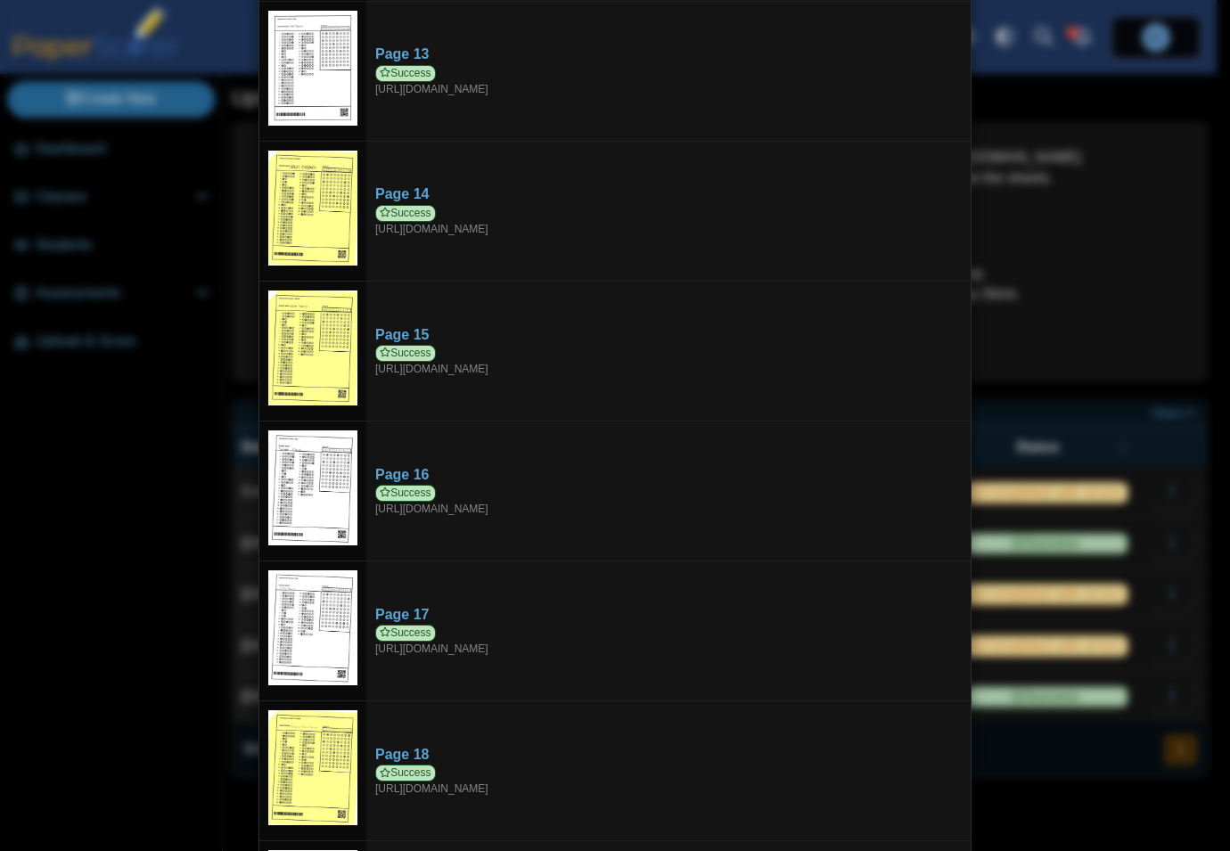
click at [1157, 259] on div "Viewing upload details Scan results: 90 Successful scans | 2 Failed scans Page …" at bounding box center [615, 425] width 1230 height 851
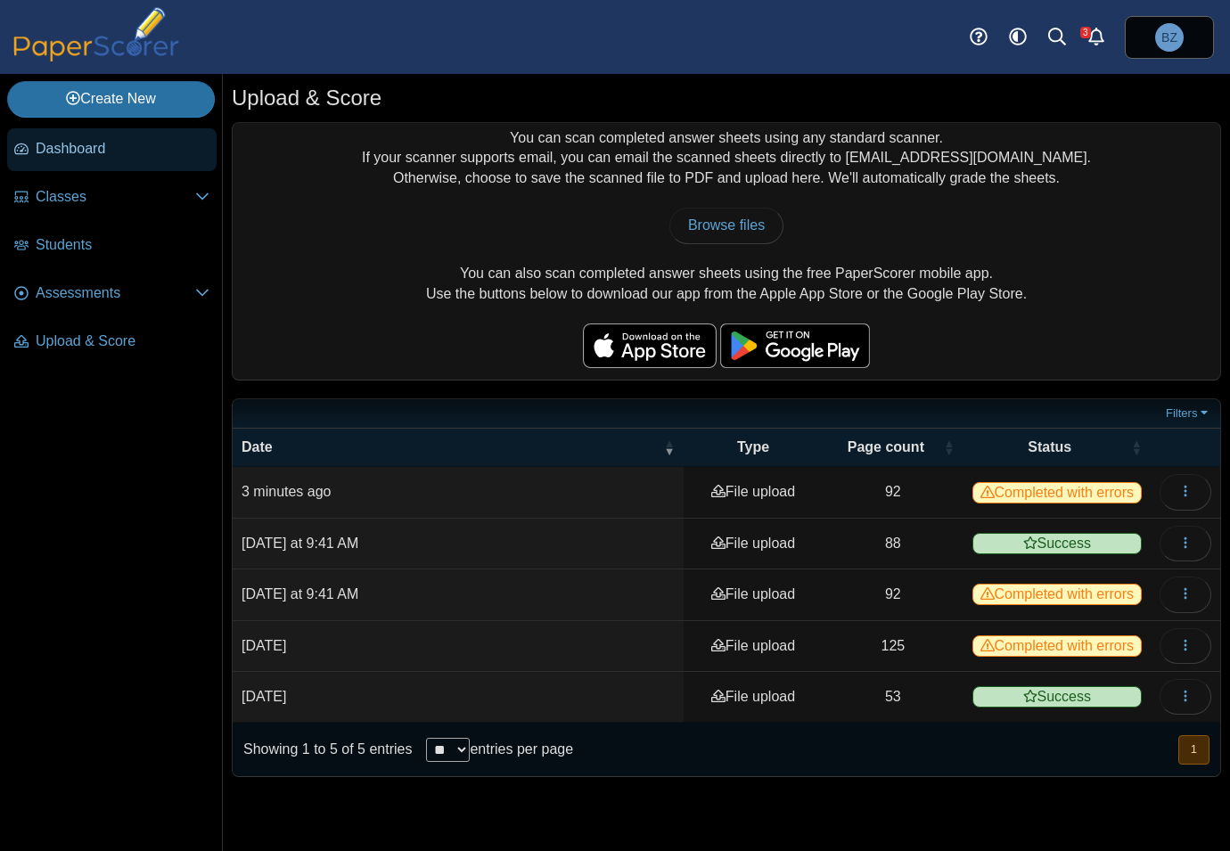
click at [84, 143] on span "Dashboard" at bounding box center [123, 149] width 174 height 20
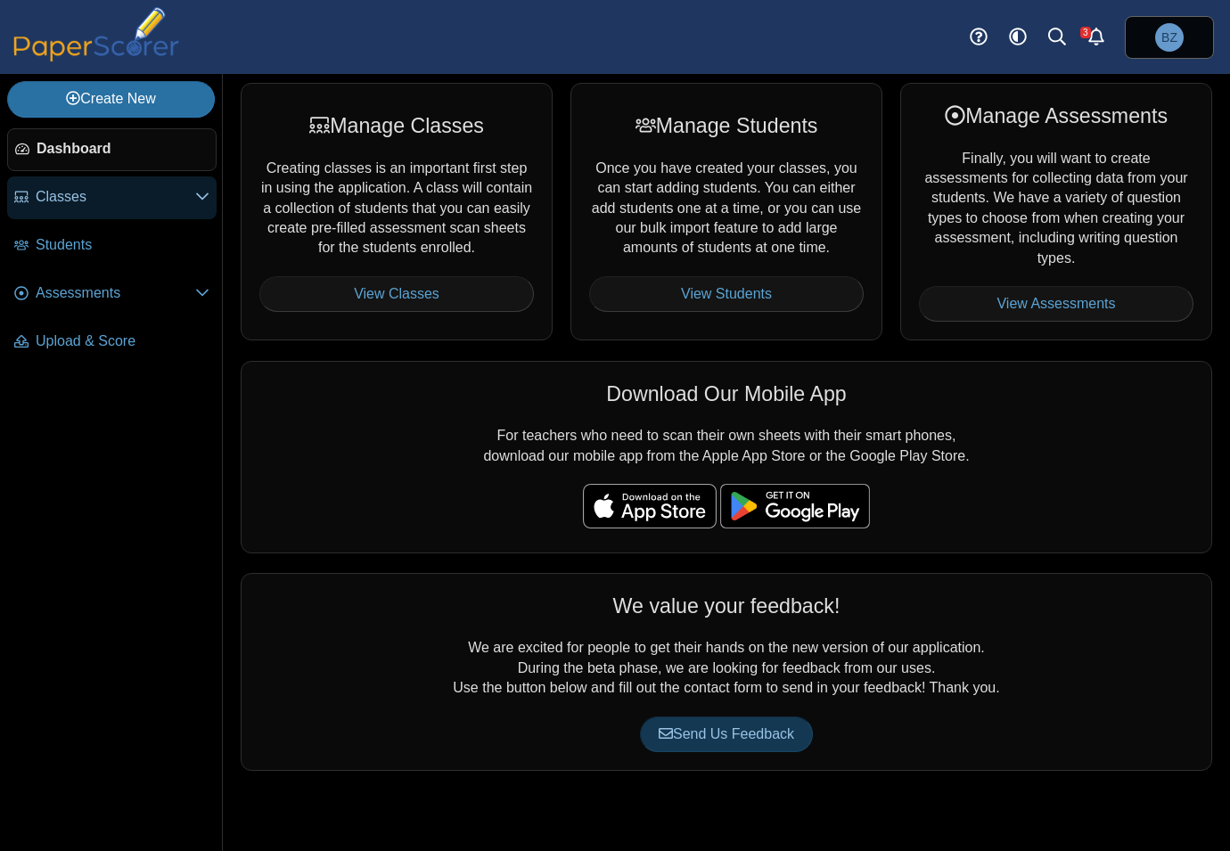
click at [49, 189] on span "Classes" at bounding box center [116, 197] width 160 height 20
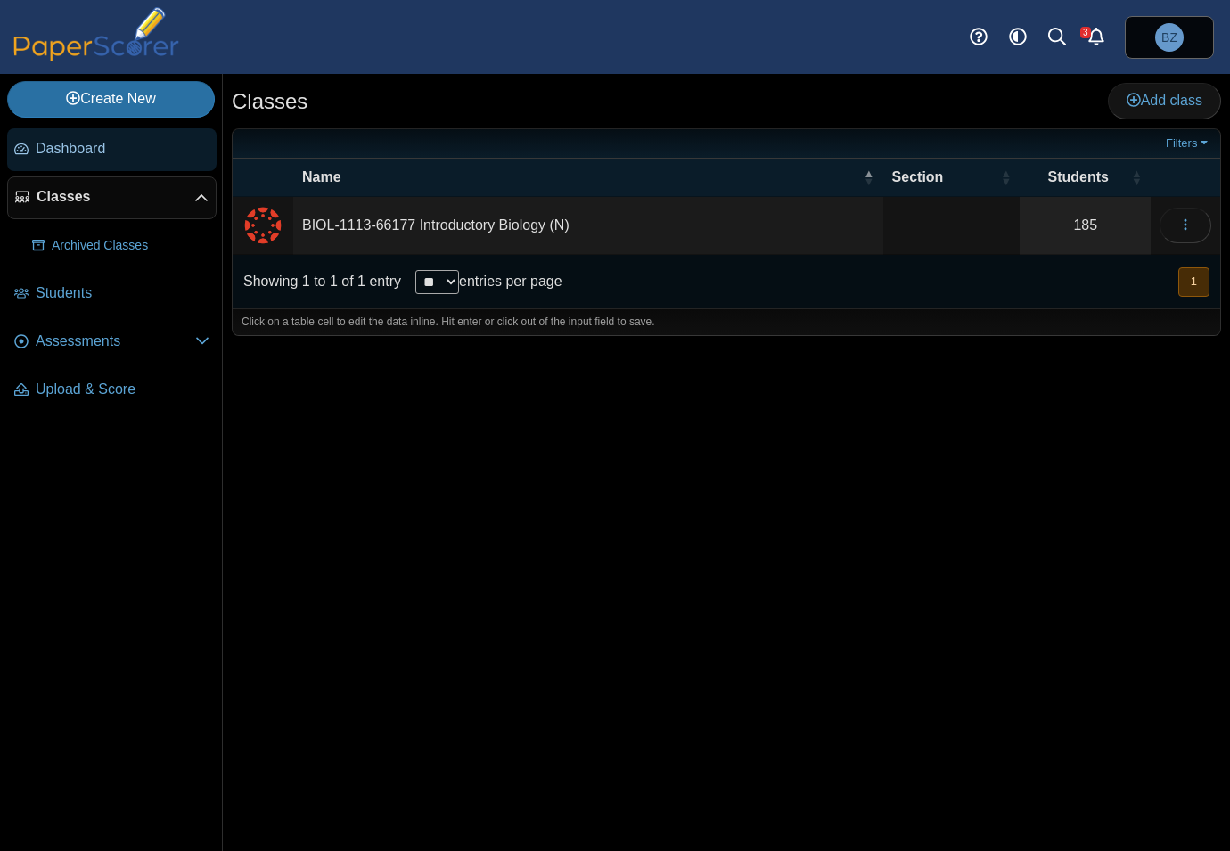
click at [82, 156] on span "Dashboard" at bounding box center [123, 149] width 174 height 20
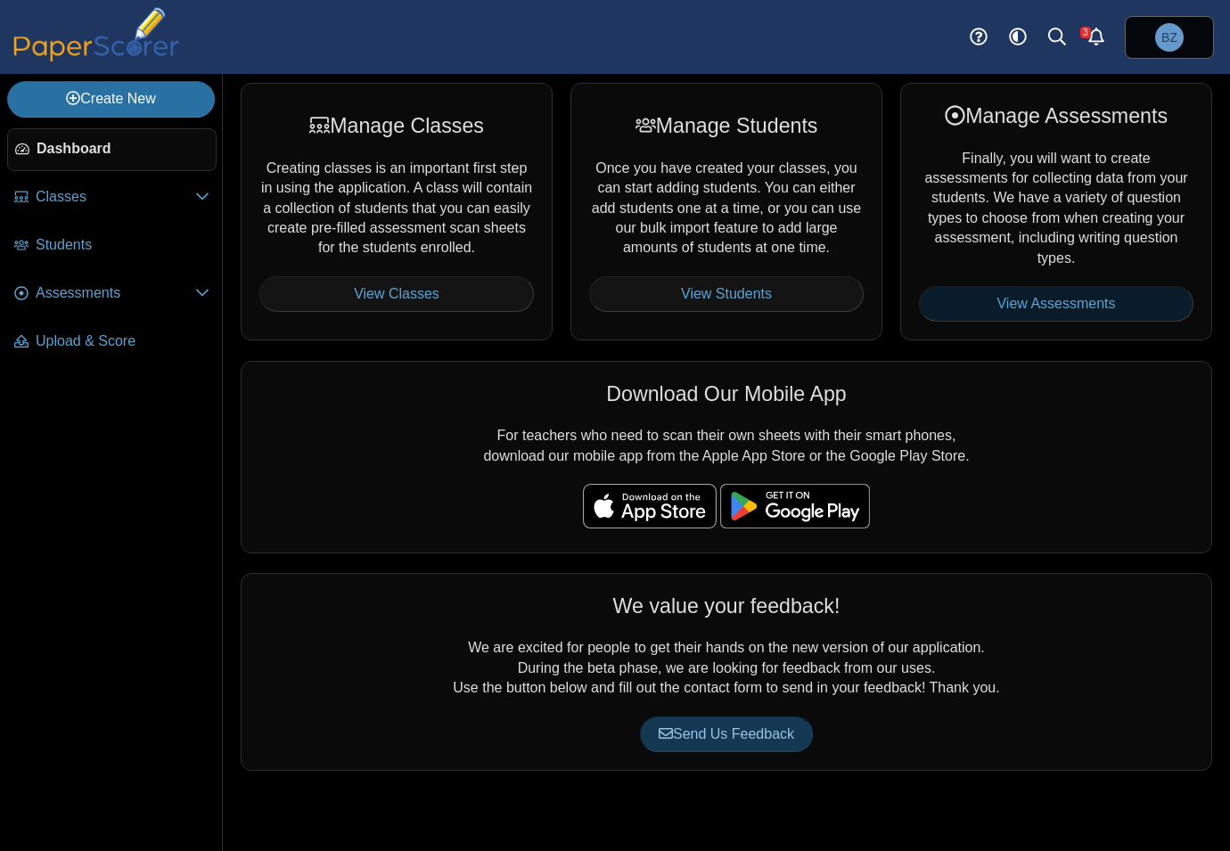
click at [1086, 286] on link "View Assessments" at bounding box center [1056, 304] width 274 height 36
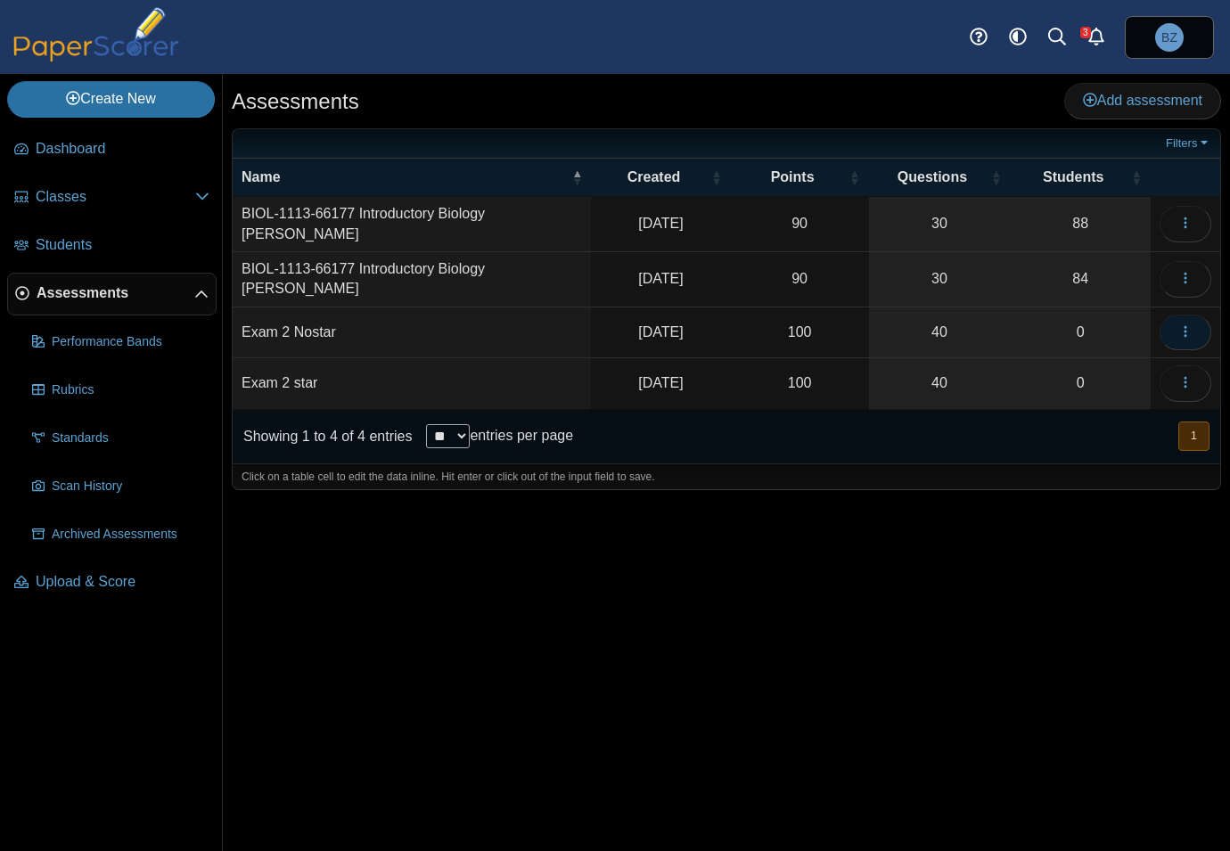
click at [1194, 315] on button "button" at bounding box center [1185, 333] width 52 height 36
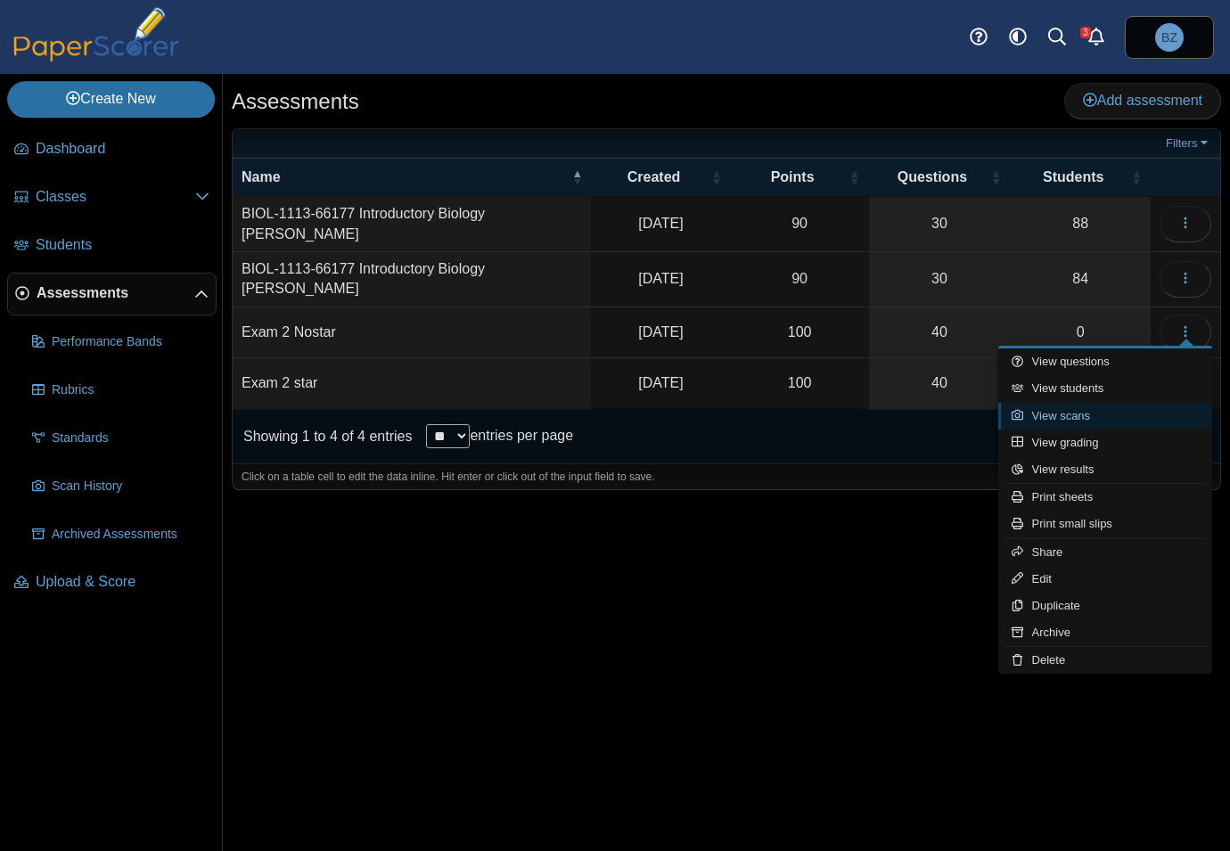
click at [1091, 415] on link "View scans" at bounding box center [1105, 416] width 214 height 27
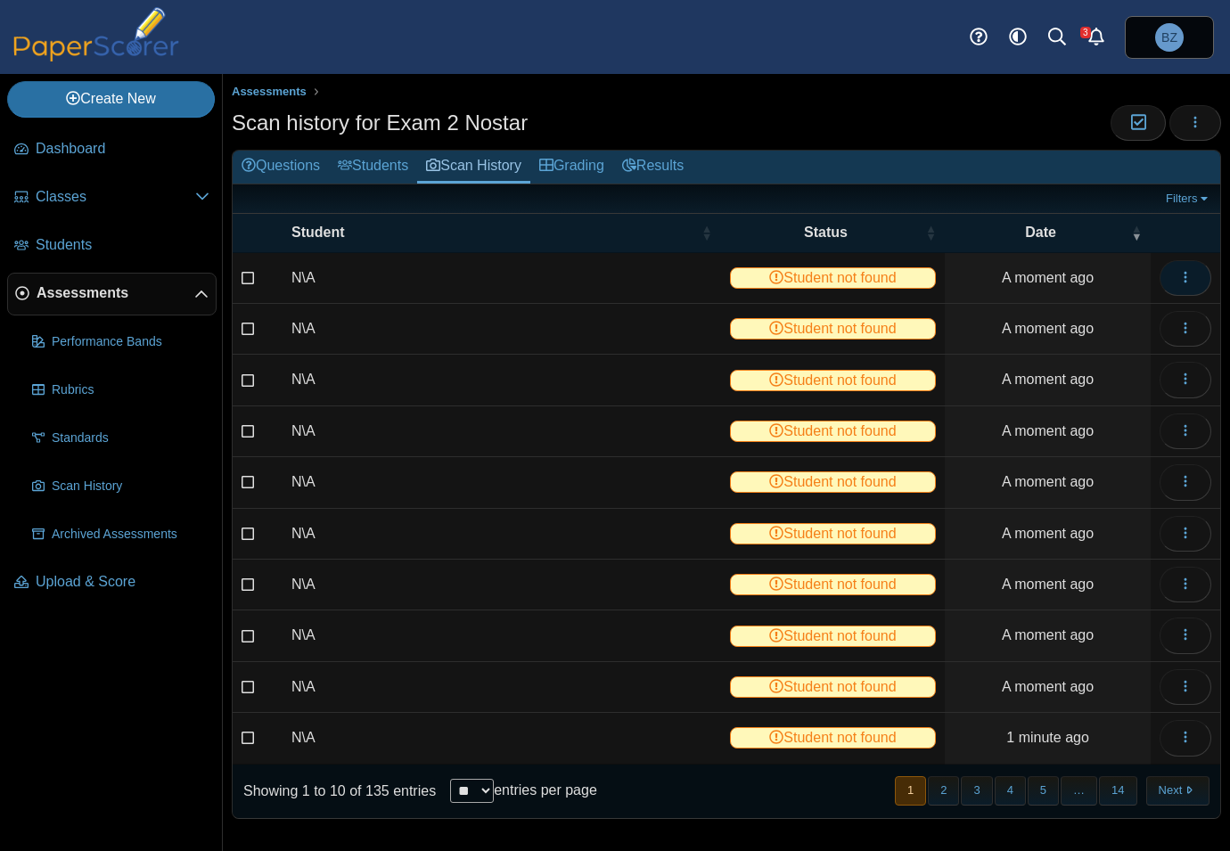
click at [1193, 267] on button "button" at bounding box center [1185, 278] width 52 height 36
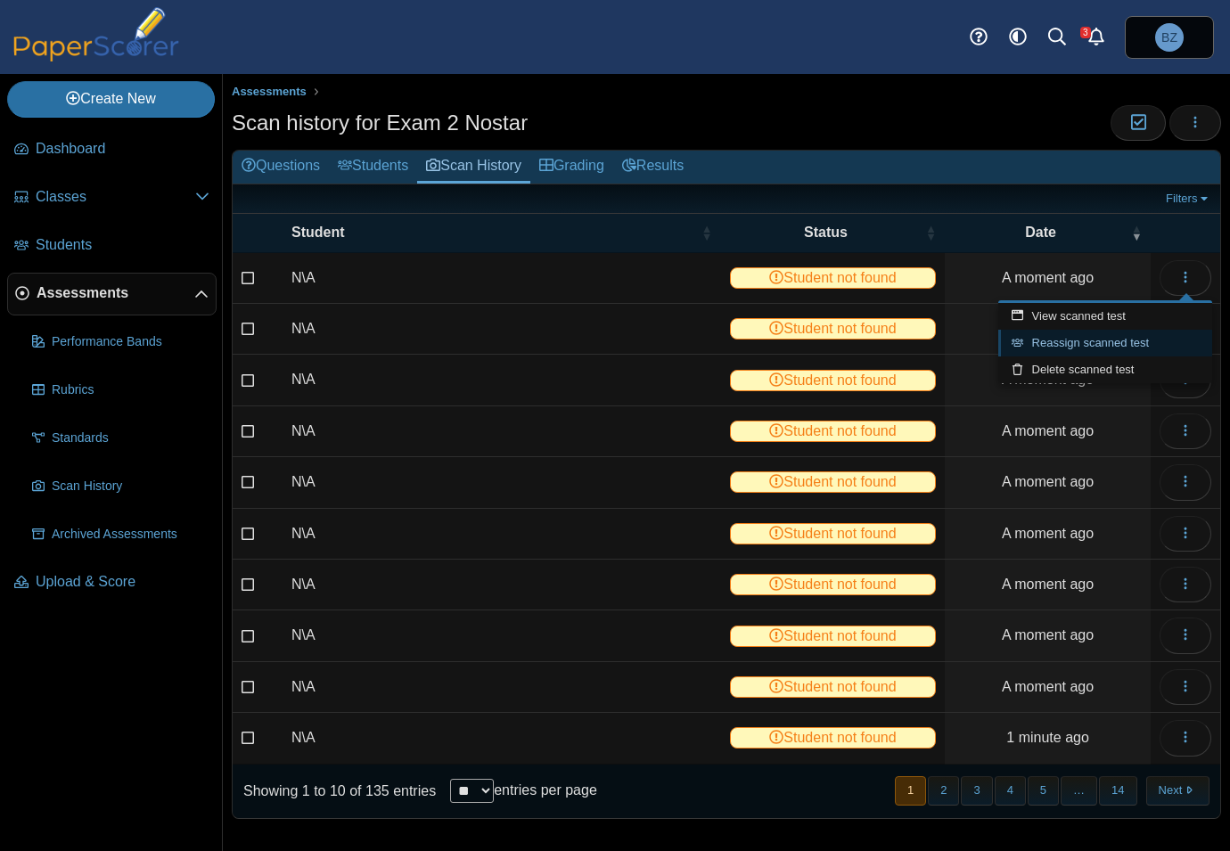
click at [1125, 344] on link "Reassign scanned test" at bounding box center [1105, 343] width 214 height 27
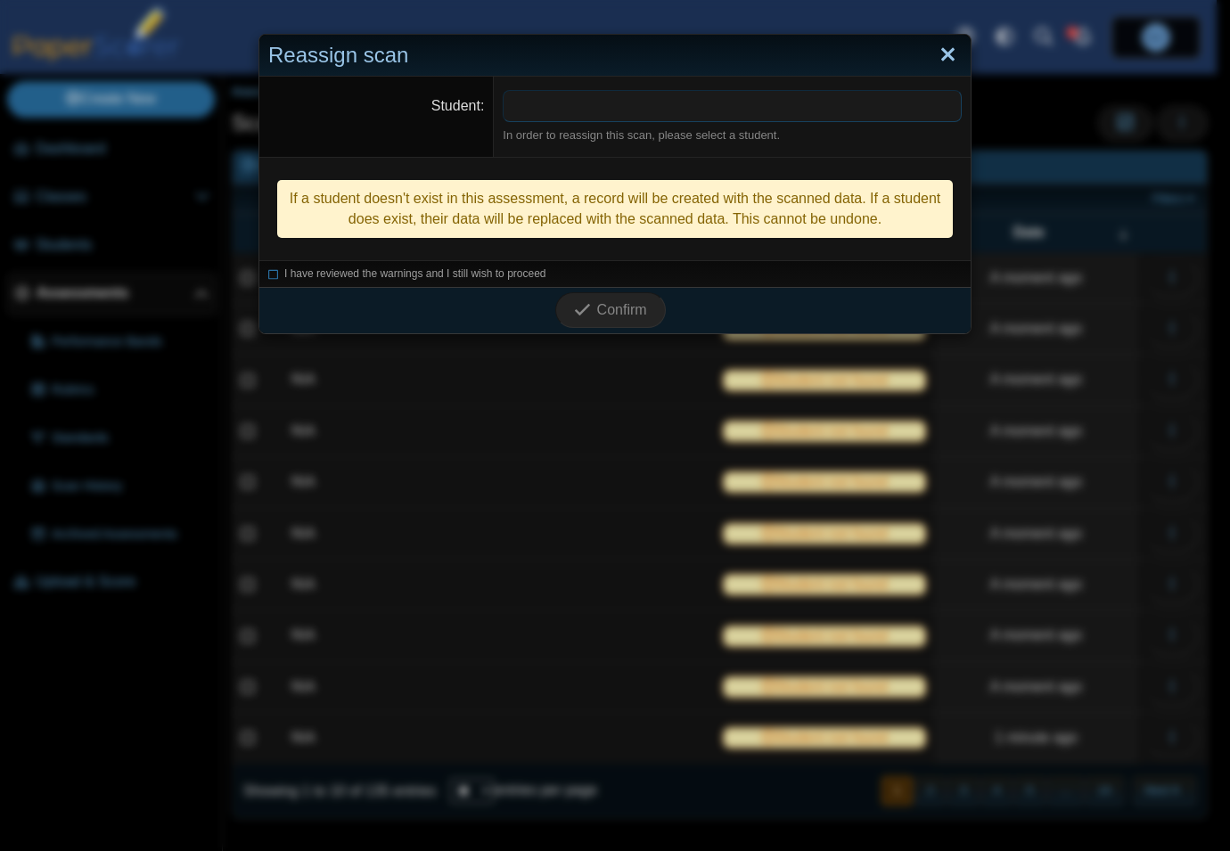
click at [946, 49] on link "Close" at bounding box center [948, 55] width 28 height 30
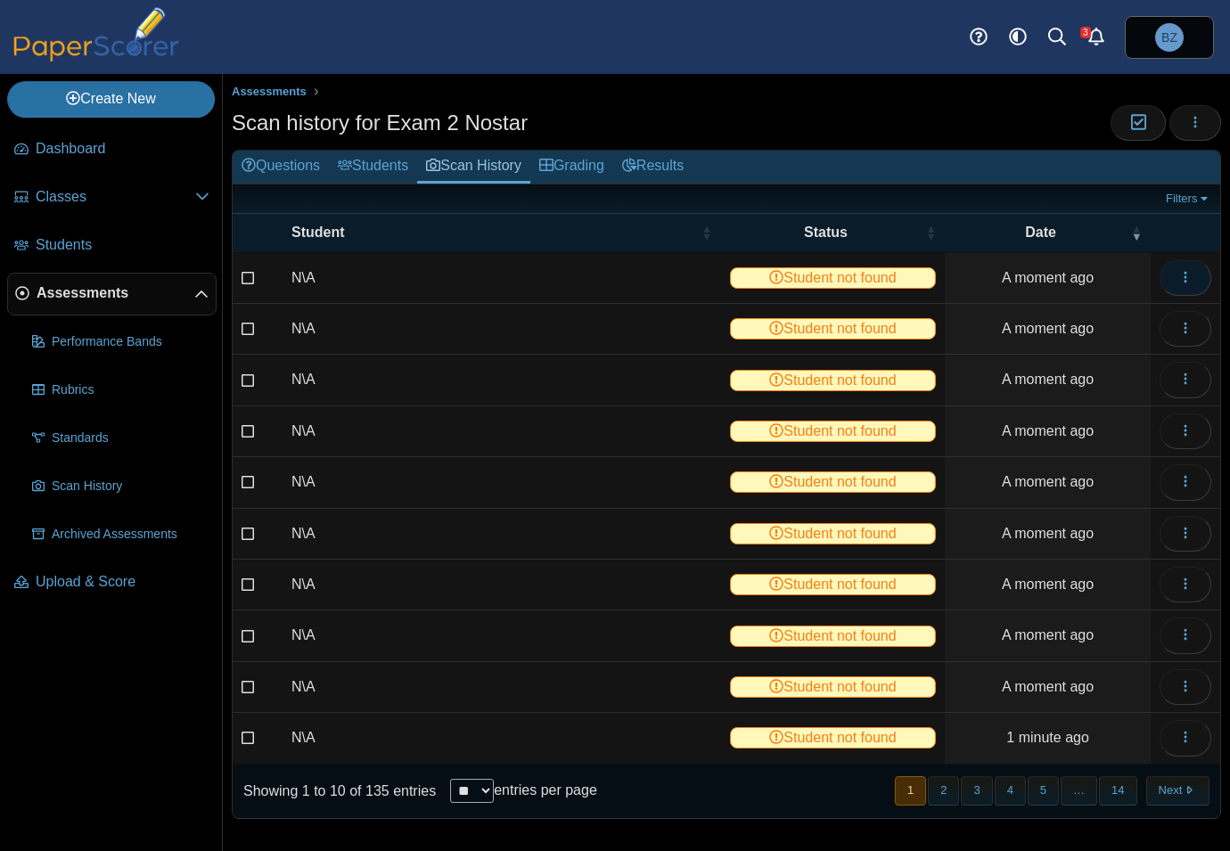
click at [1192, 281] on button "button" at bounding box center [1185, 278] width 52 height 36
click at [1083, 315] on link "View scanned test" at bounding box center [1105, 316] width 214 height 27
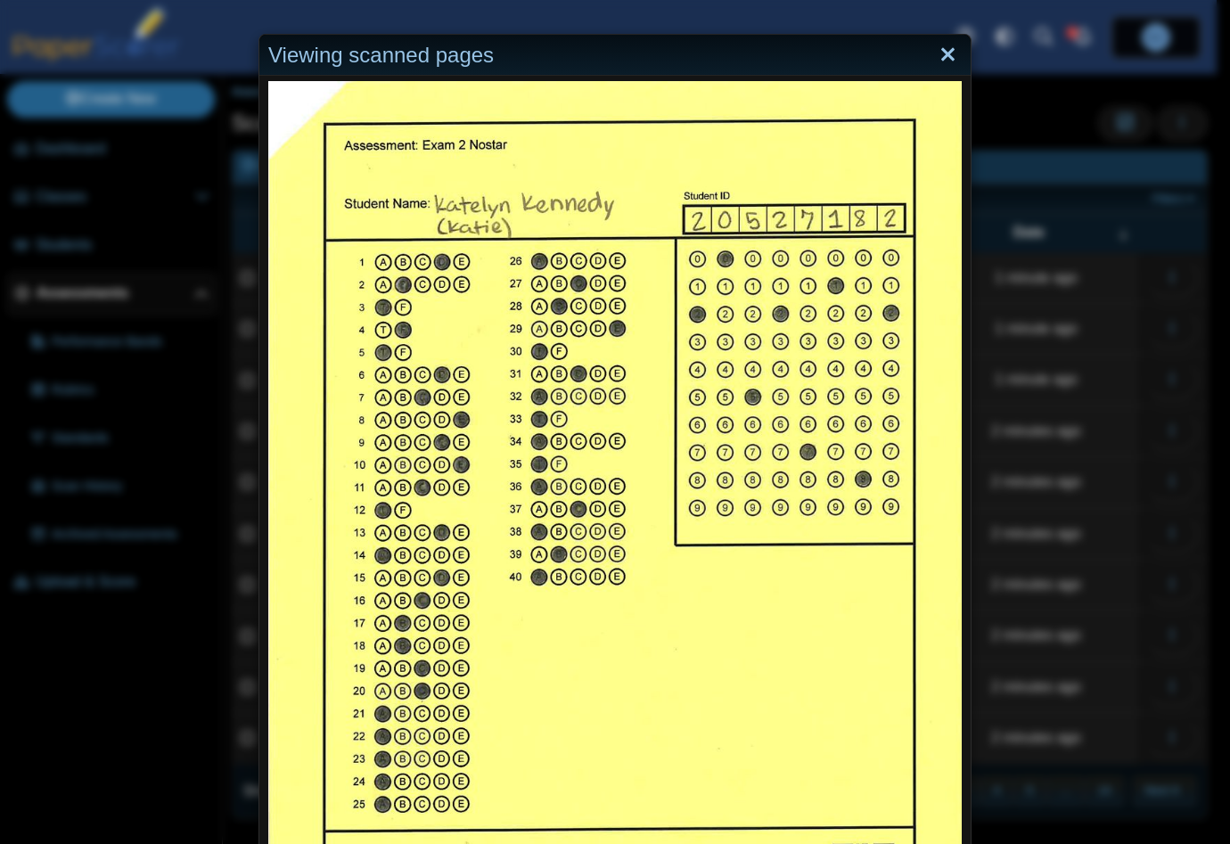
click at [942, 49] on link "Close" at bounding box center [948, 55] width 28 height 30
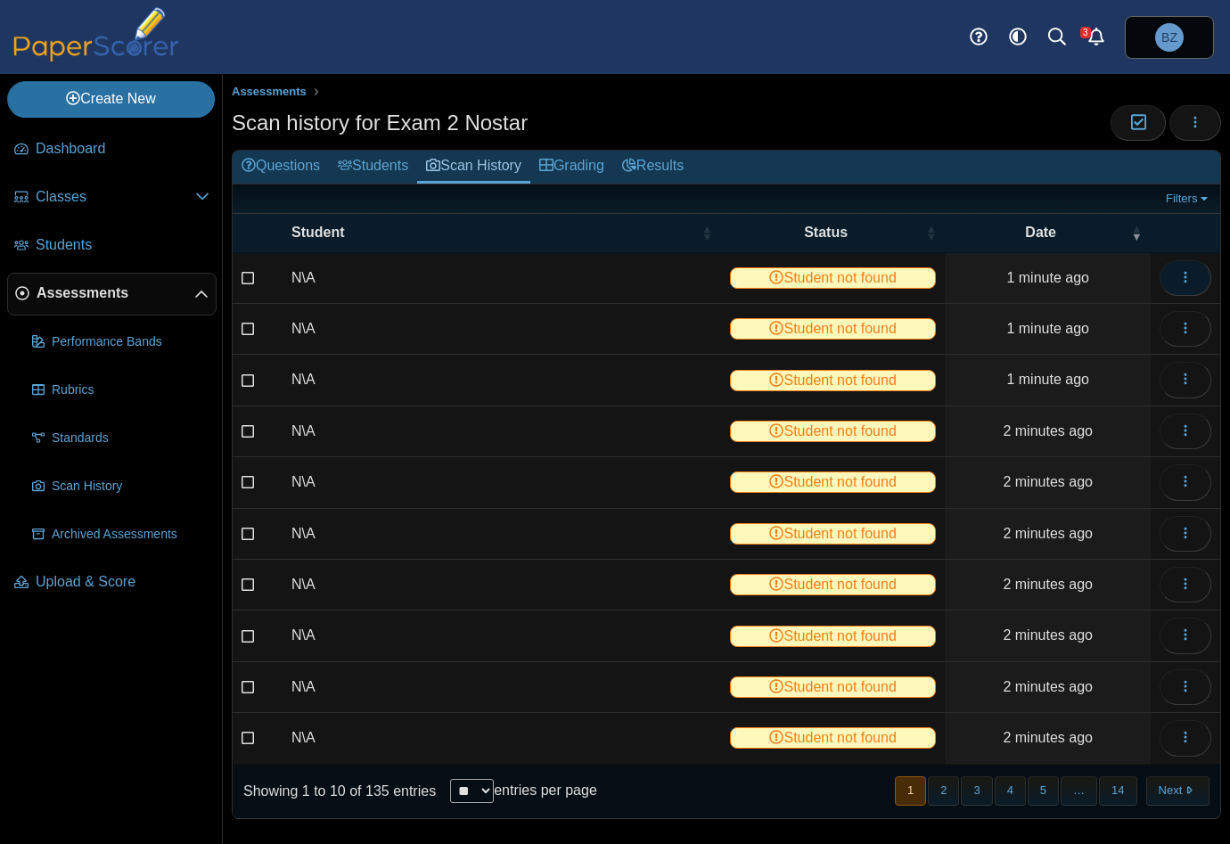
click at [1178, 274] on icon "button" at bounding box center [1185, 277] width 14 height 14
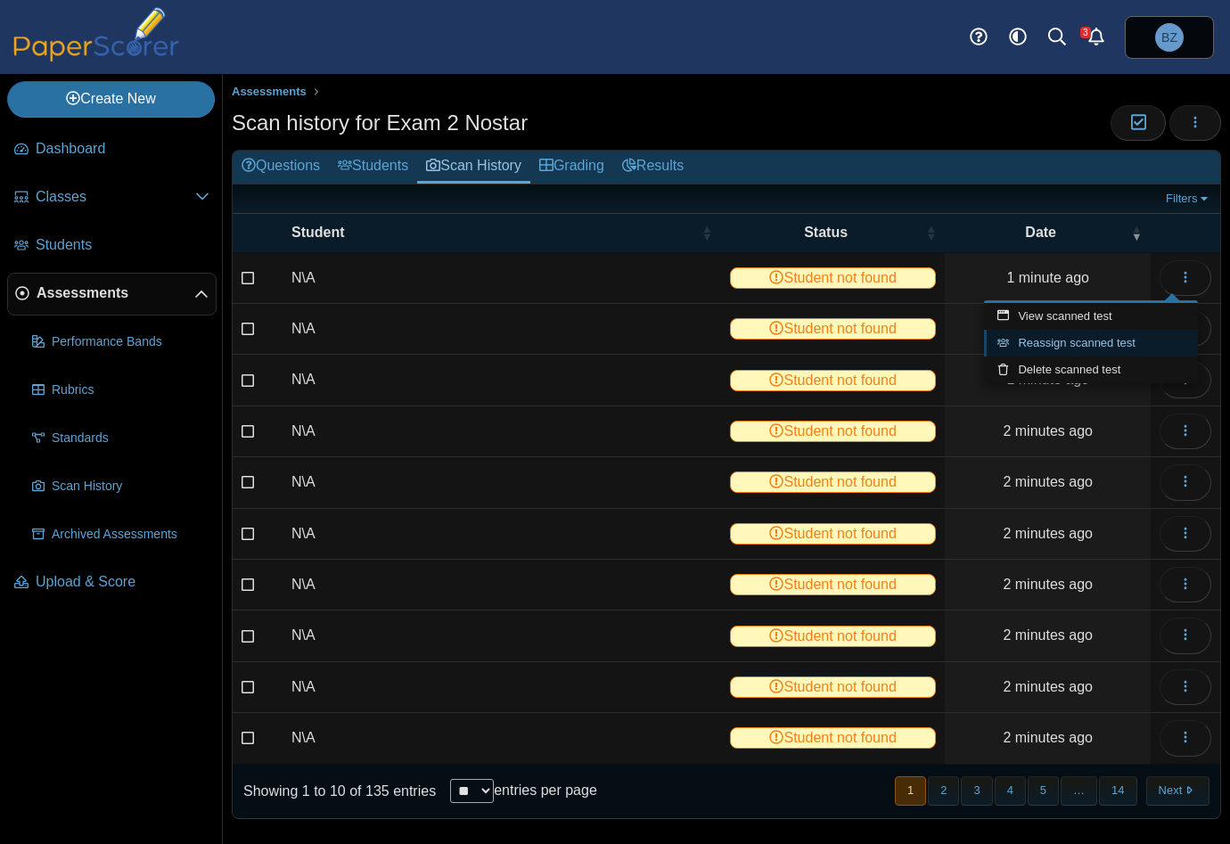
click at [1062, 340] on link "Reassign scanned test" at bounding box center [1091, 343] width 214 height 27
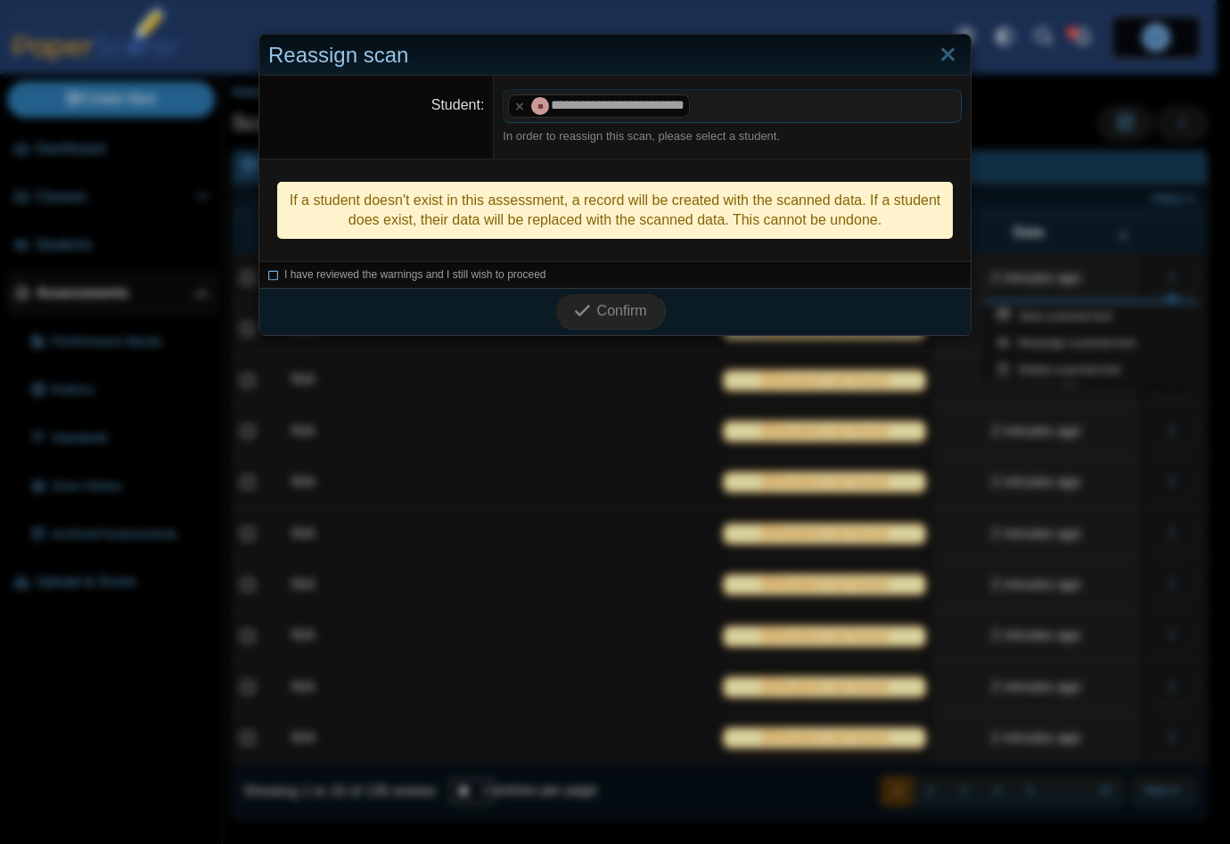
click at [268, 272] on icon at bounding box center [273, 272] width 11 height 10
click at [597, 308] on span "Confirm" at bounding box center [622, 310] width 50 height 15
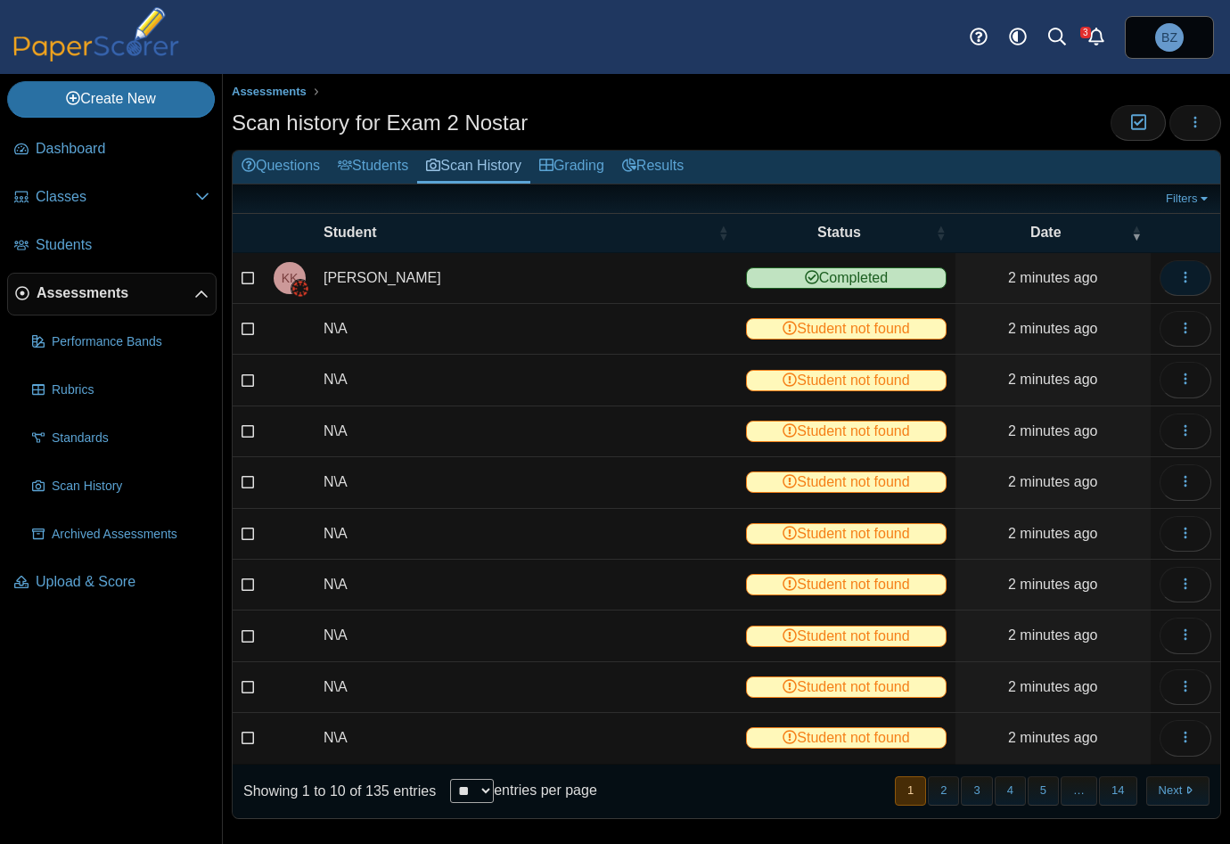
click at [1184, 272] on button "button" at bounding box center [1185, 278] width 52 height 36
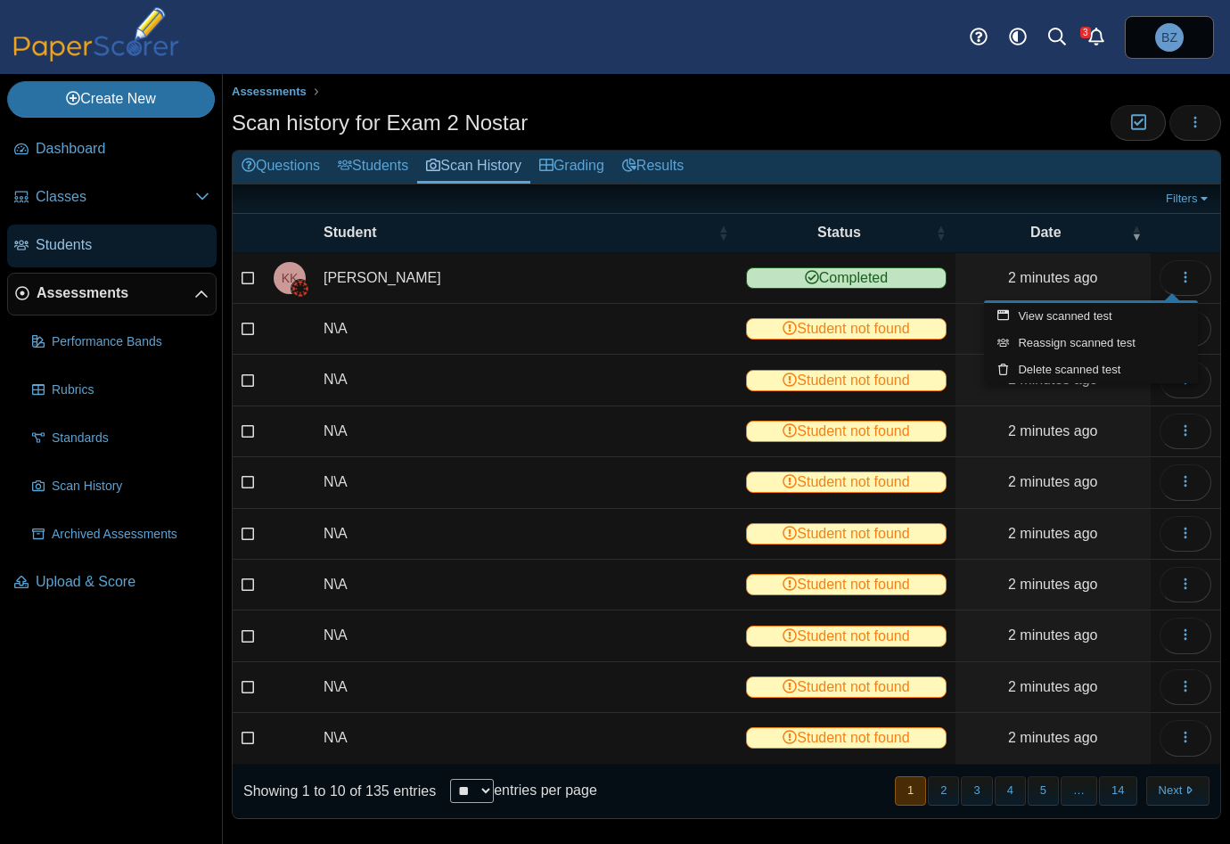
click at [73, 245] on span "Students" at bounding box center [123, 245] width 174 height 20
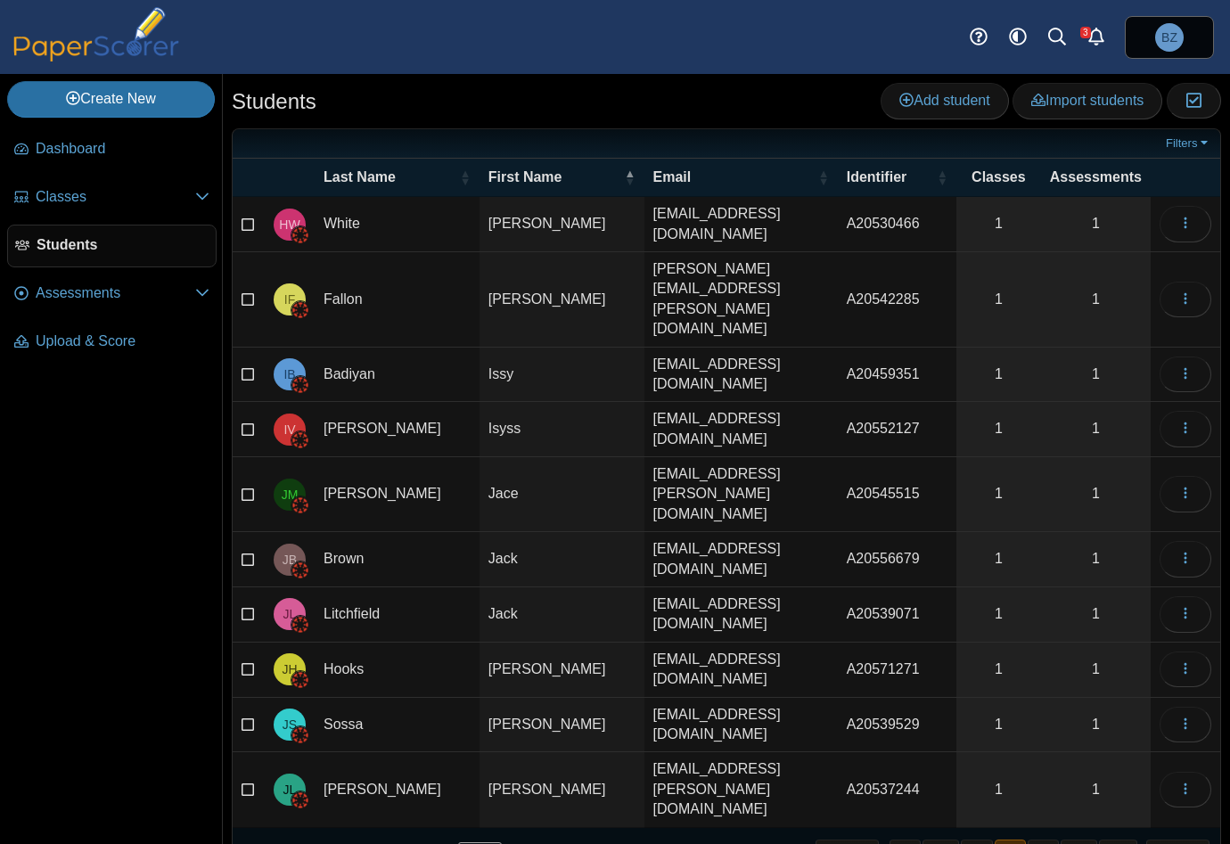
click at [1053, 840] on button "8" at bounding box center [1043, 854] width 31 height 29
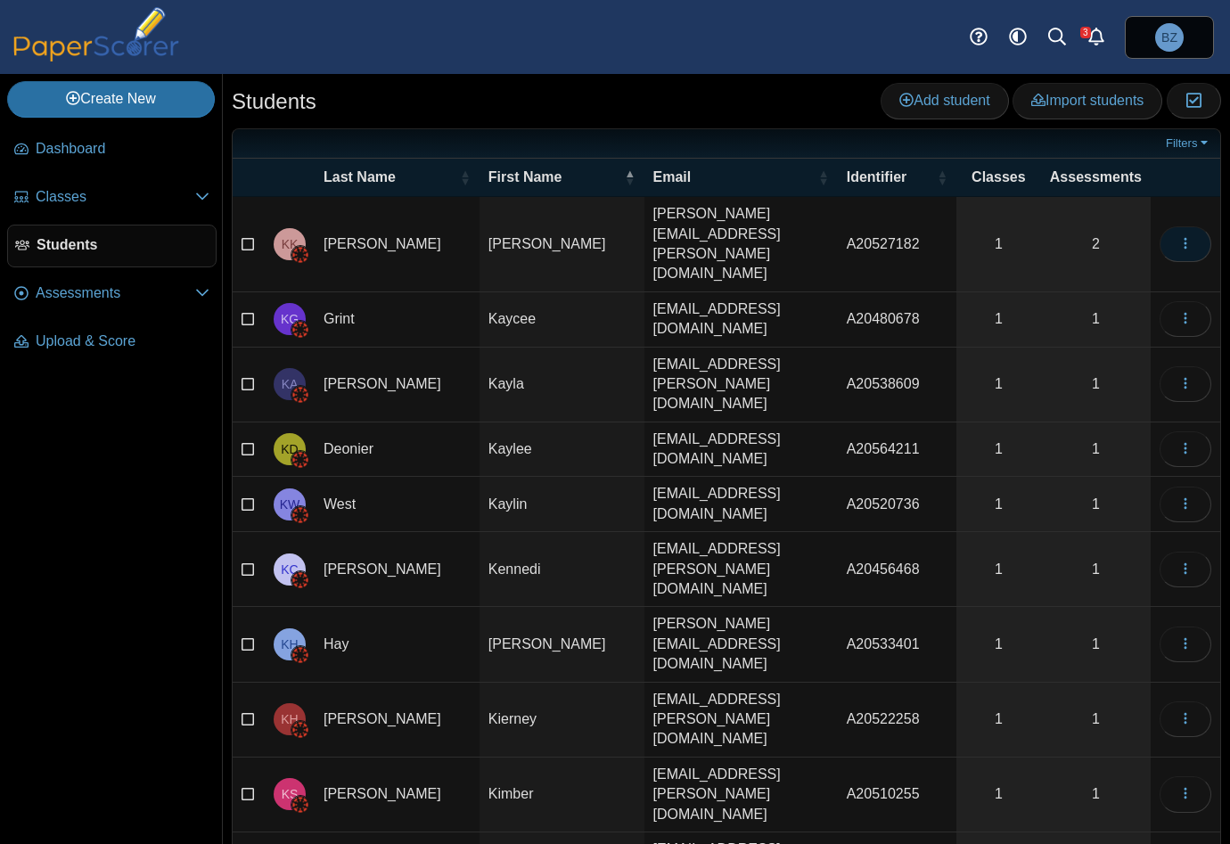
click at [1183, 236] on icon "button" at bounding box center [1185, 243] width 14 height 14
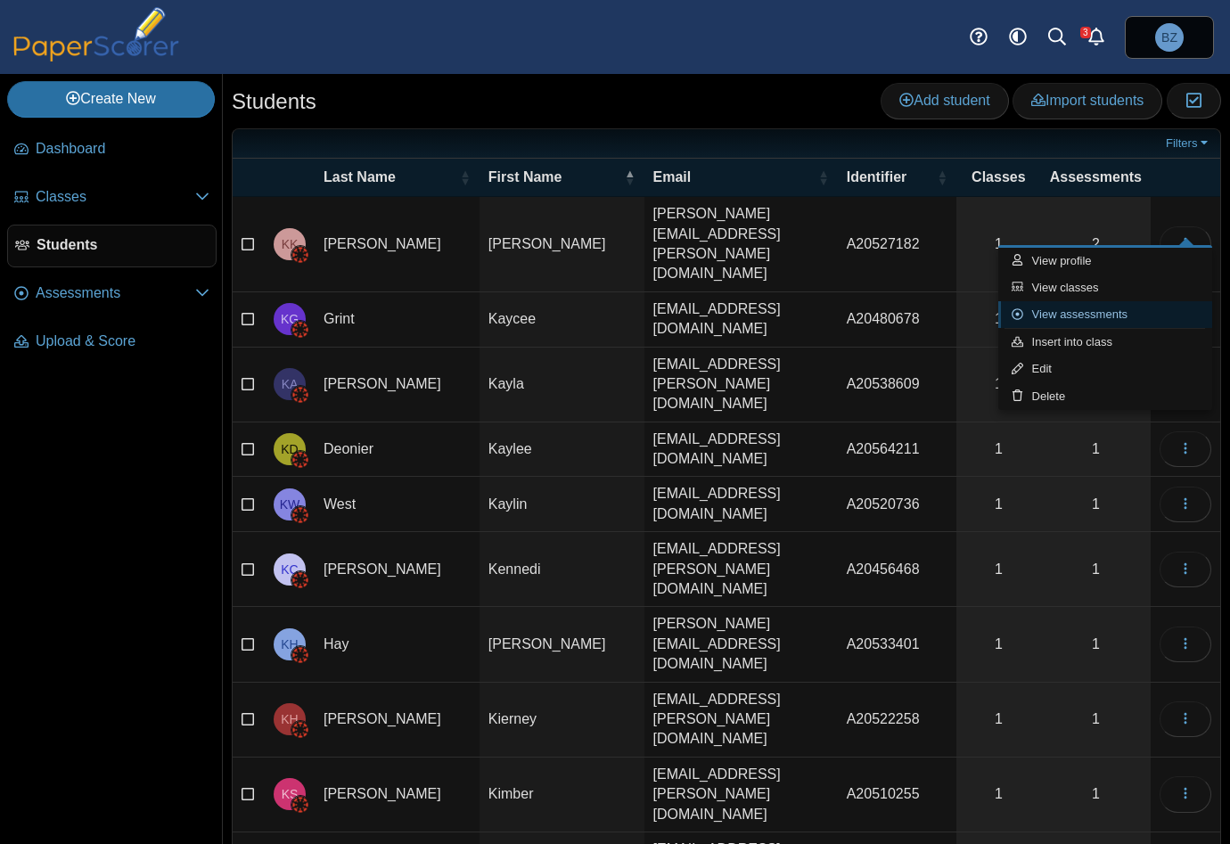
click at [1070, 307] on link "View assessments" at bounding box center [1105, 314] width 214 height 27
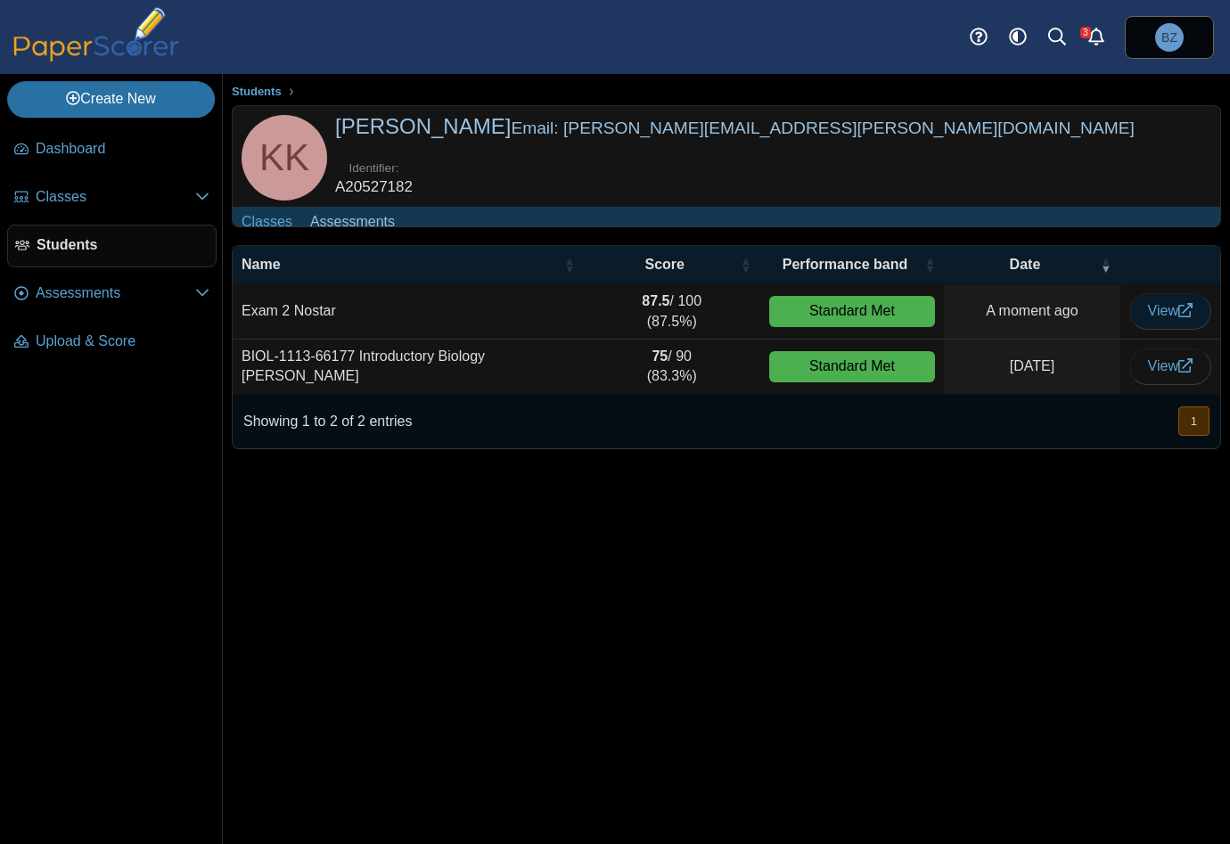
click at [1149, 318] on span "View" at bounding box center [1170, 310] width 45 height 15
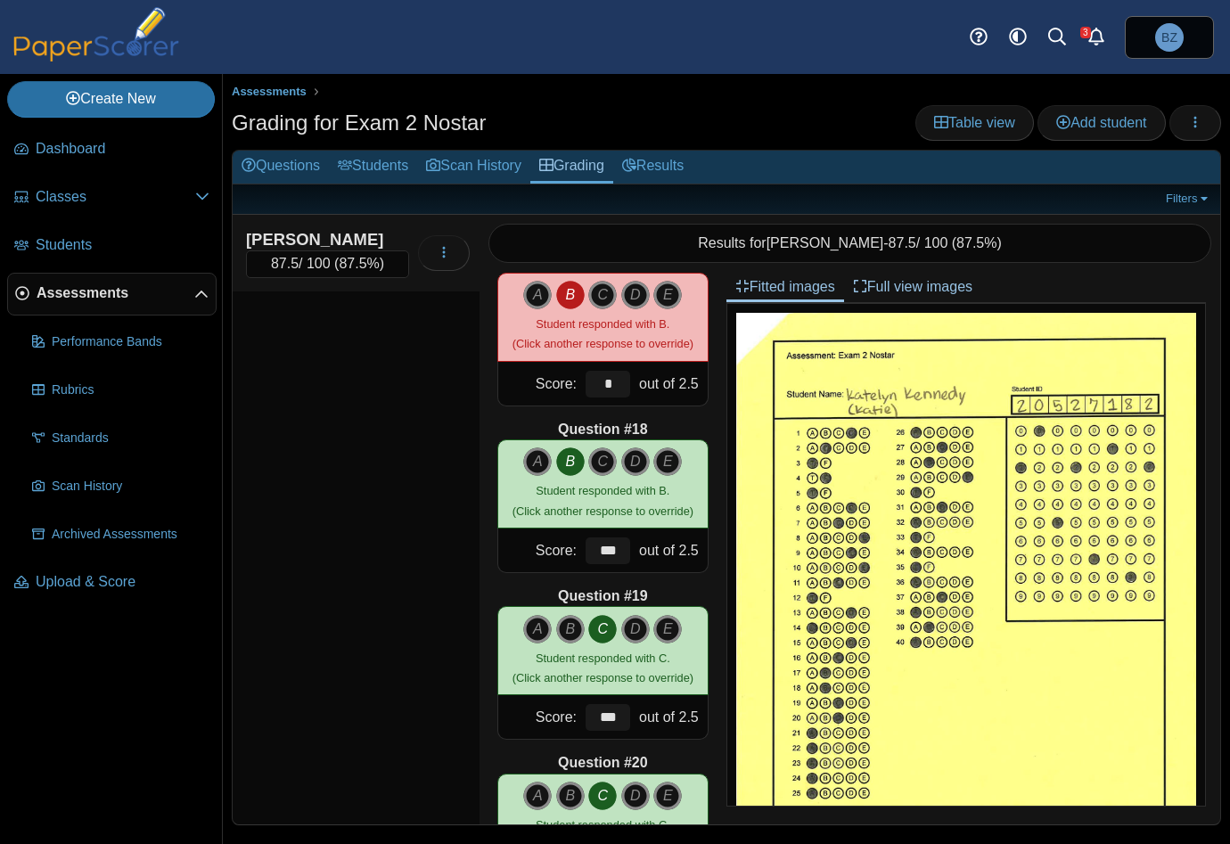
scroll to position [3476, 0]
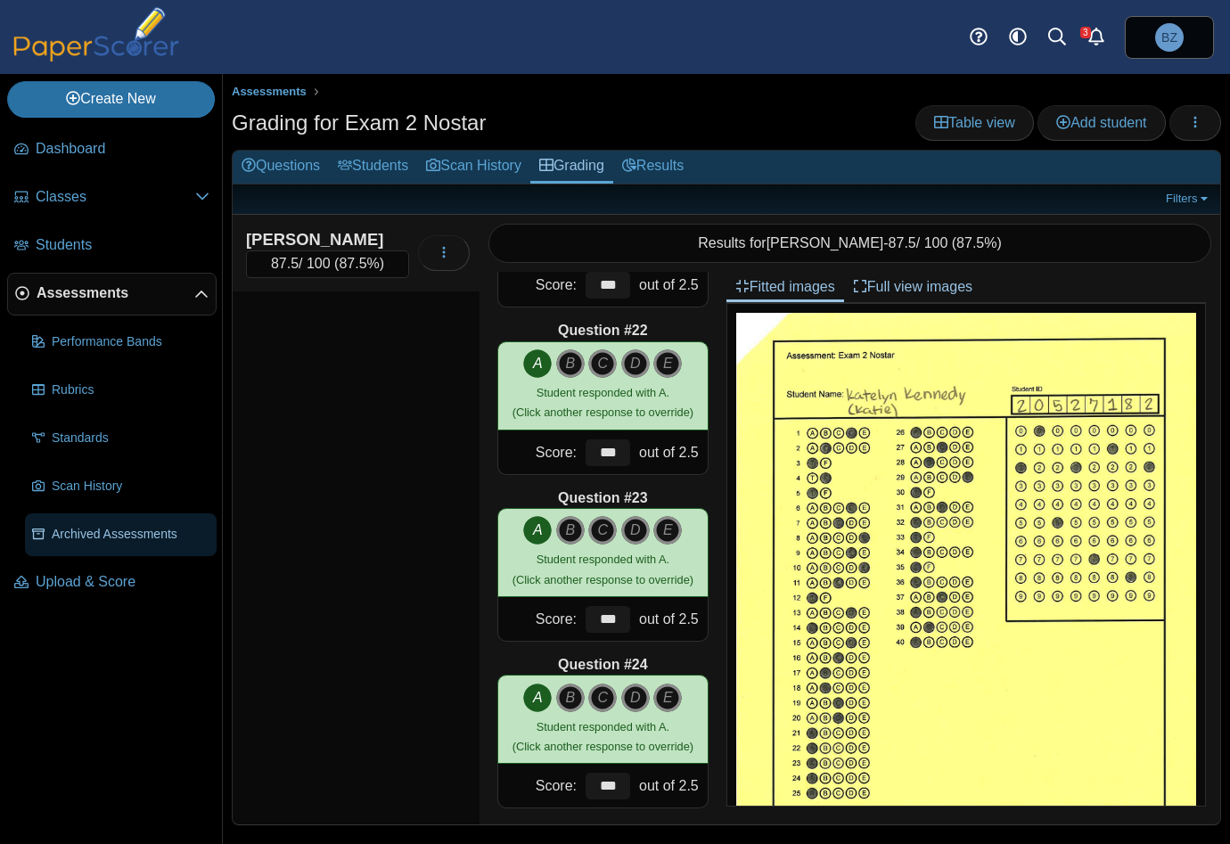
click at [117, 534] on span "Archived Assessments" at bounding box center [131, 535] width 158 height 18
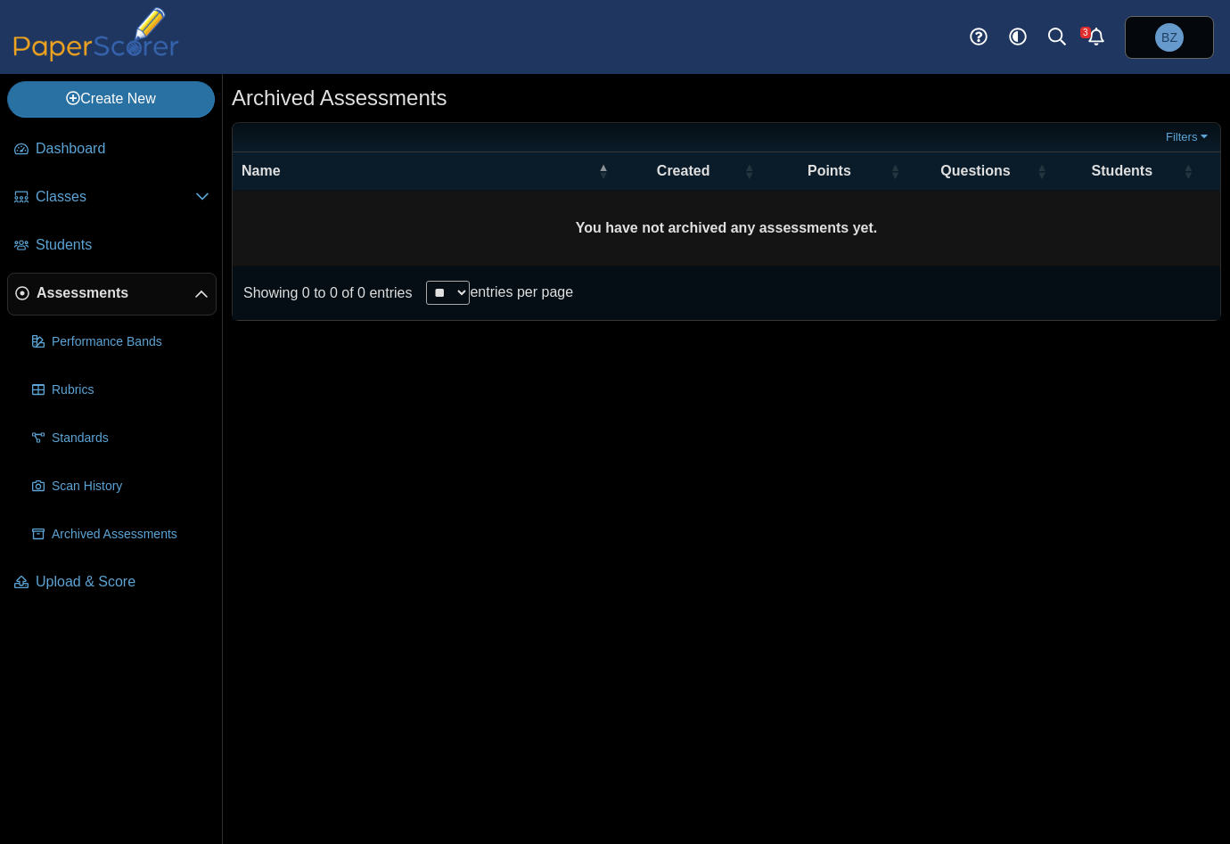
click at [68, 291] on span "Assessments" at bounding box center [116, 293] width 158 height 20
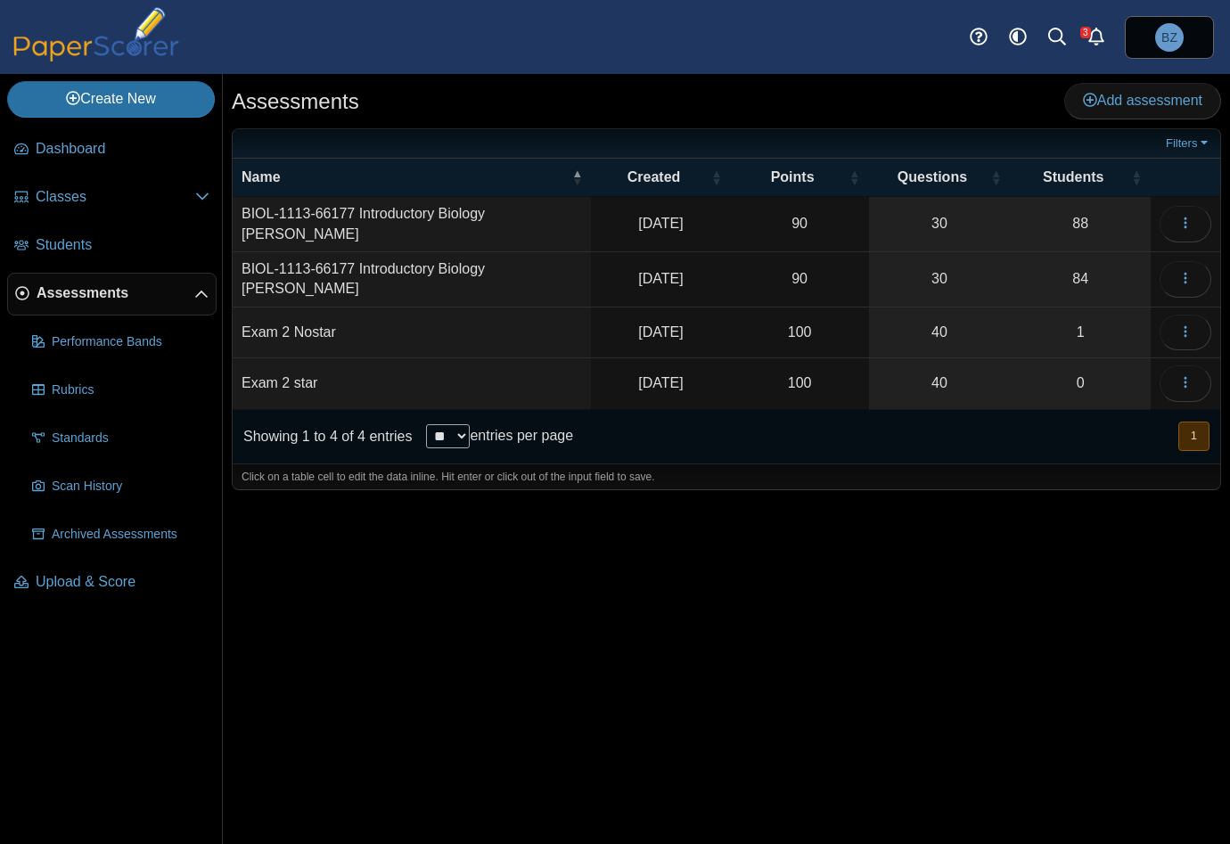
click at [78, 292] on span "Assessments" at bounding box center [116, 293] width 158 height 20
click at [63, 488] on span "Scan History" at bounding box center [131, 487] width 158 height 18
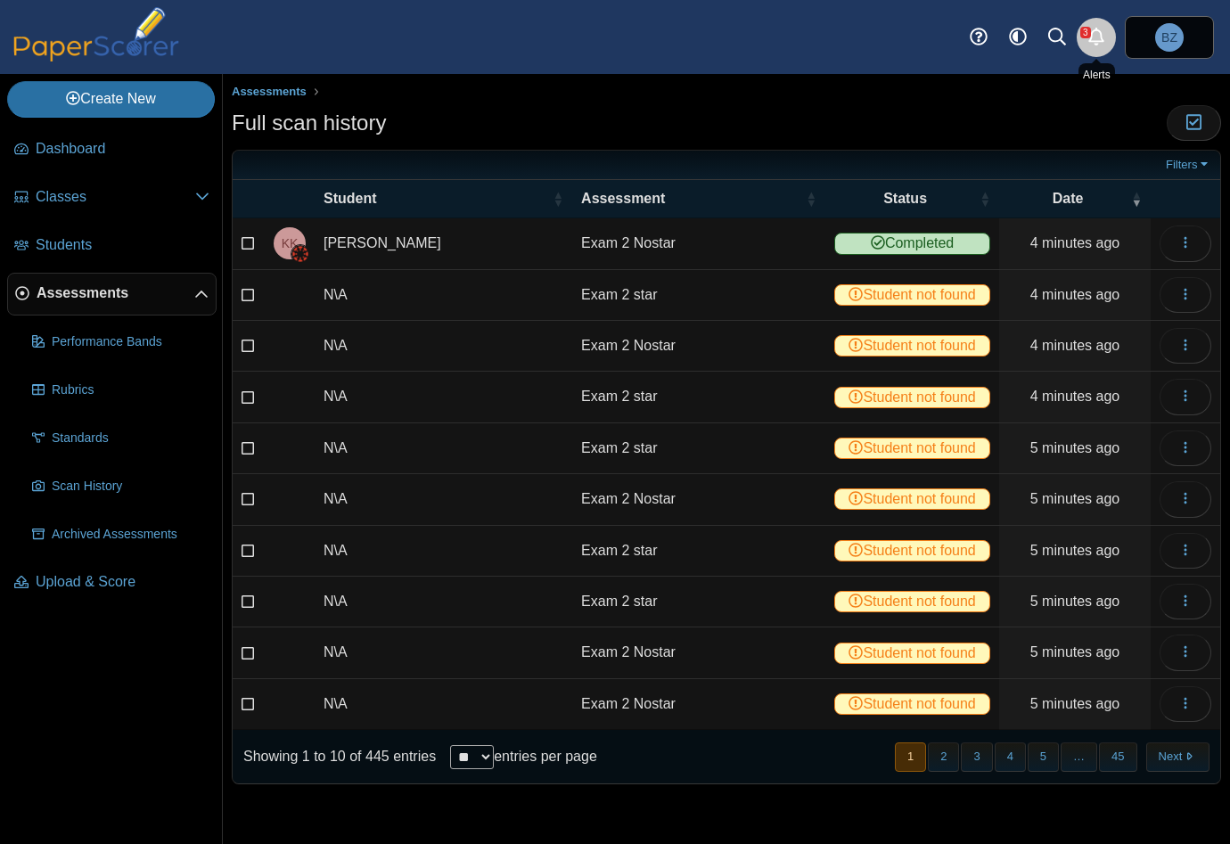
click at [1096, 32] on icon "Alerts" at bounding box center [1096, 37] width 18 height 18
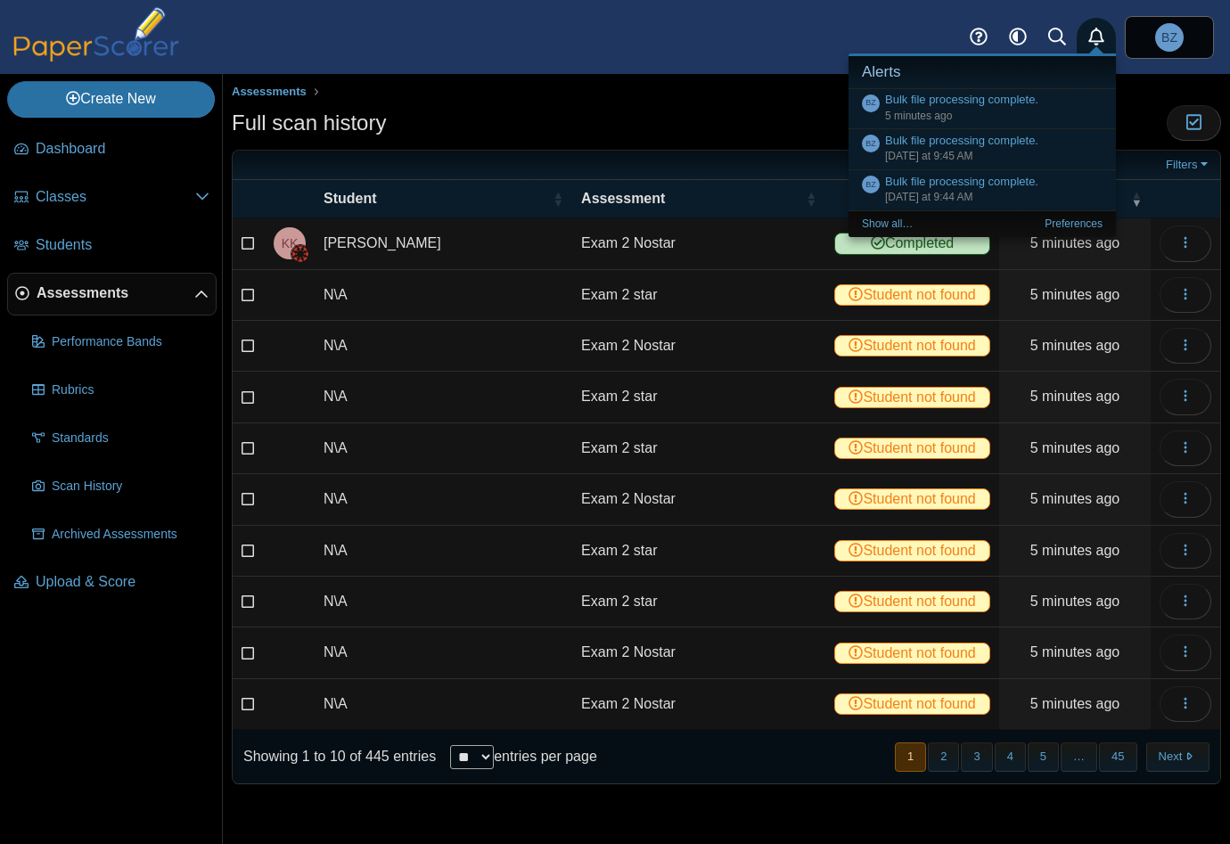
click at [748, 89] on ul "Assessments" at bounding box center [726, 92] width 989 height 18
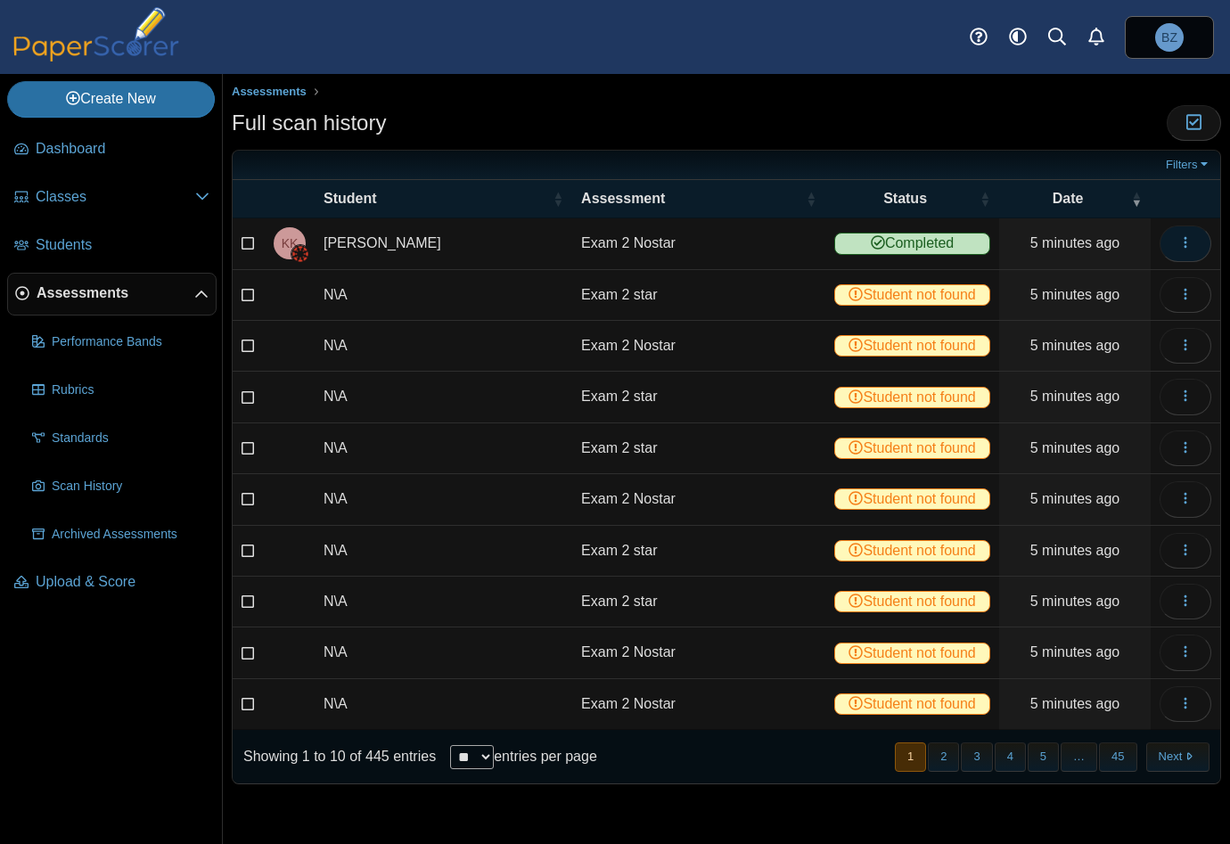
click at [1184, 238] on icon "button" at bounding box center [1185, 242] width 14 height 14
click at [1030, 120] on div "Full scan history Moderation 0" at bounding box center [726, 125] width 989 height 40
click at [1193, 125] on icon "button" at bounding box center [1193, 122] width 17 height 15
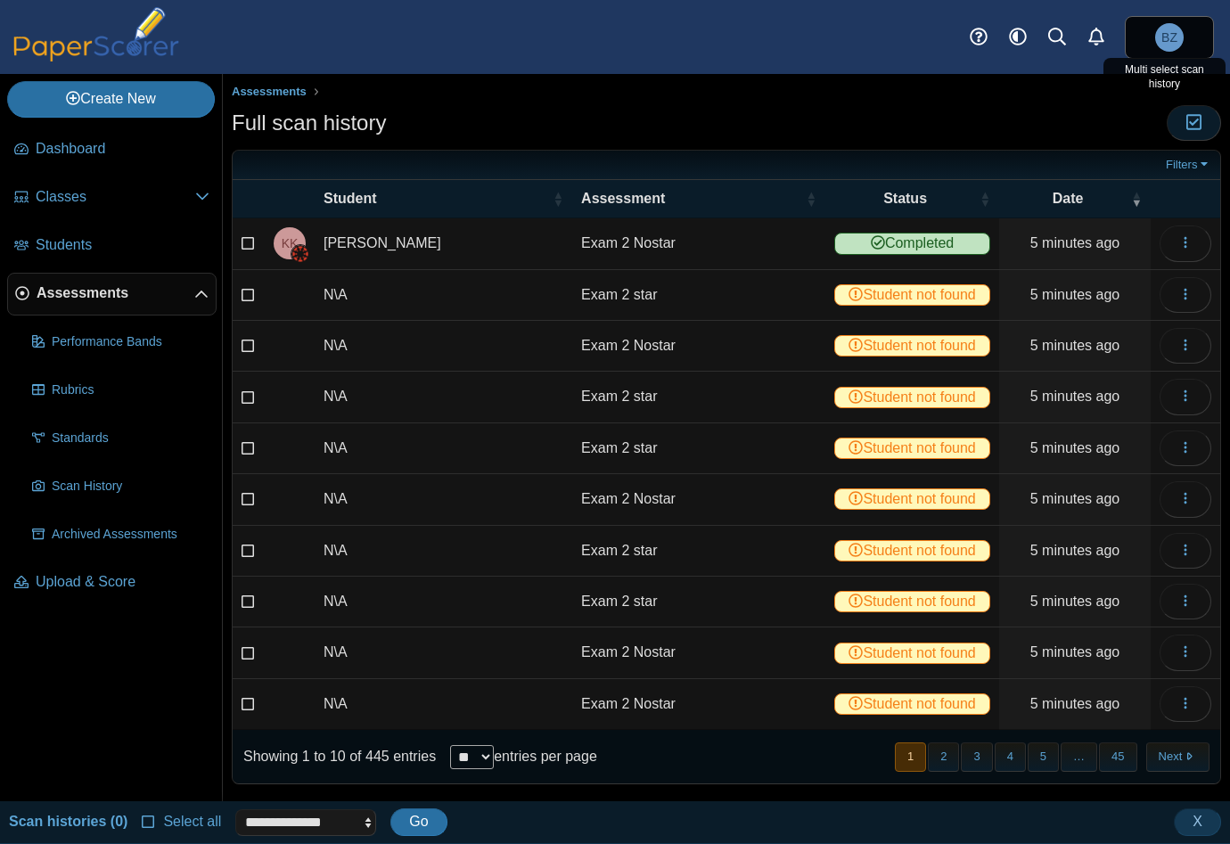
click at [1187, 127] on icon "button" at bounding box center [1193, 122] width 17 height 15
click at [351, 826] on select "**********" at bounding box center [305, 822] width 141 height 27
click at [353, 826] on select "**********" at bounding box center [305, 822] width 141 height 27
click at [1185, 127] on icon "button" at bounding box center [1193, 122] width 17 height 15
click at [1185, 124] on icon "button" at bounding box center [1193, 122] width 17 height 15
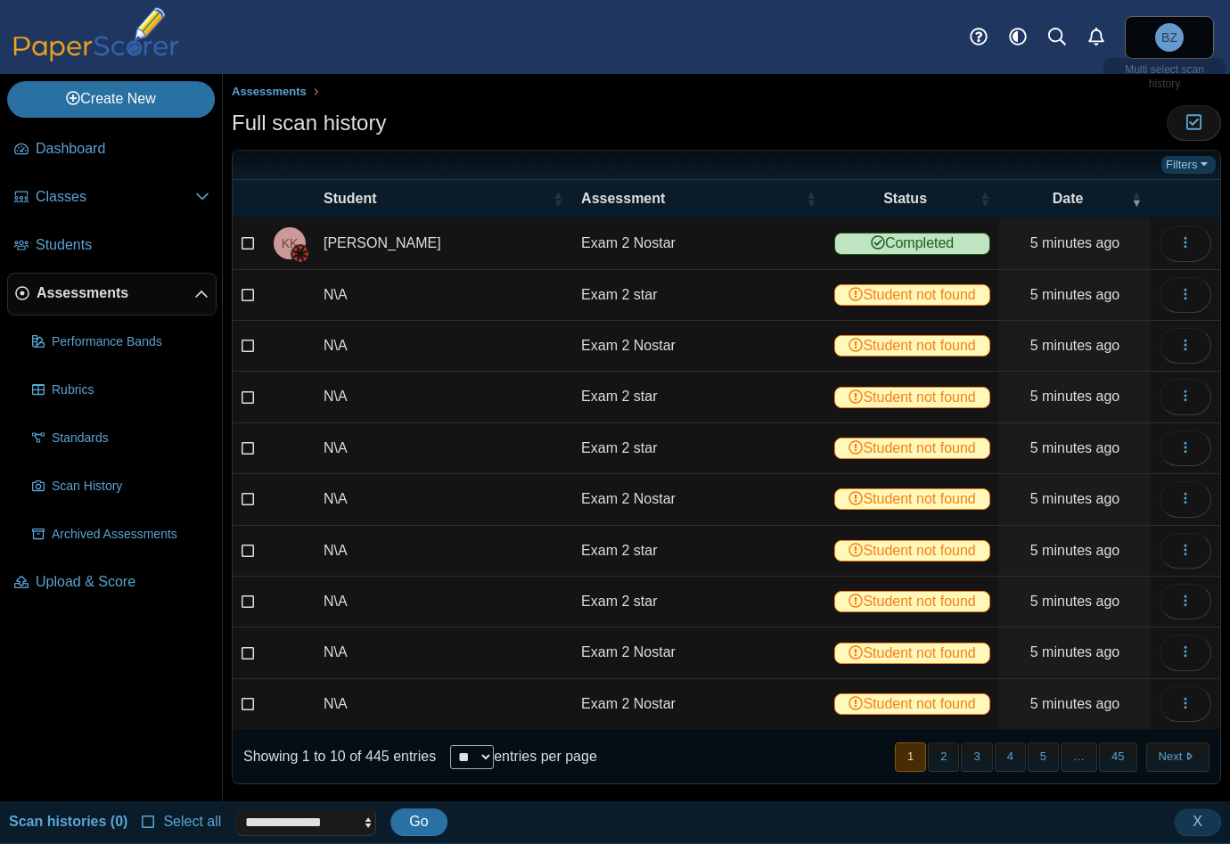
click at [1180, 165] on link "Filters" at bounding box center [1188, 165] width 54 height 18
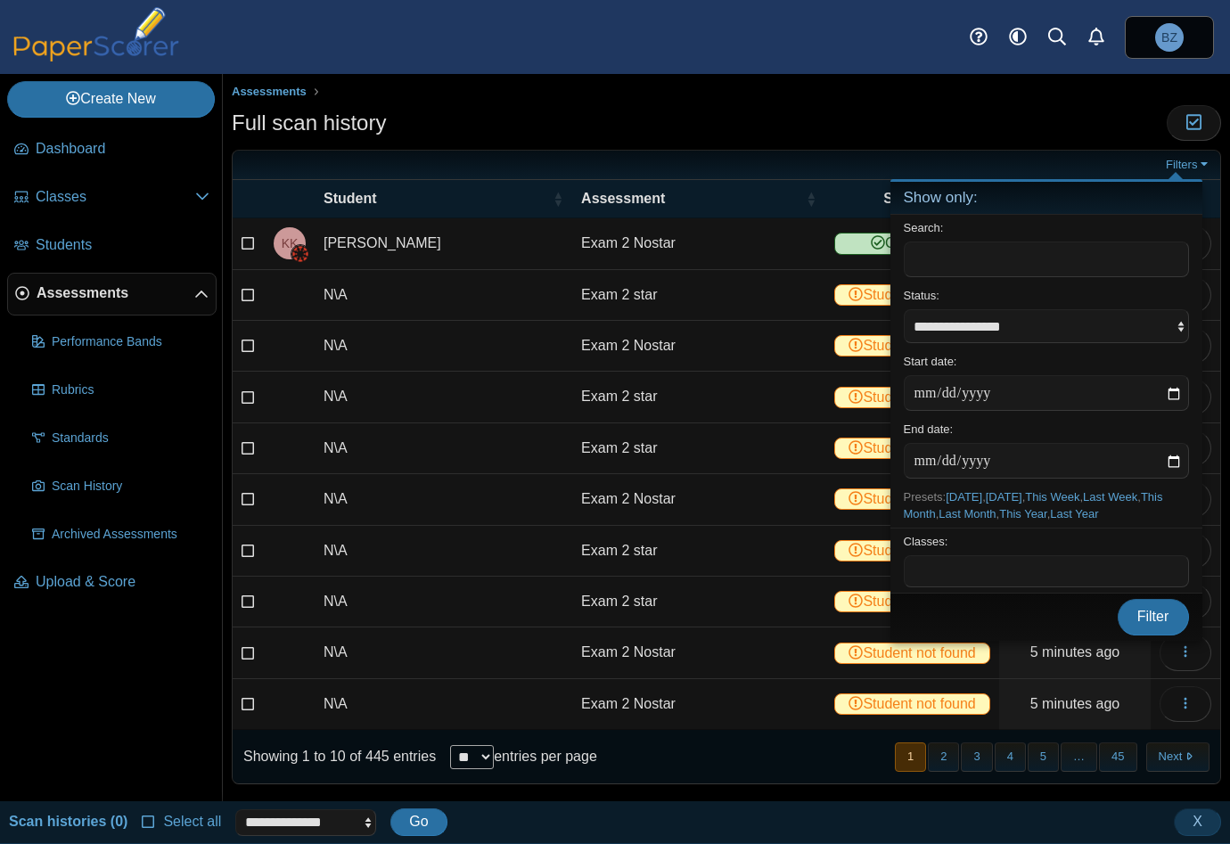
click at [1024, 91] on ul "Assessments" at bounding box center [726, 92] width 989 height 18
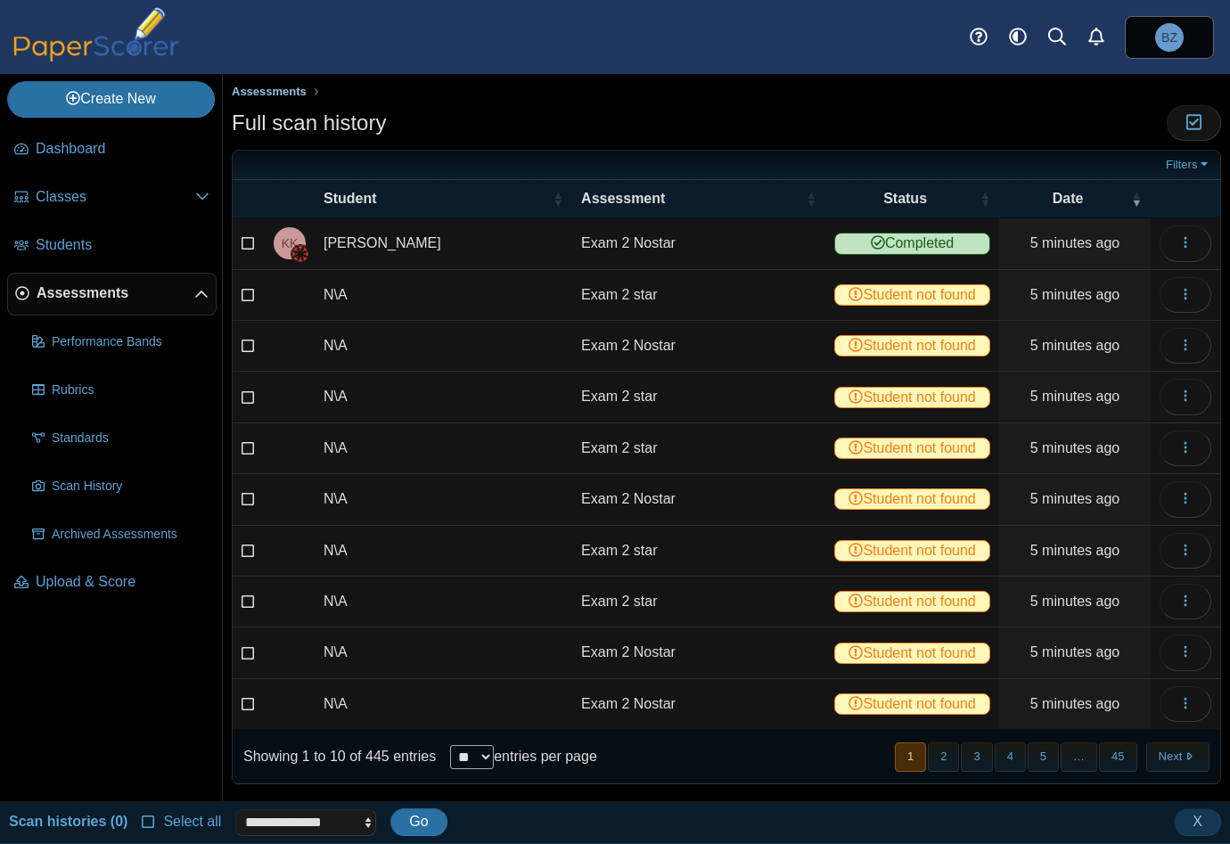
click at [286, 92] on span "Assessments" at bounding box center [269, 91] width 75 height 13
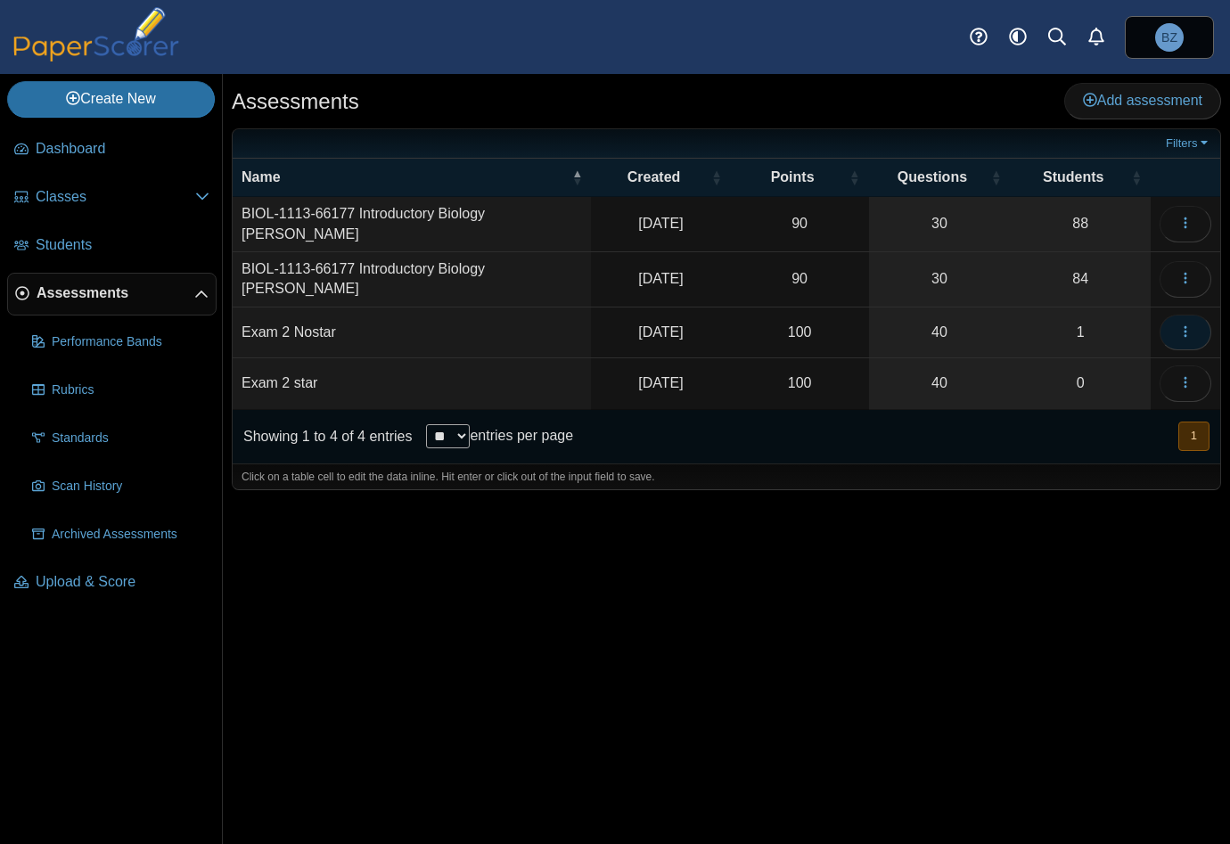
click at [1189, 324] on icon "button" at bounding box center [1185, 331] width 14 height 14
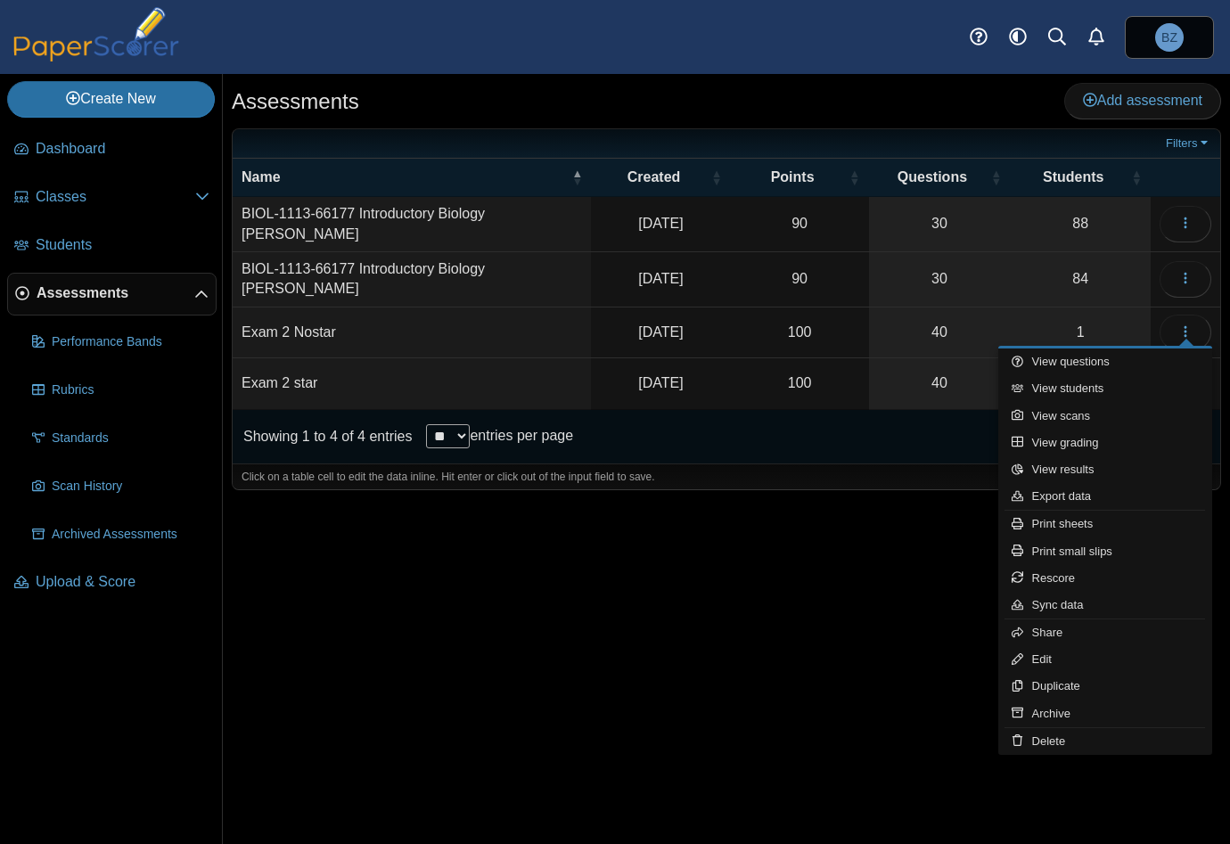
click at [292, 316] on td "Exam 2 Nostar" at bounding box center [412, 332] width 358 height 51
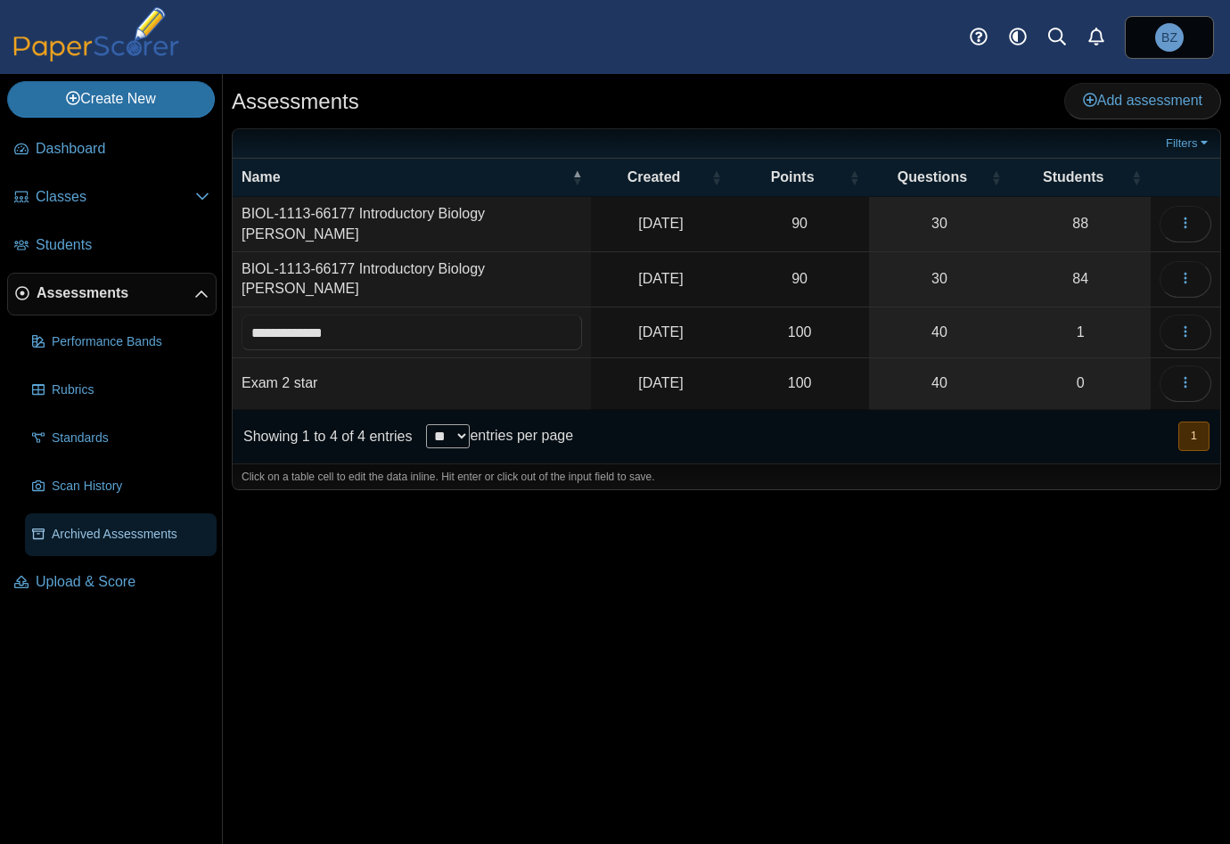
click at [85, 533] on span "Archived Assessments" at bounding box center [131, 535] width 158 height 18
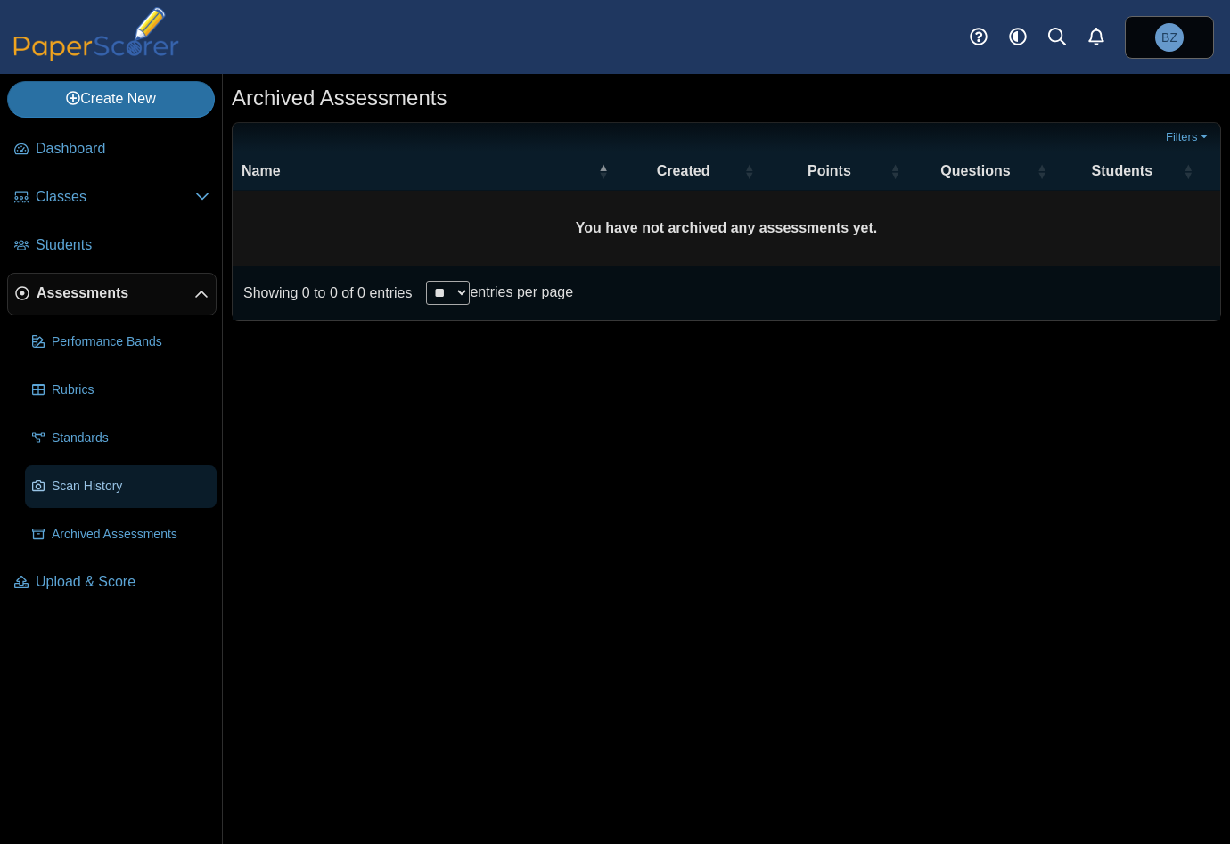
click at [72, 482] on span "Scan History" at bounding box center [131, 487] width 158 height 18
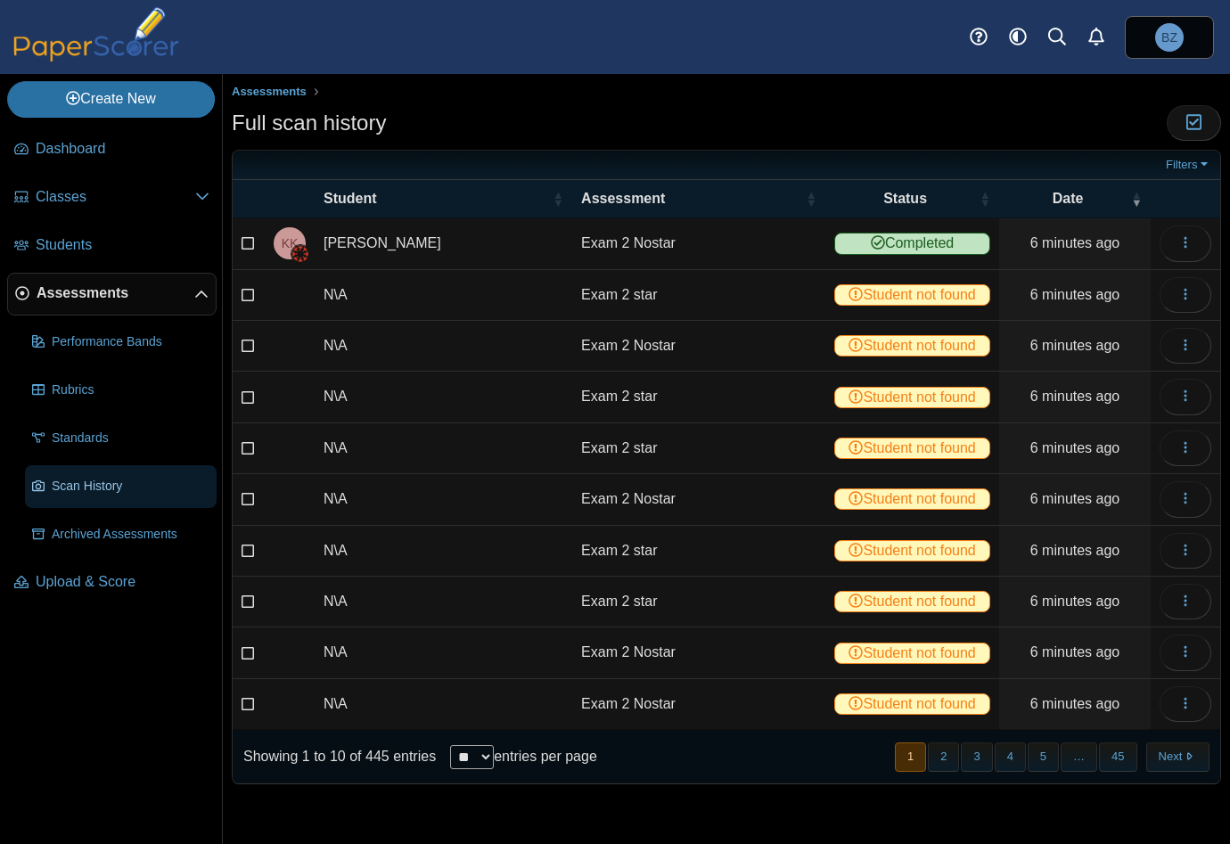
click at [58, 480] on span "Scan History" at bounding box center [131, 487] width 158 height 18
click at [1204, 297] on button "button" at bounding box center [1185, 295] width 52 height 36
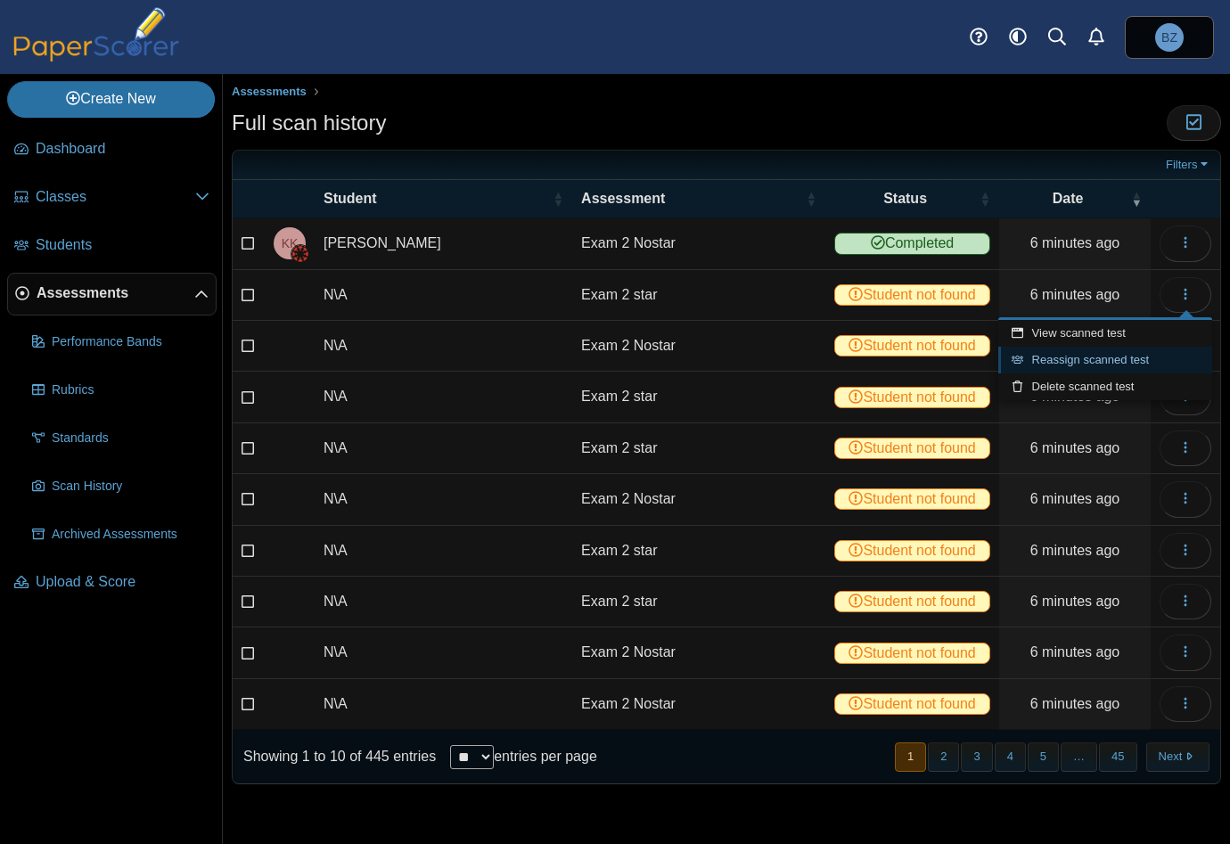
click at [1126, 356] on link "Reassign scanned test" at bounding box center [1105, 360] width 214 height 27
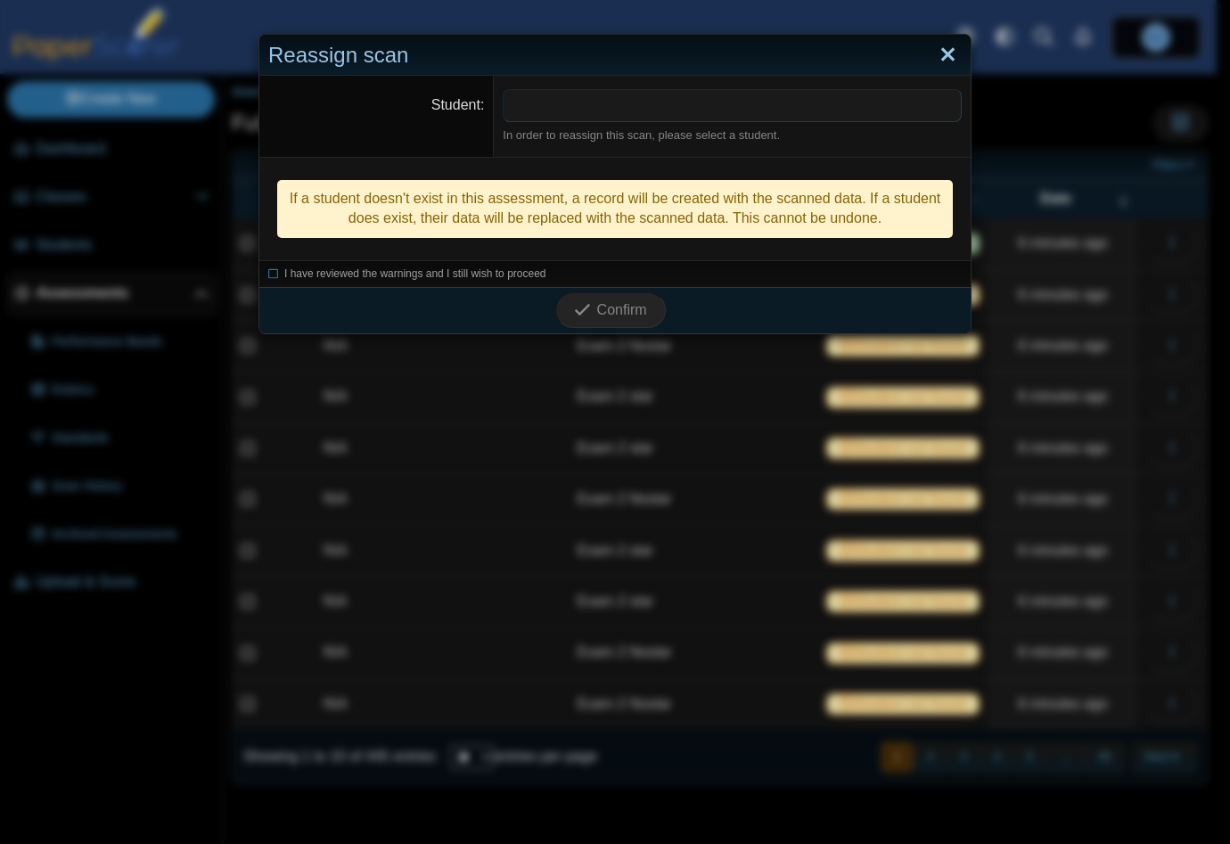
click at [938, 48] on link "Close" at bounding box center [948, 55] width 28 height 30
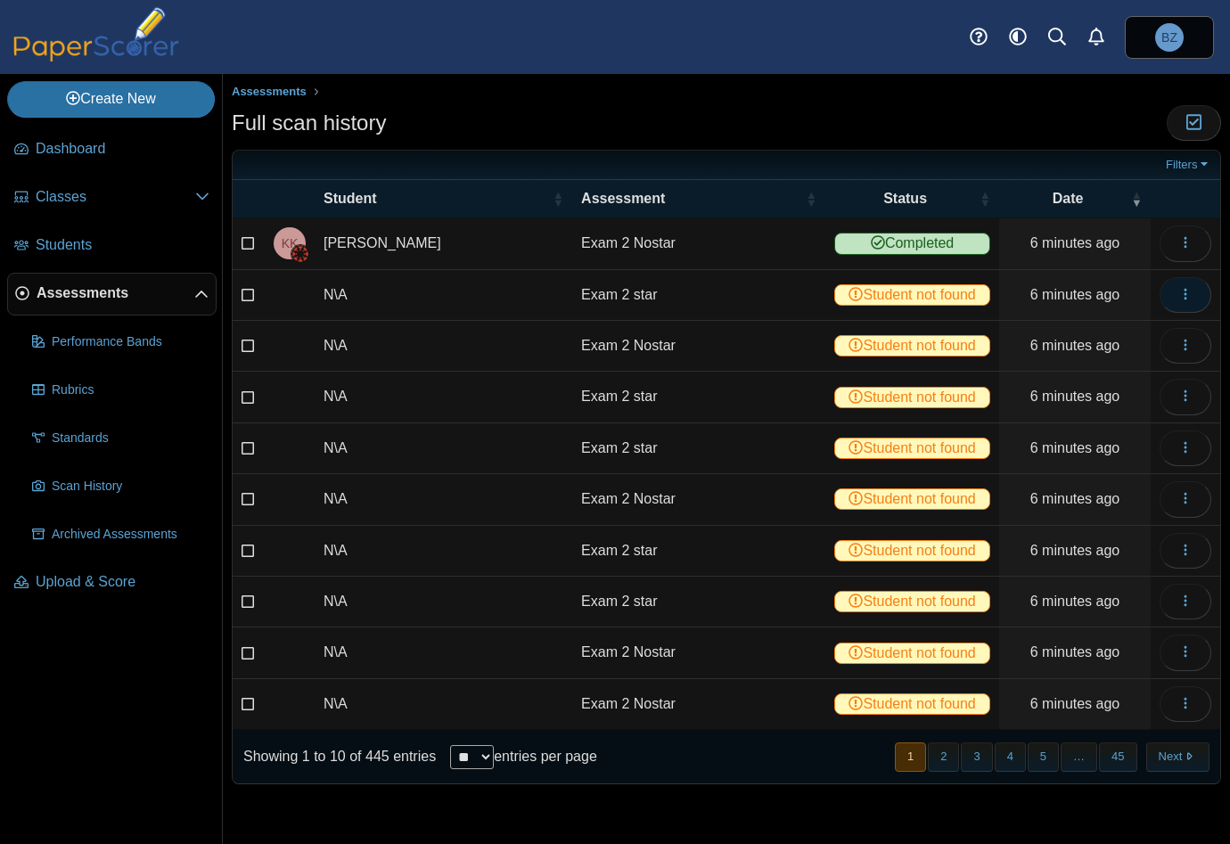
click at [1192, 294] on icon "button" at bounding box center [1185, 294] width 14 height 14
click at [1046, 327] on link "View scanned test" at bounding box center [1105, 333] width 214 height 27
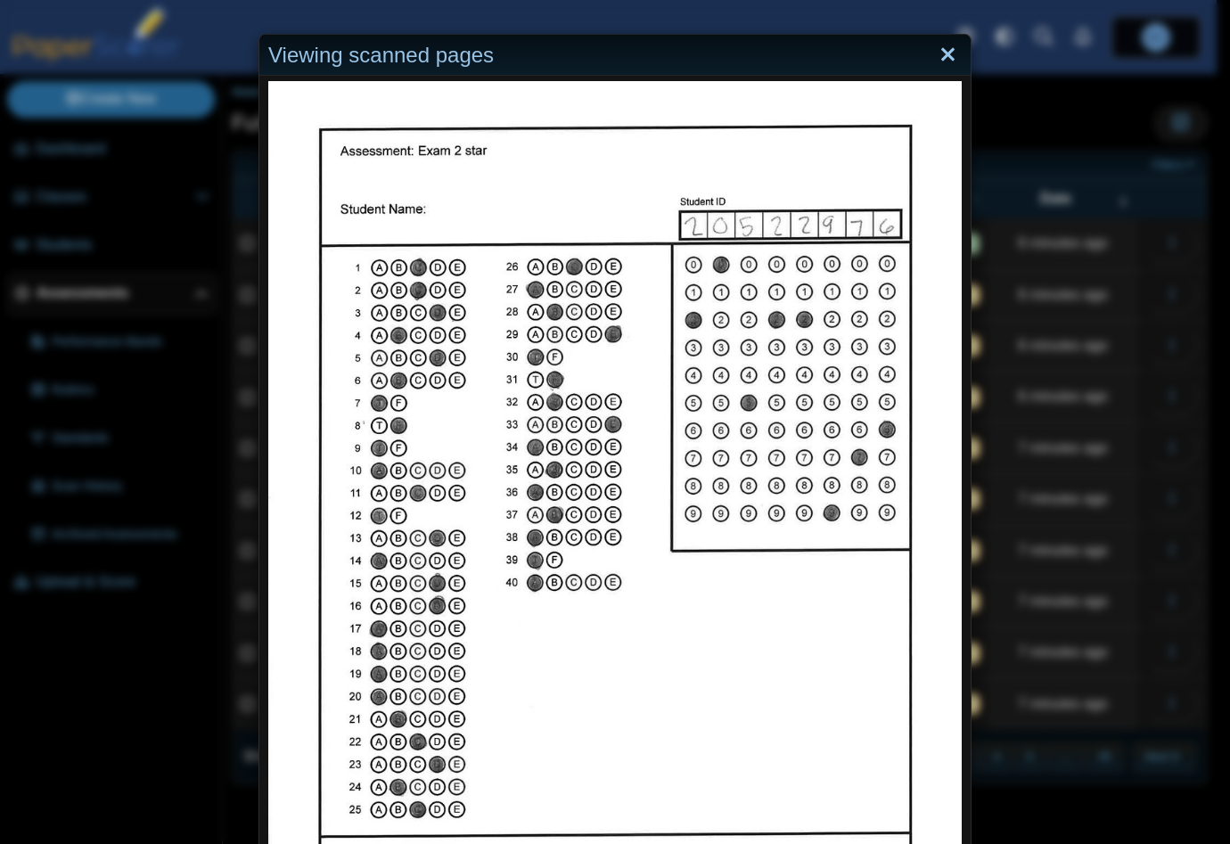
click at [946, 49] on link "Close" at bounding box center [948, 55] width 28 height 30
